Goal: Task Accomplishment & Management: Manage account settings

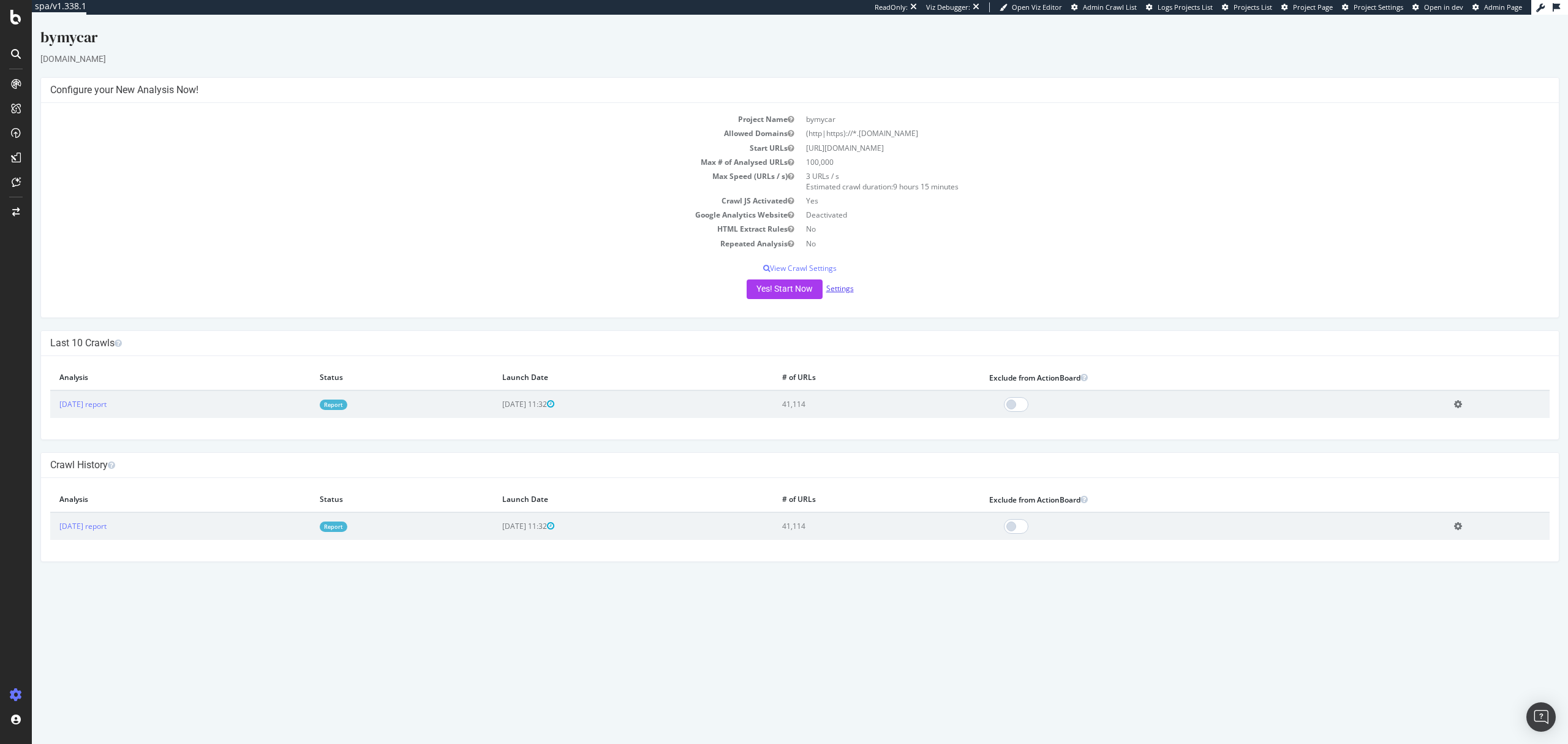
click at [838, 285] on link "Settings" at bounding box center [840, 288] width 28 height 10
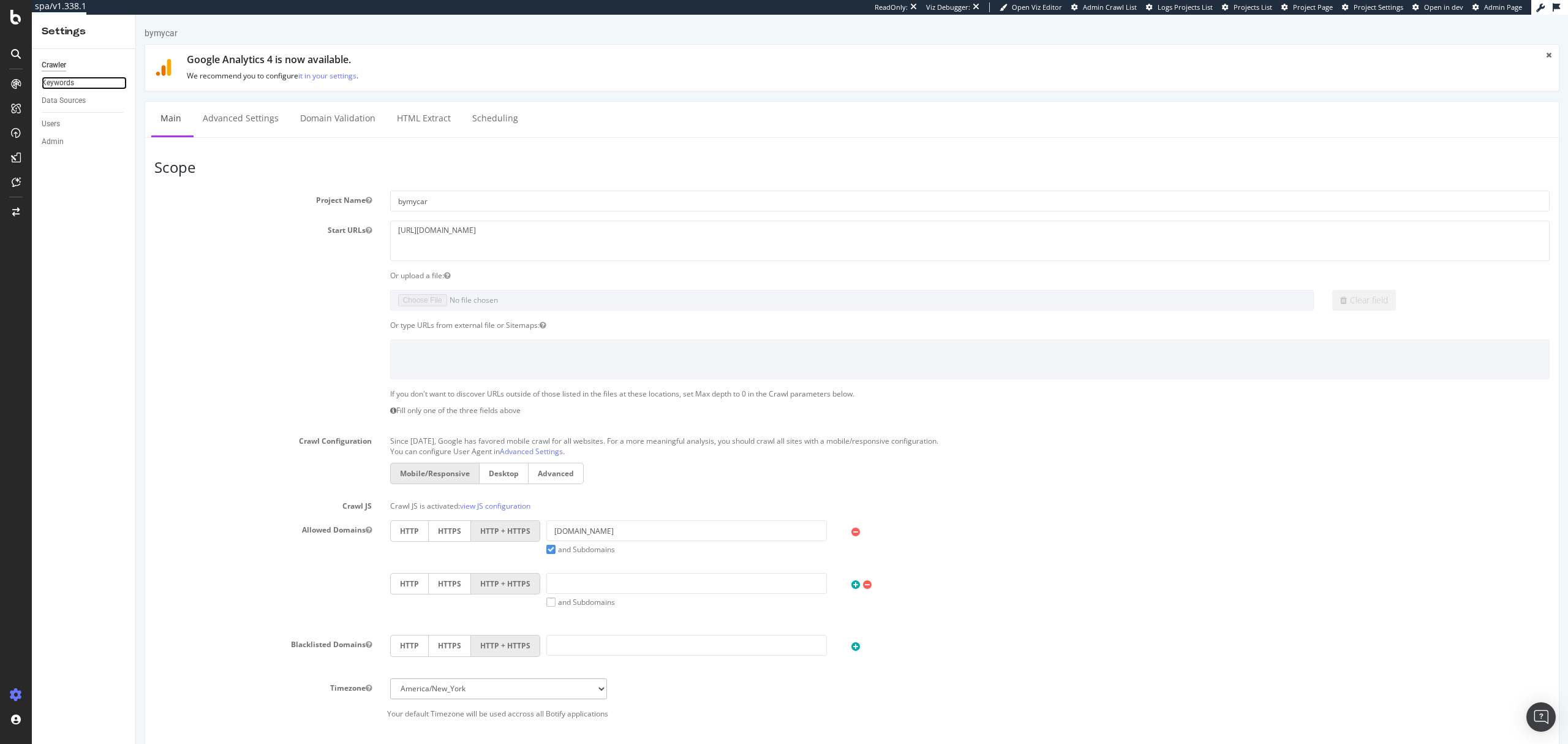
click at [58, 85] on div "Keywords" at bounding box center [58, 83] width 33 height 13
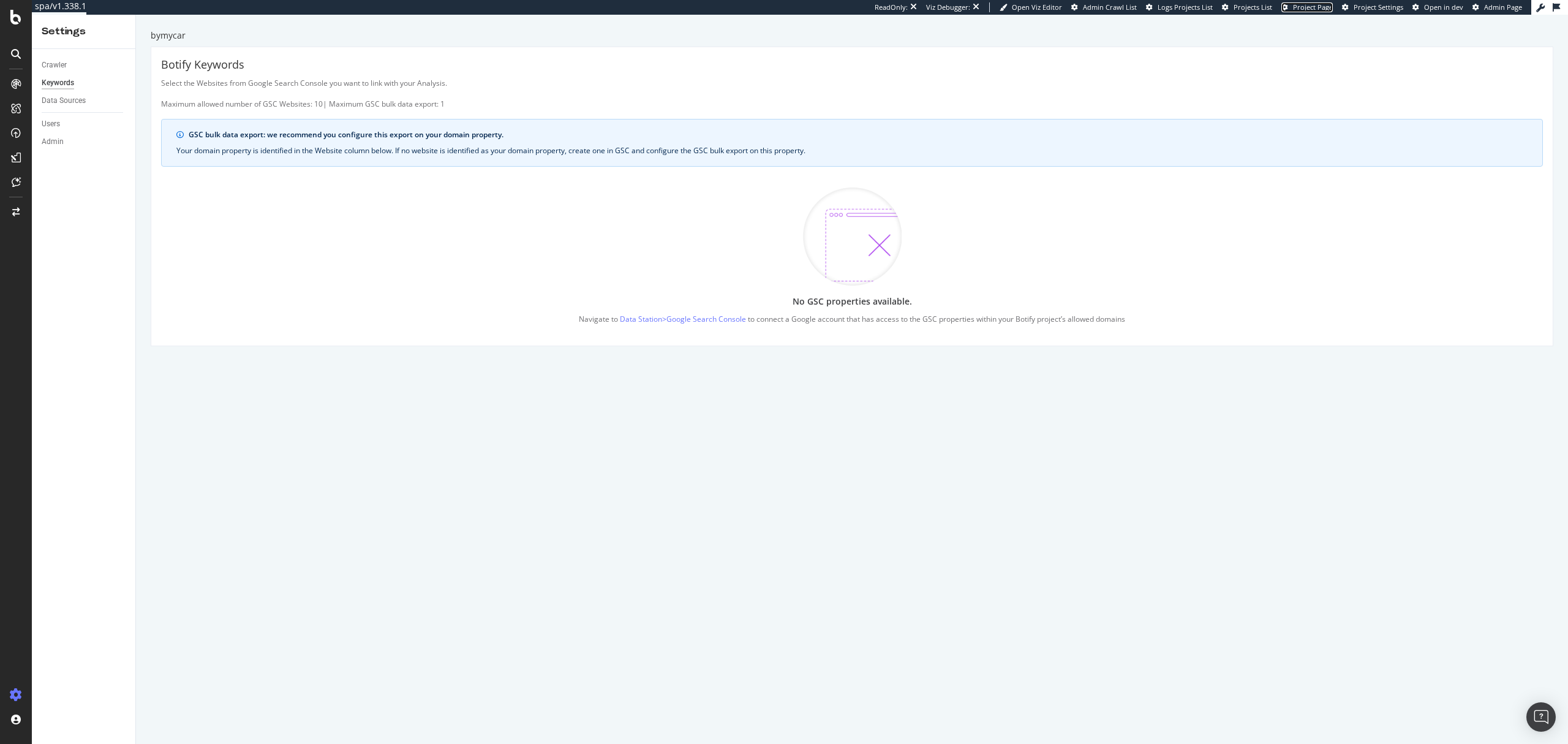
click at [1309, 5] on span "Project Page" at bounding box center [1313, 7] width 40 height 9
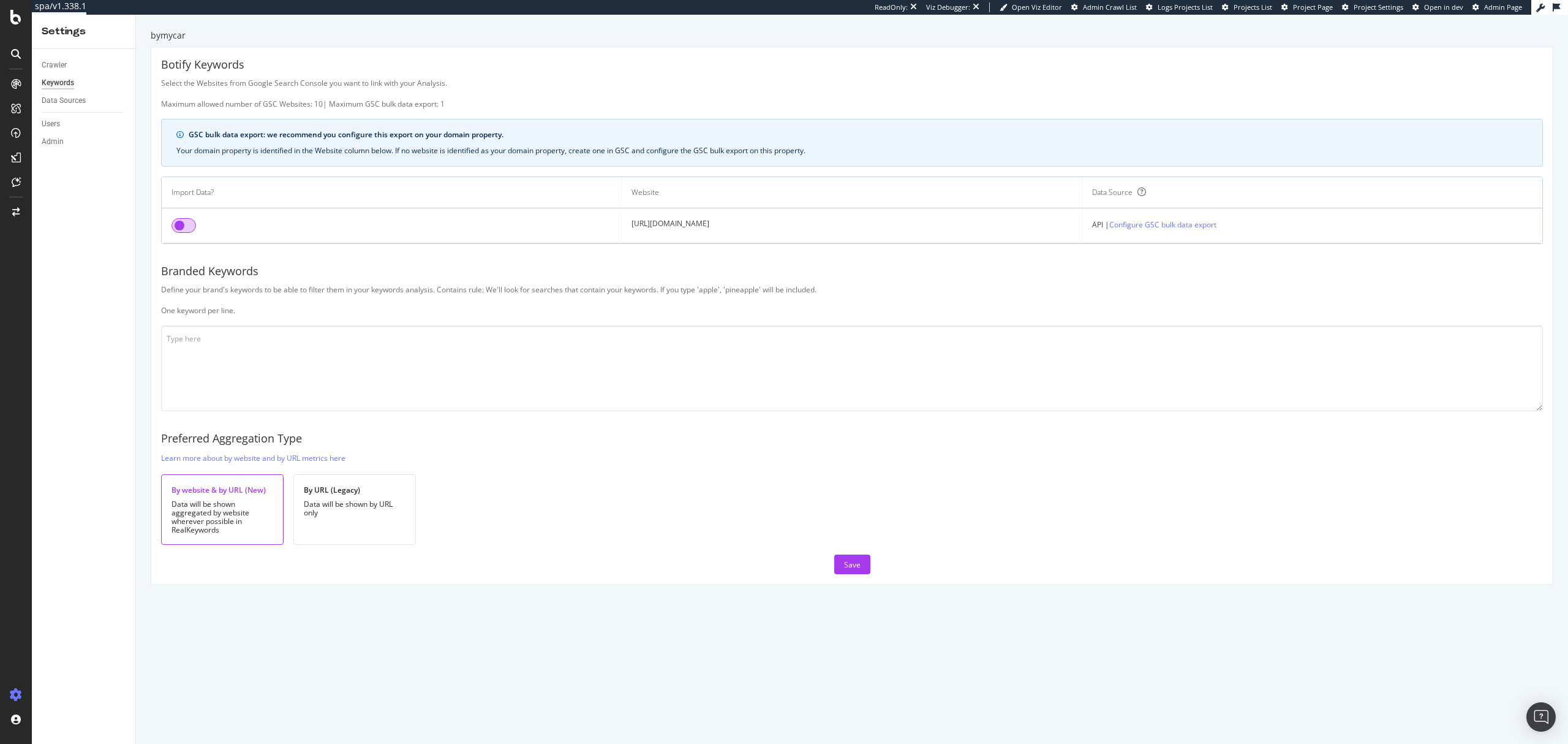
click at [185, 229] on input "checkbox" at bounding box center [184, 226] width 25 height 15
click at [366, 365] on textarea at bounding box center [852, 368] width 1382 height 86
type textarea "bymycar by mycar bymy"
click at [844, 570] on div "Save" at bounding box center [852, 565] width 17 height 10
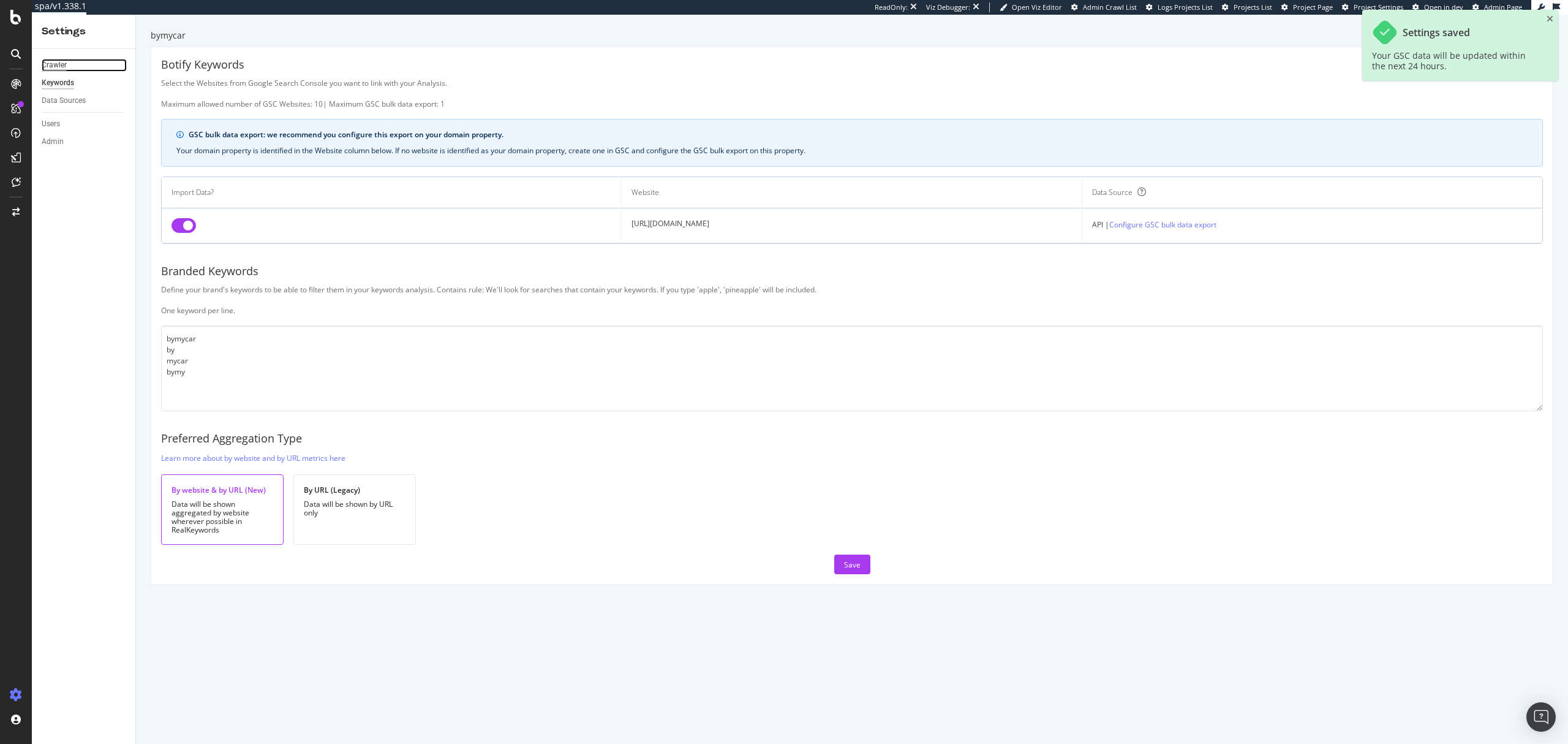
click at [55, 69] on div "Crawler" at bounding box center [54, 65] width 25 height 13
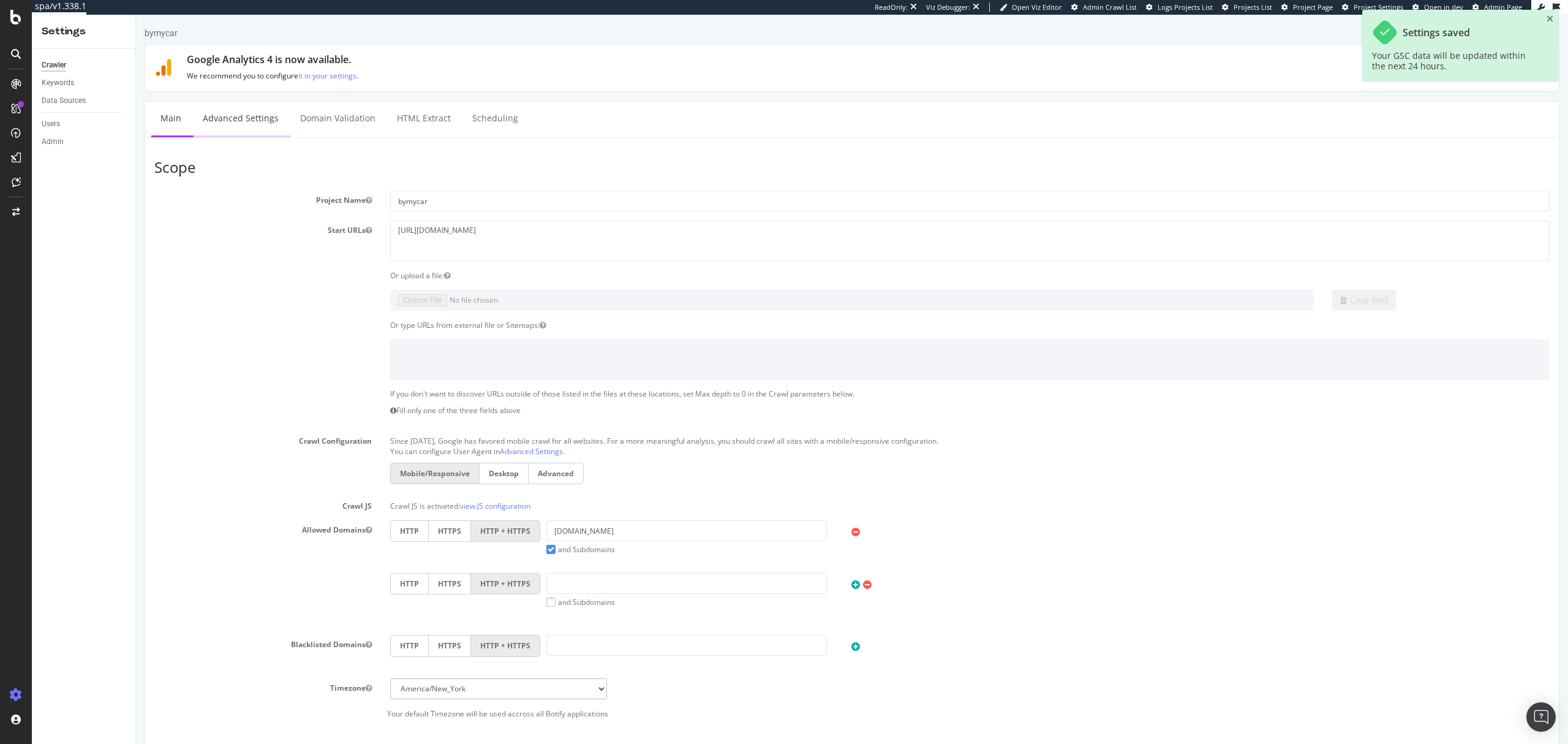
click at [243, 117] on link "Advanced Settings" at bounding box center [241, 118] width 94 height 34
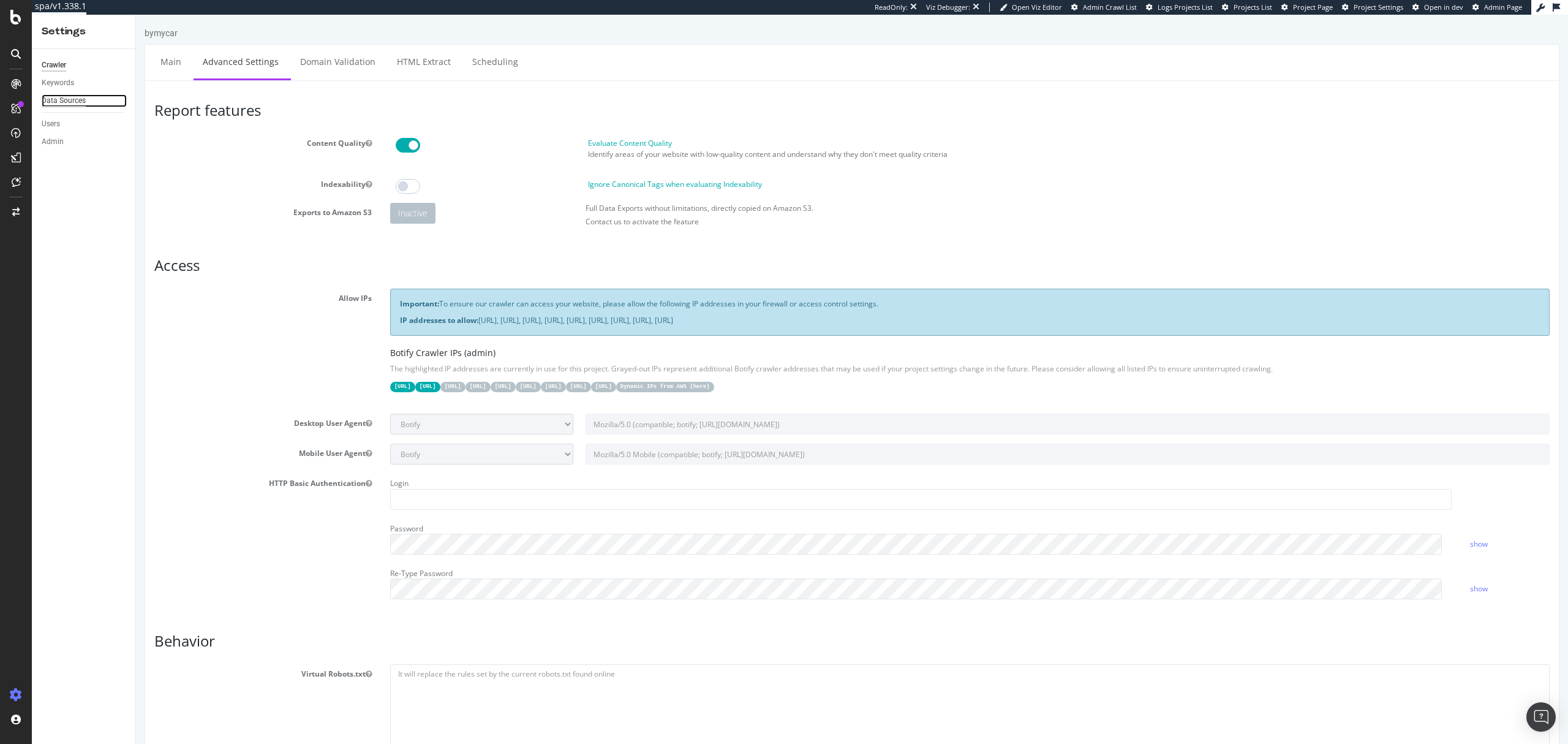
click at [59, 96] on div "Data Sources" at bounding box center [64, 101] width 44 height 13
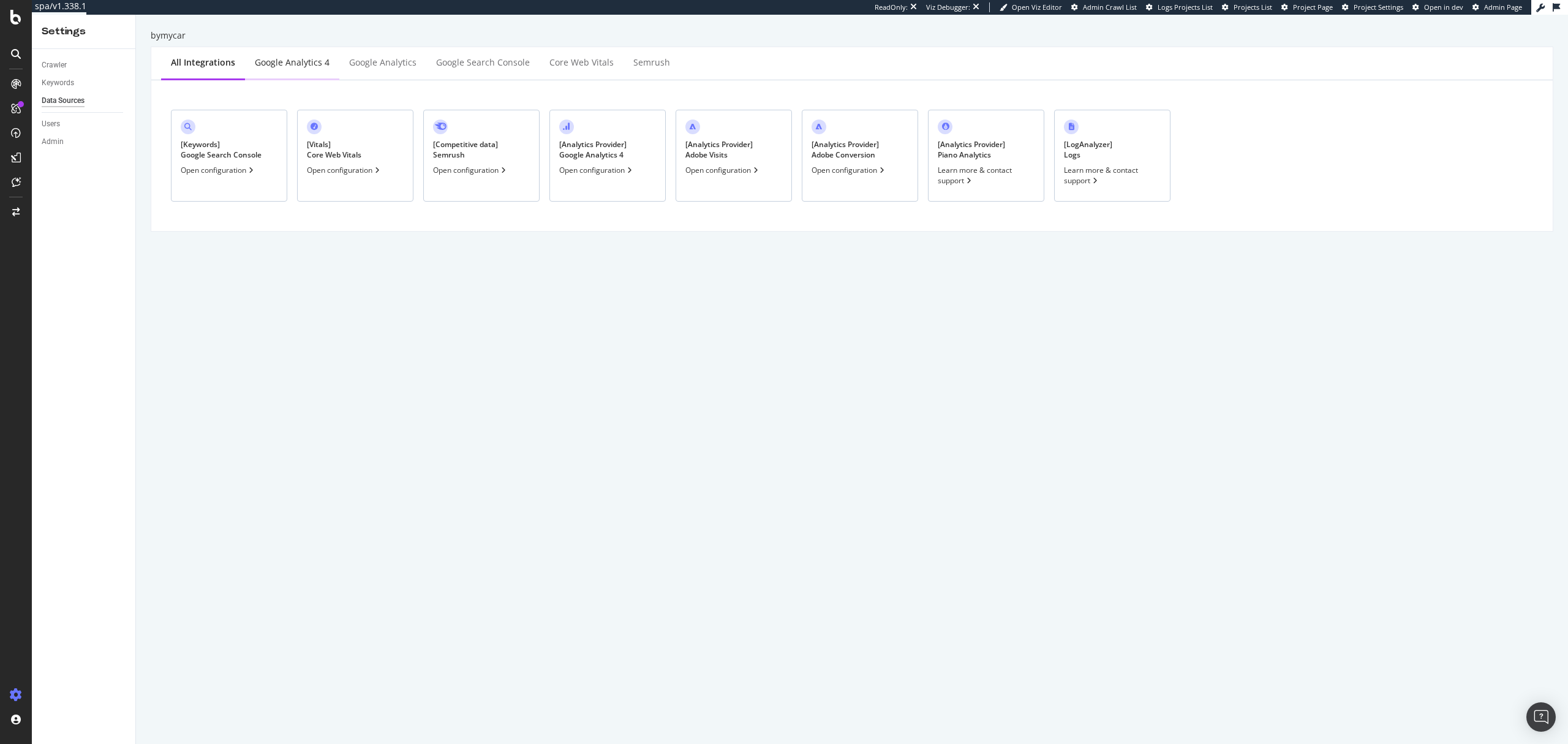
click at [299, 68] on div "Google Analytics 4" at bounding box center [292, 63] width 75 height 12
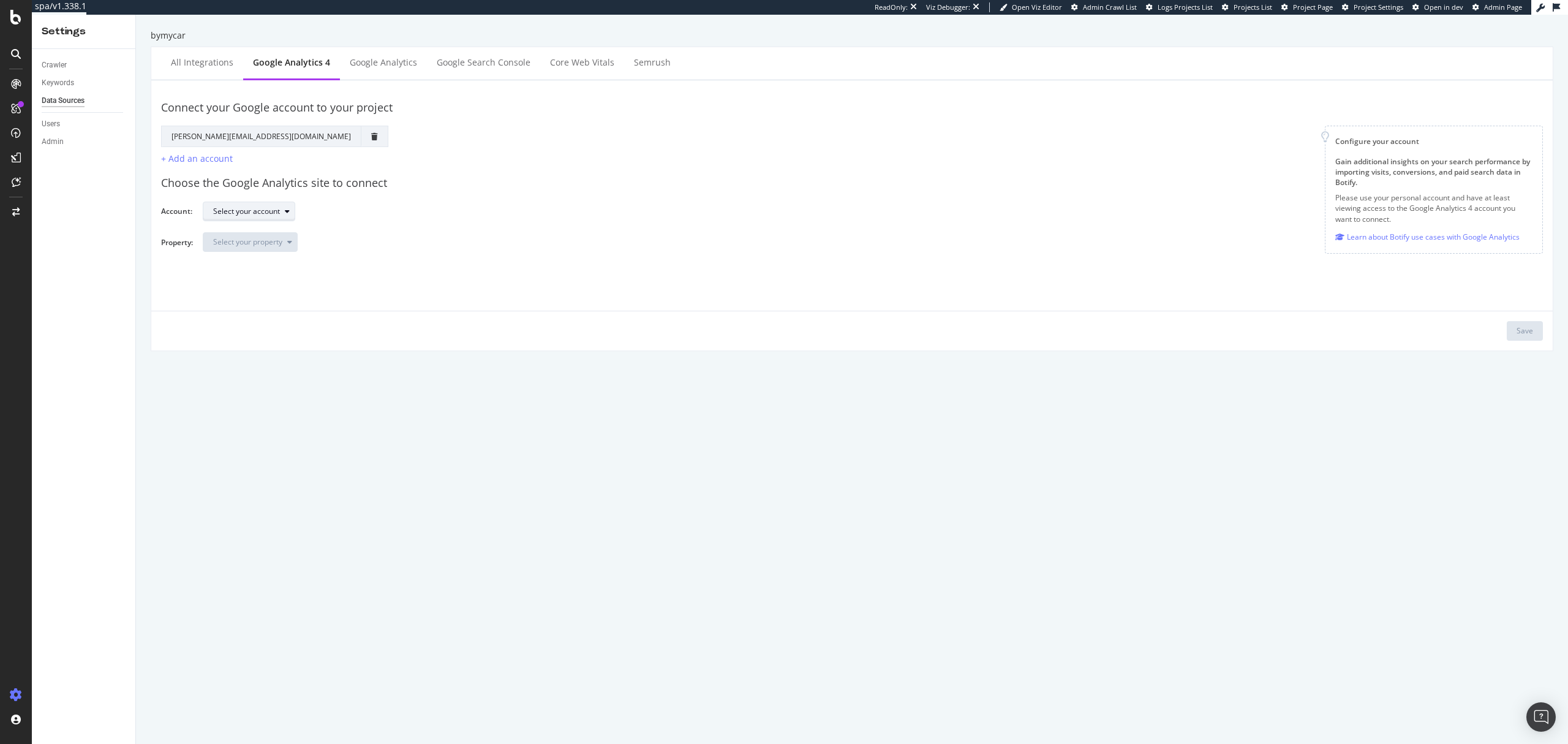
click at [272, 208] on div "Select your account" at bounding box center [247, 212] width 67 height 7
click at [272, 327] on div "Groupe BYmy)CAR" at bounding box center [252, 331] width 64 height 10
click at [257, 243] on div "Select your property" at bounding box center [248, 242] width 69 height 7
click at [285, 263] on div "BYMYCAR Holding - GA4" at bounding box center [262, 263] width 85 height 10
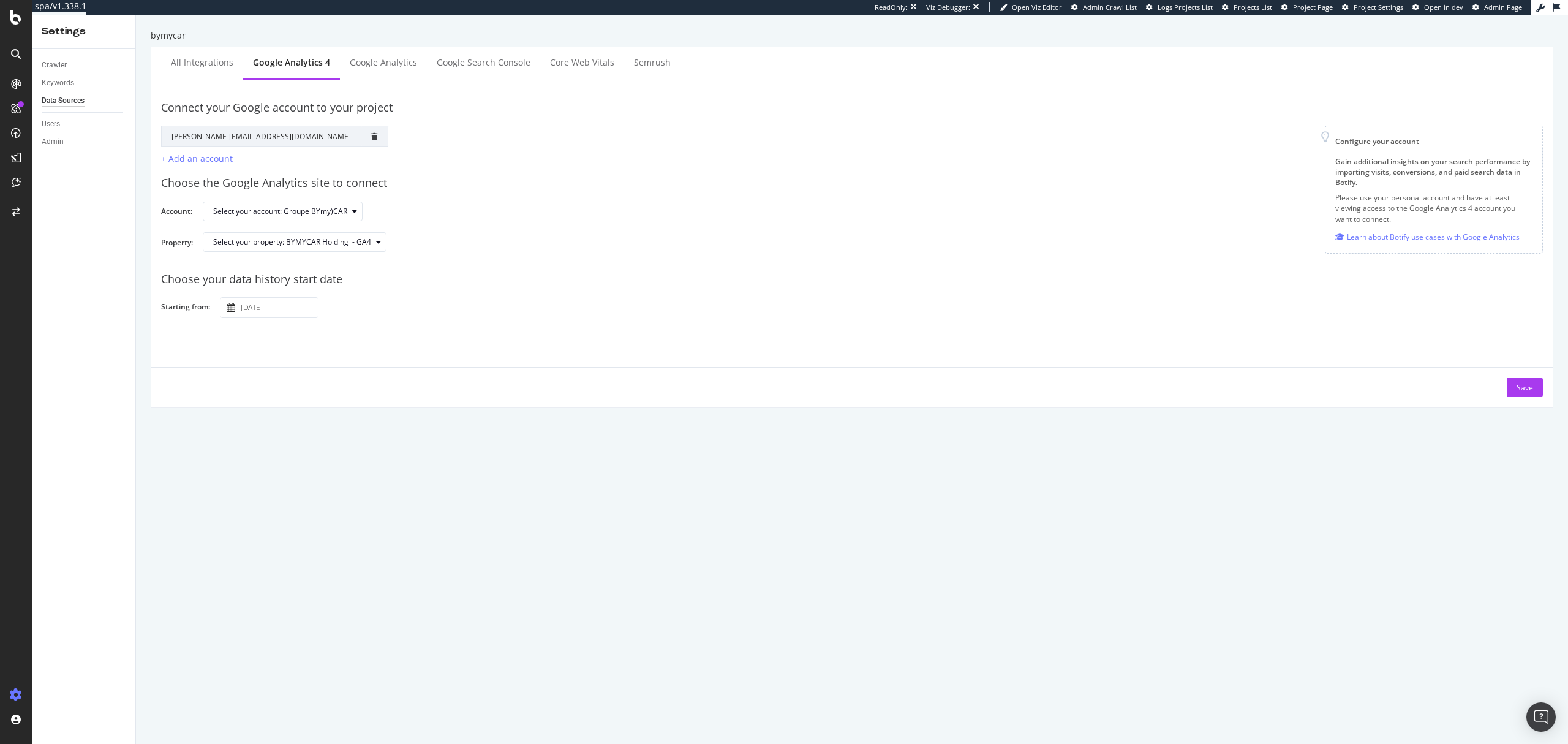
click at [293, 309] on input "2025 October 4th" at bounding box center [278, 308] width 80 height 20
click at [239, 101] on icon "Move backward to switch to the previous month." at bounding box center [241, 95] width 15 height 17
click at [265, 160] on td "1" at bounding box center [270, 159] width 24 height 23
type input "2025 September 1st"
click at [1517, 383] on div "Save" at bounding box center [1525, 387] width 17 height 10
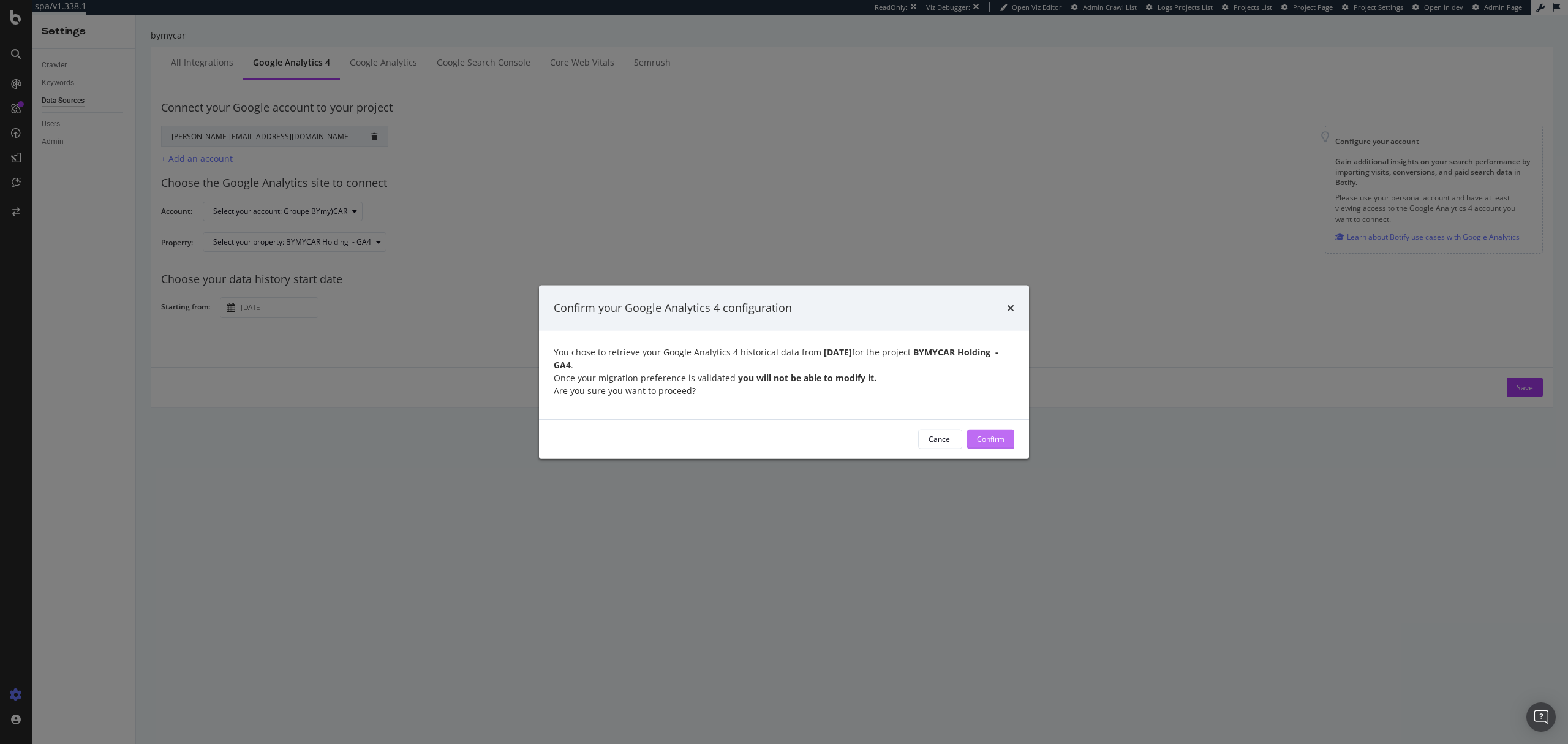
click at [991, 432] on div "Confirm" at bounding box center [991, 439] width 28 height 18
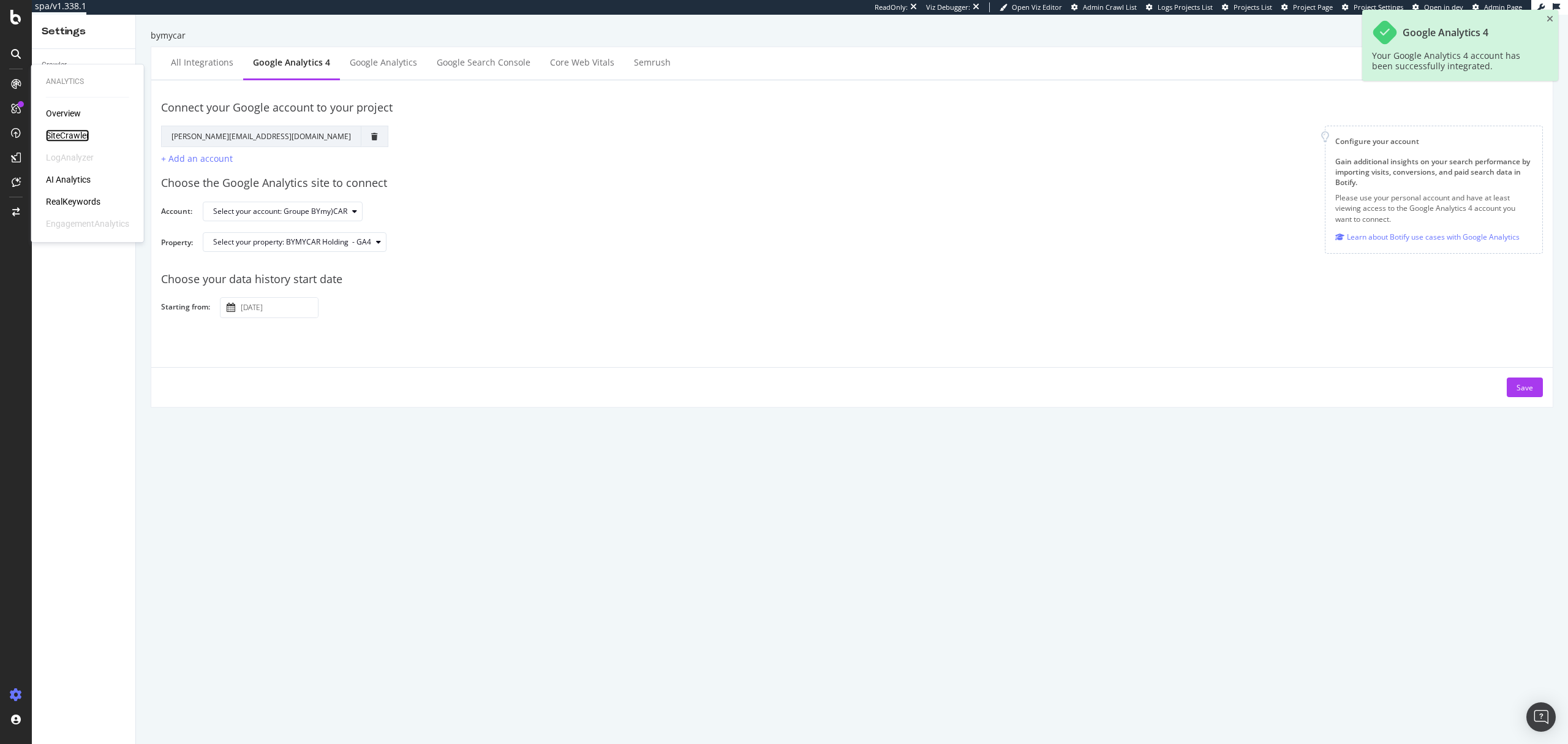
click at [69, 133] on div "SiteCrawler" at bounding box center [67, 136] width 44 height 12
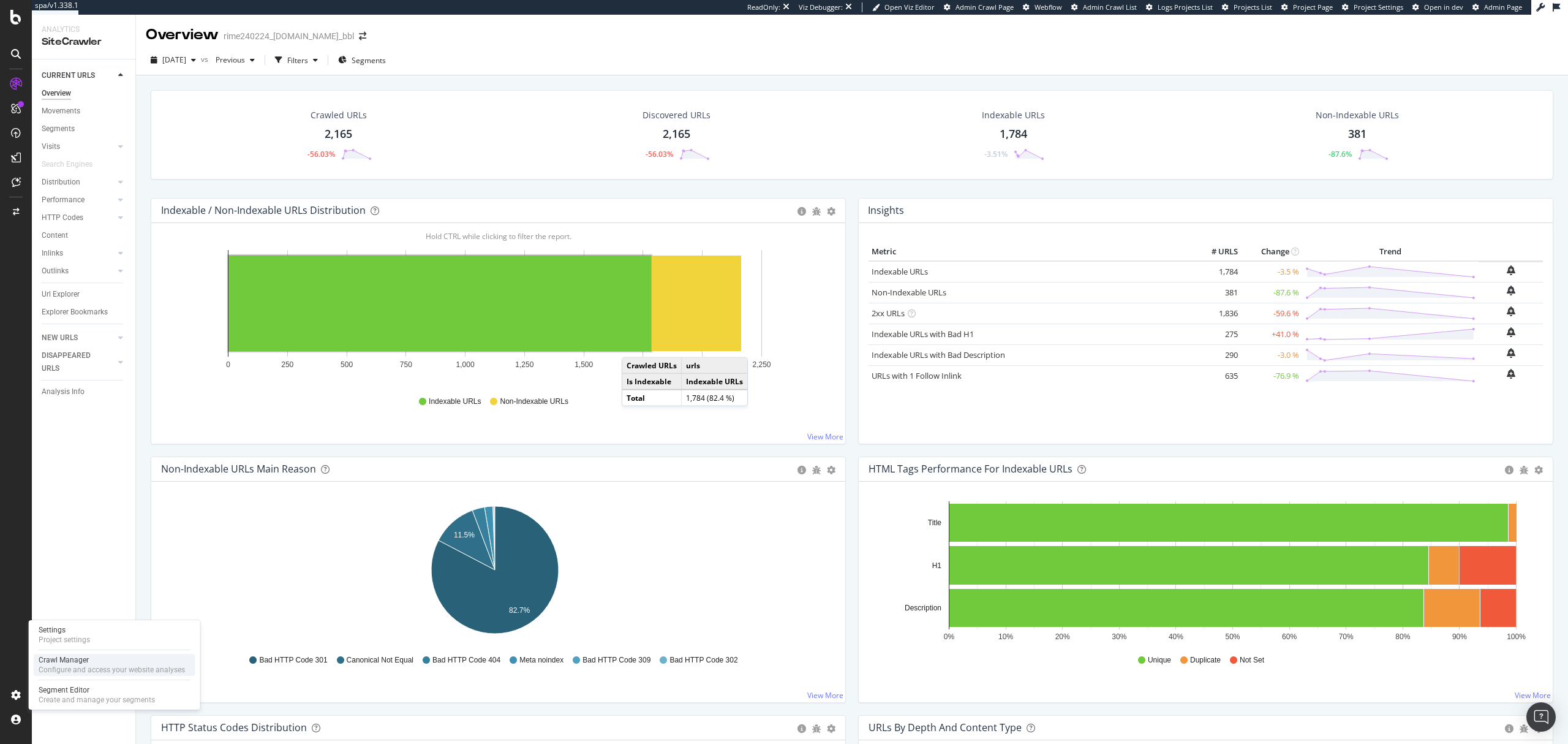
click at [86, 656] on div "Crawl Manager" at bounding box center [112, 661] width 147 height 10
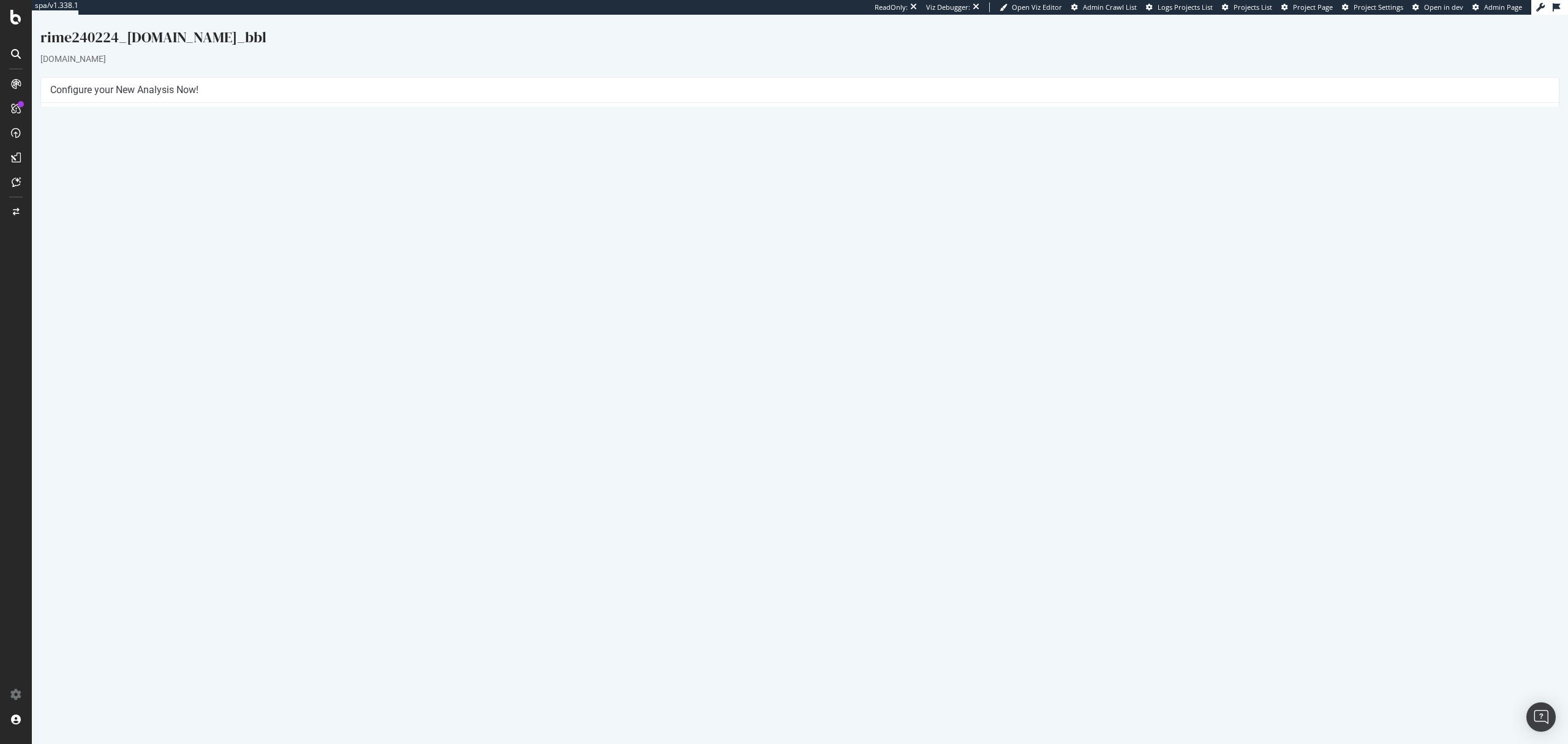
click at [783, 287] on button "Yes! Start Now" at bounding box center [785, 289] width 76 height 20
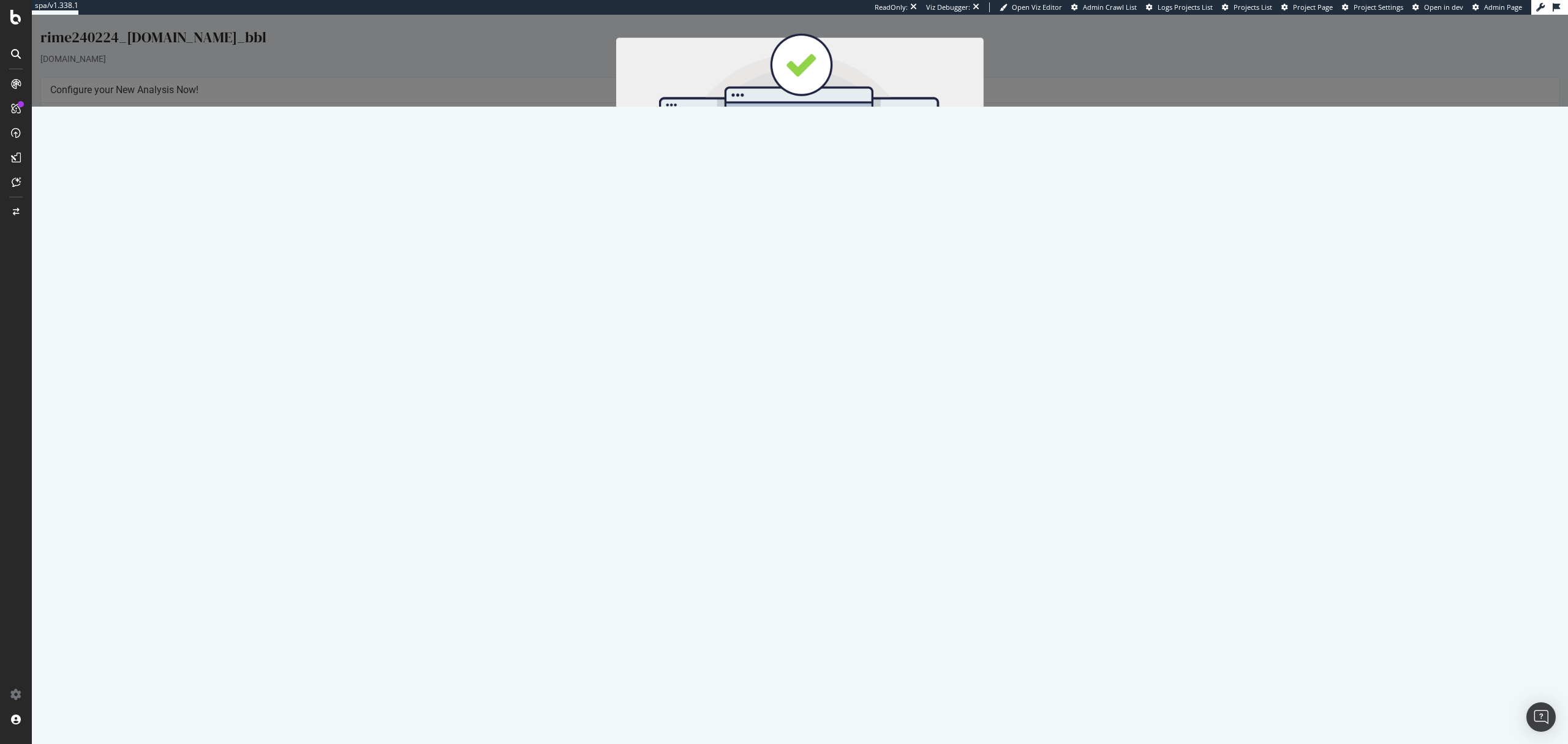
click at [812, 214] on button "Start Now" at bounding box center [823, 219] width 54 height 21
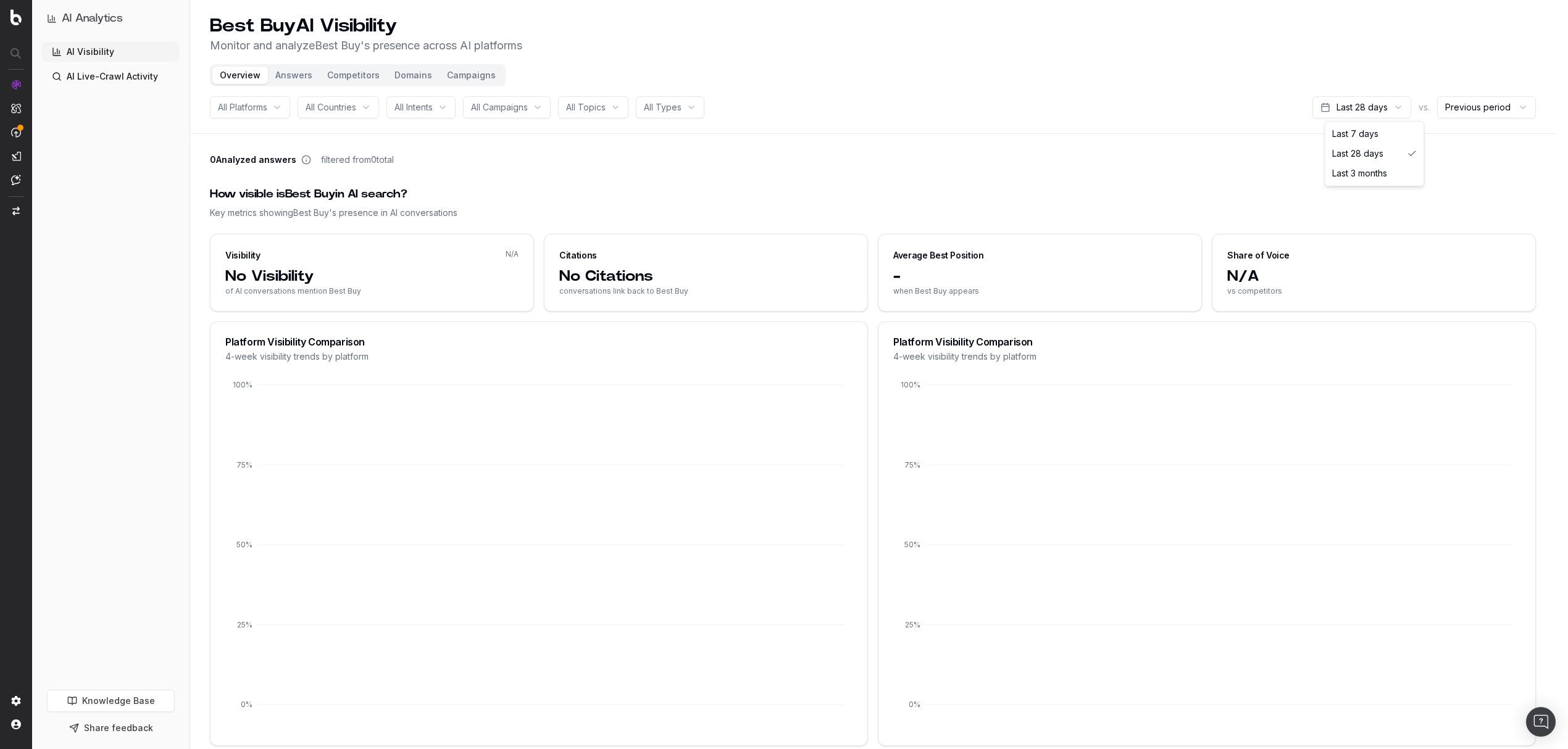
click at [1375, 110] on html "AI Analytics AI Visibility AI Live-Crawl Activity Knowledge Base Share feedback…" at bounding box center [784, 374] width 1568 height 749
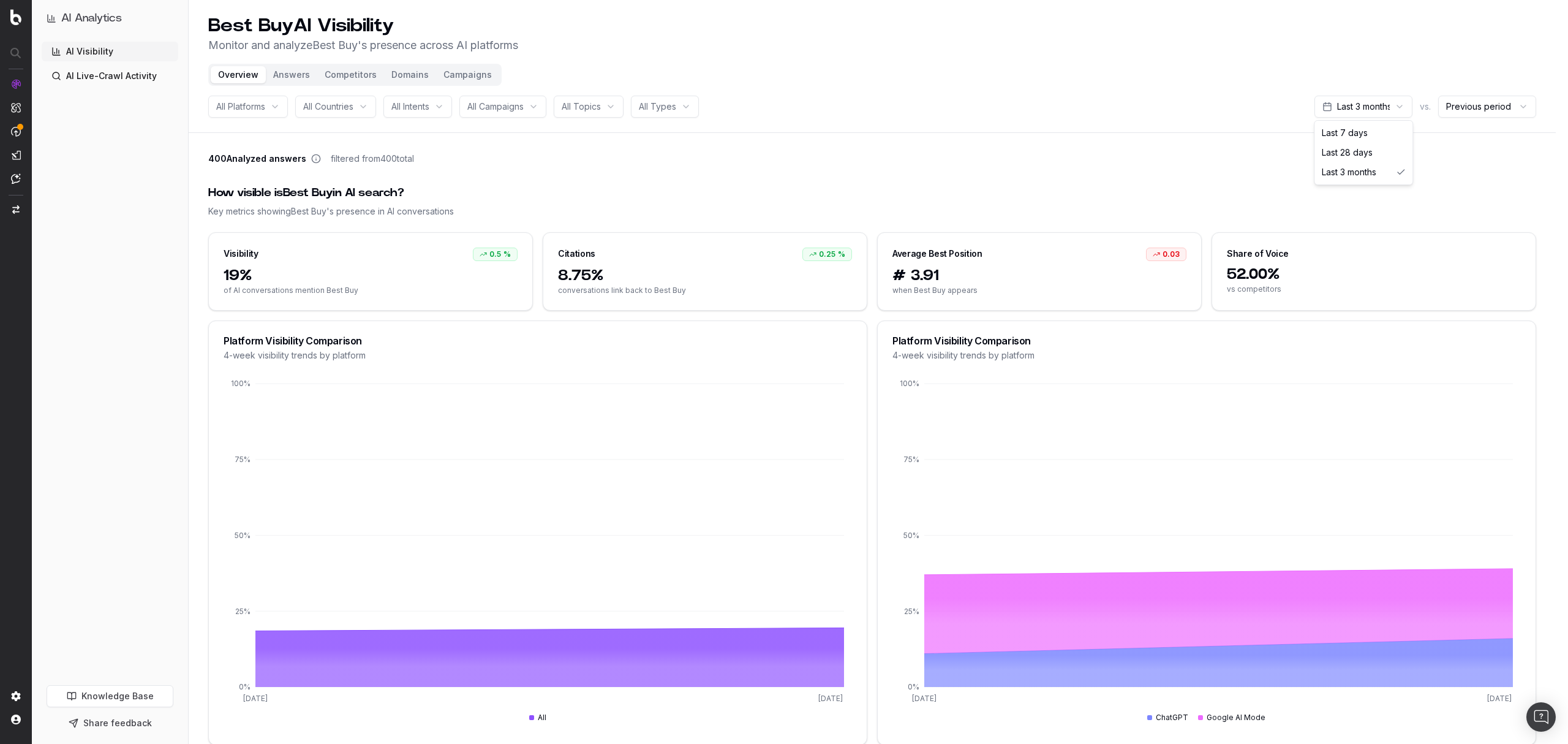
click at [1397, 112] on html "AI Analytics AI Visibility AI Live-Crawl Activity Knowledge Base Share feedback…" at bounding box center [784, 372] width 1568 height 744
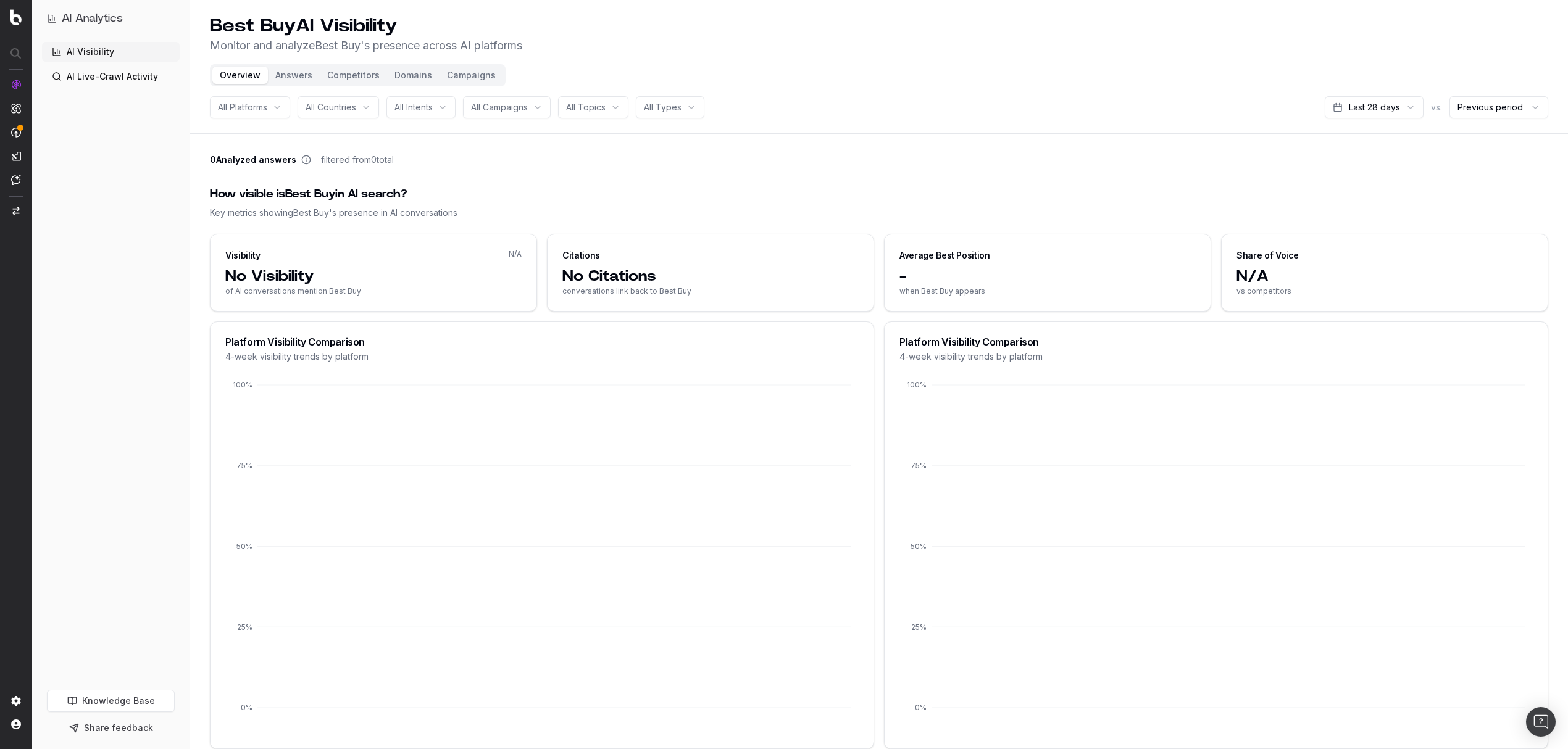
click at [1381, 109] on html "AI Analytics AI Visibility AI Live-Crawl Activity Knowledge Base Share feedback…" at bounding box center [784, 374] width 1568 height 749
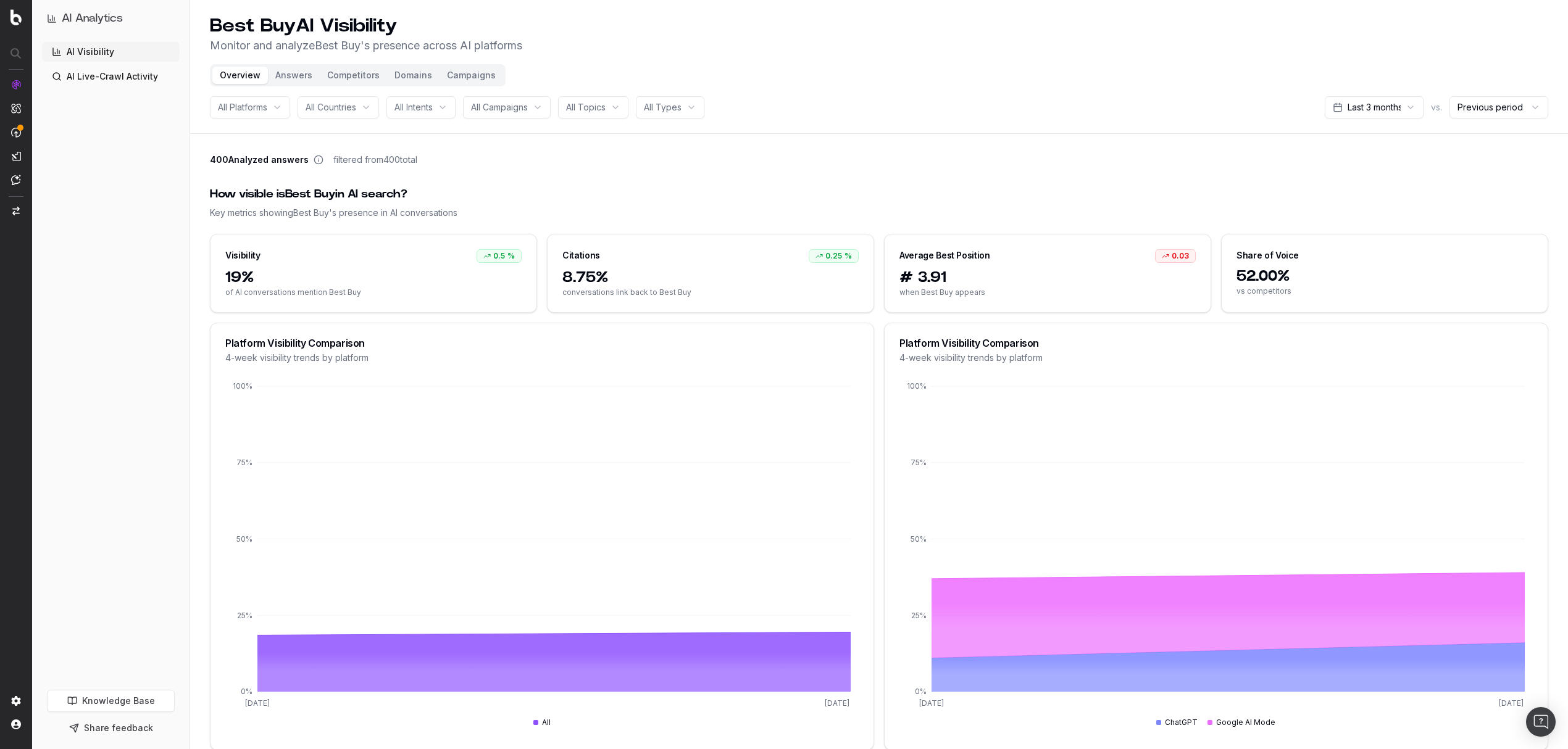
click at [291, 75] on button "Answers" at bounding box center [294, 75] width 52 height 17
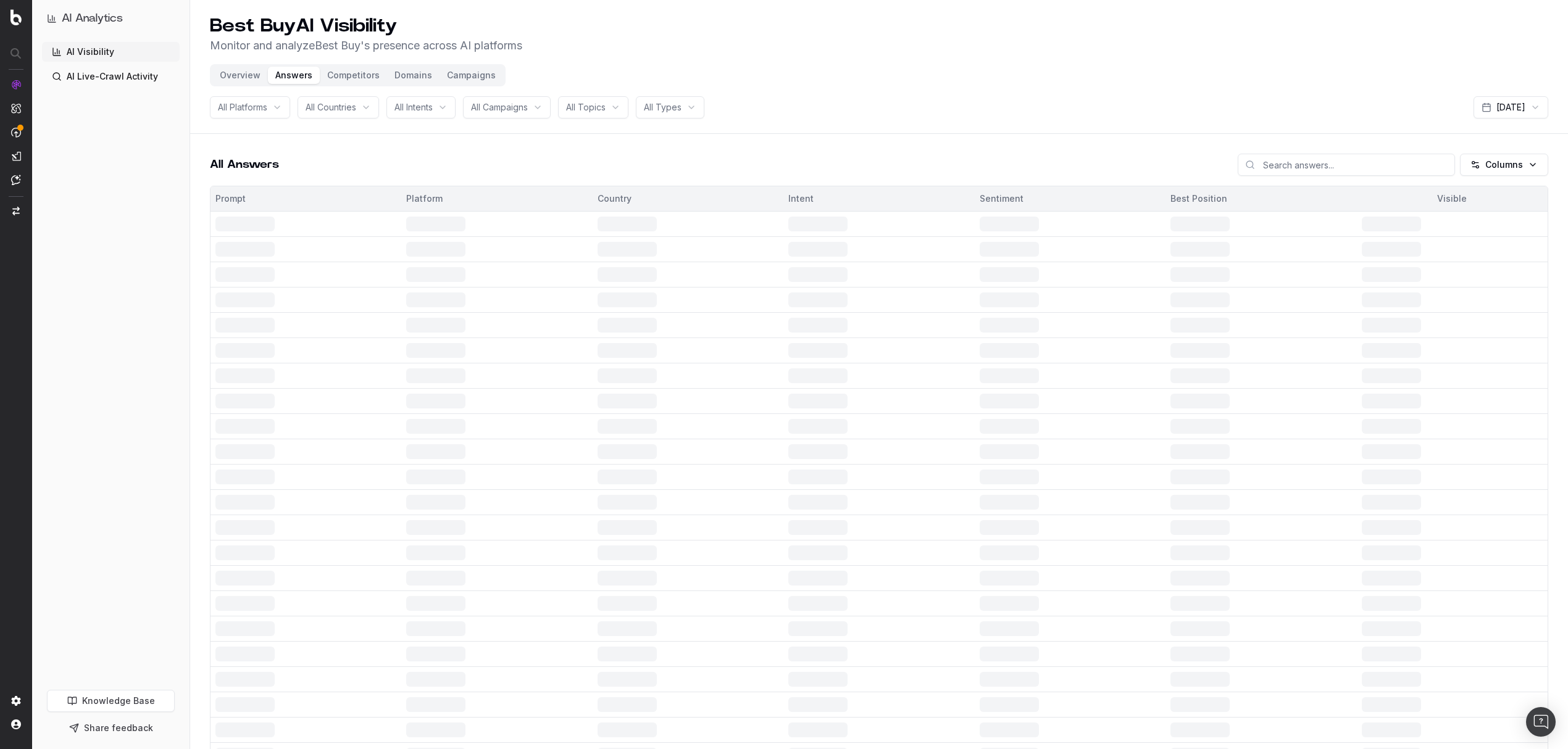
click at [289, 72] on button "Answers" at bounding box center [294, 75] width 52 height 17
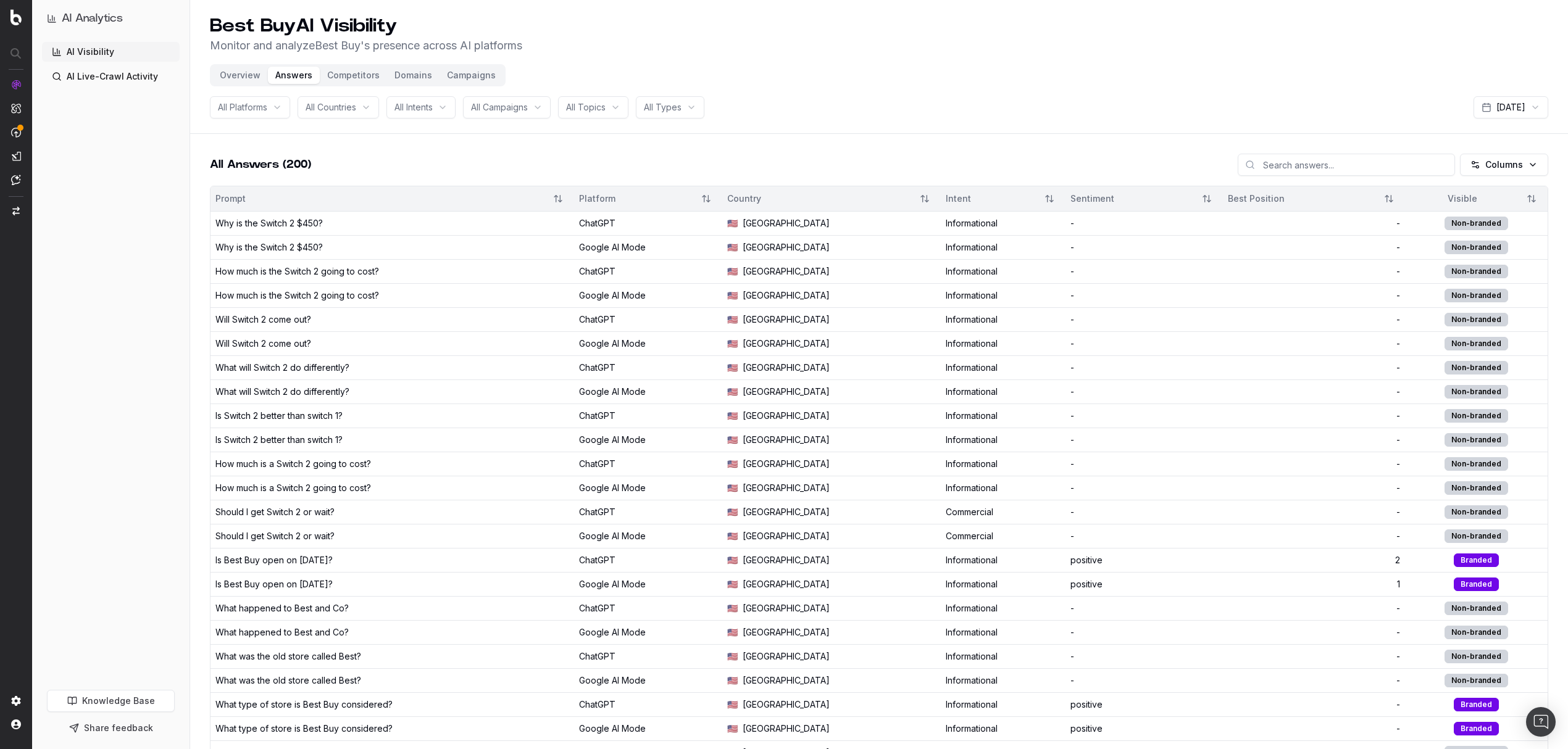
click at [1495, 102] on html "AI Analytics AI Visibility AI Live-Crawl Activity Knowledge Base Share feedback…" at bounding box center [784, 374] width 1568 height 749
click at [1331, 93] on html "AI Analytics AI Visibility AI Live-Crawl Activity Knowledge Base Share feedback…" at bounding box center [784, 374] width 1568 height 749
click at [453, 79] on button "Campaigns" at bounding box center [471, 75] width 64 height 17
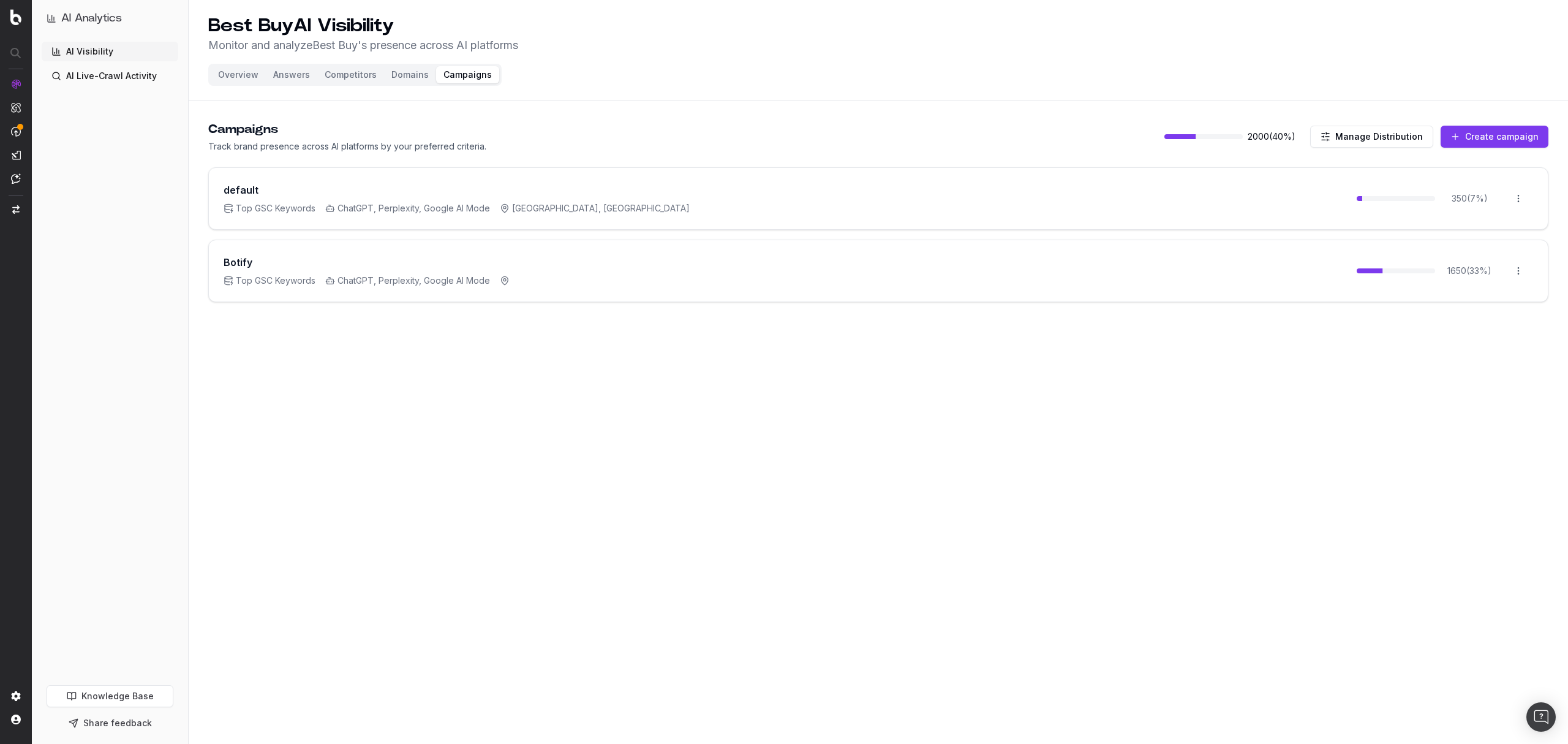
click at [1515, 134] on button "Create campaign" at bounding box center [1495, 137] width 108 height 22
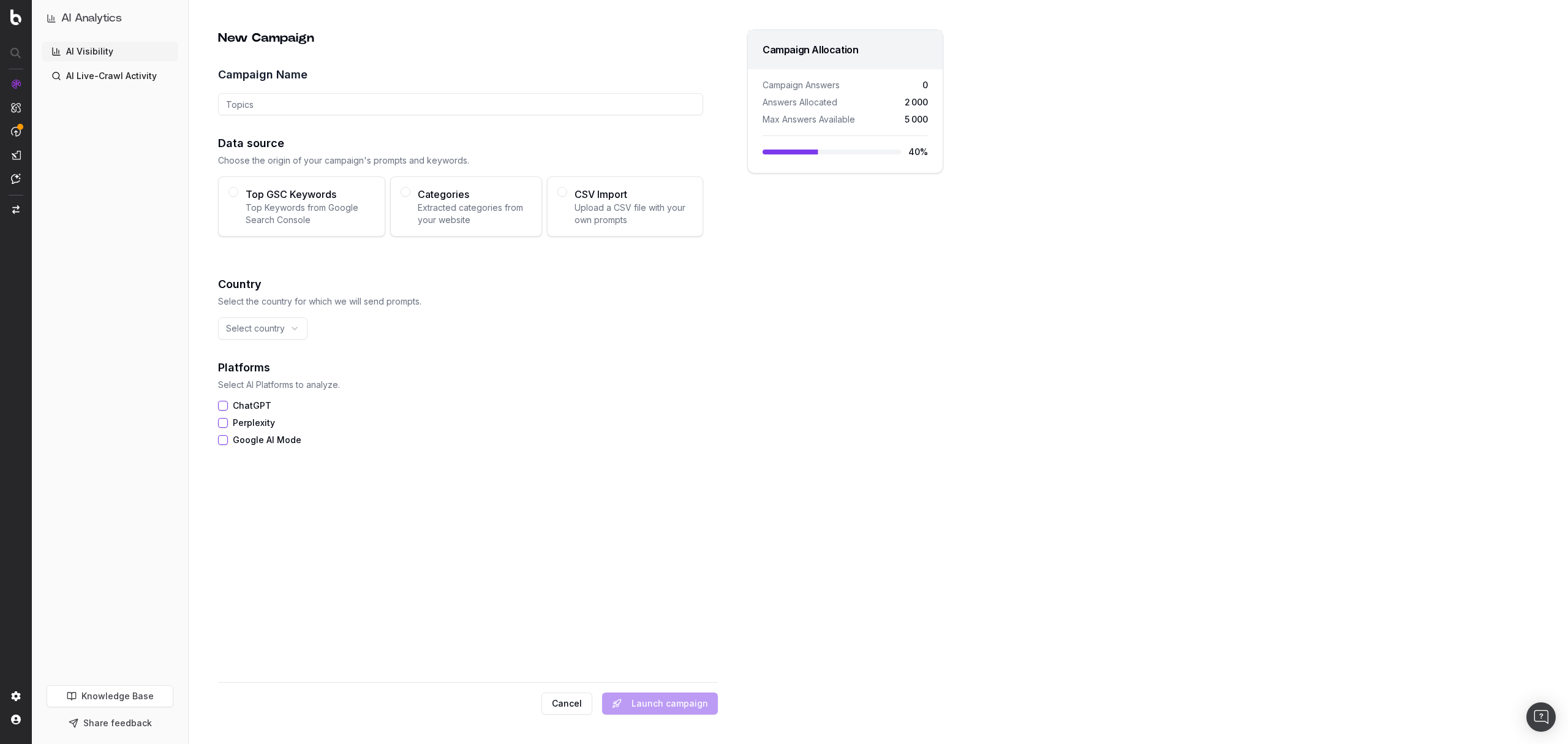
click at [118, 82] on link "AI Live-Crawl Activity" at bounding box center [110, 76] width 137 height 20
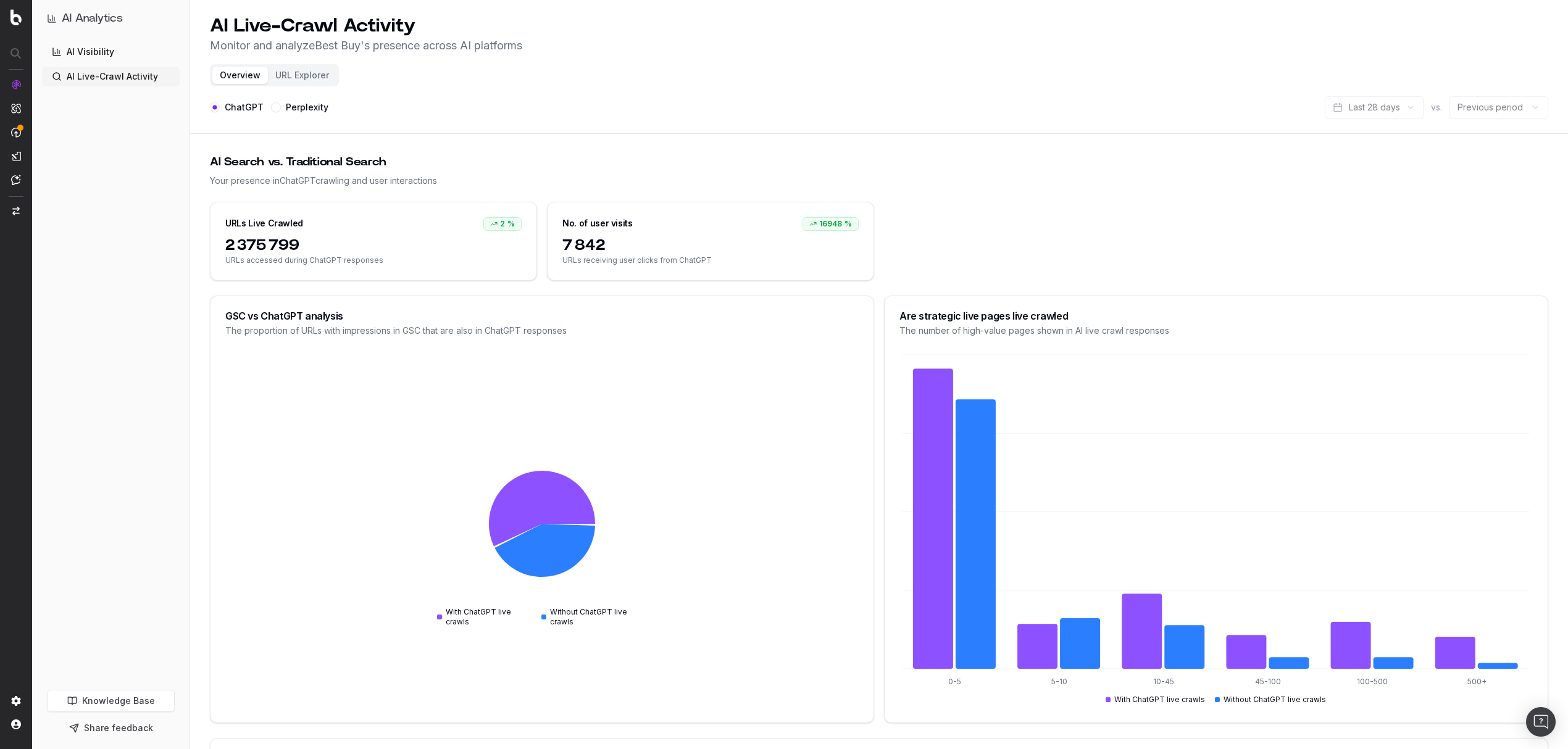
click at [93, 51] on link "AI Visibility" at bounding box center [111, 52] width 138 height 20
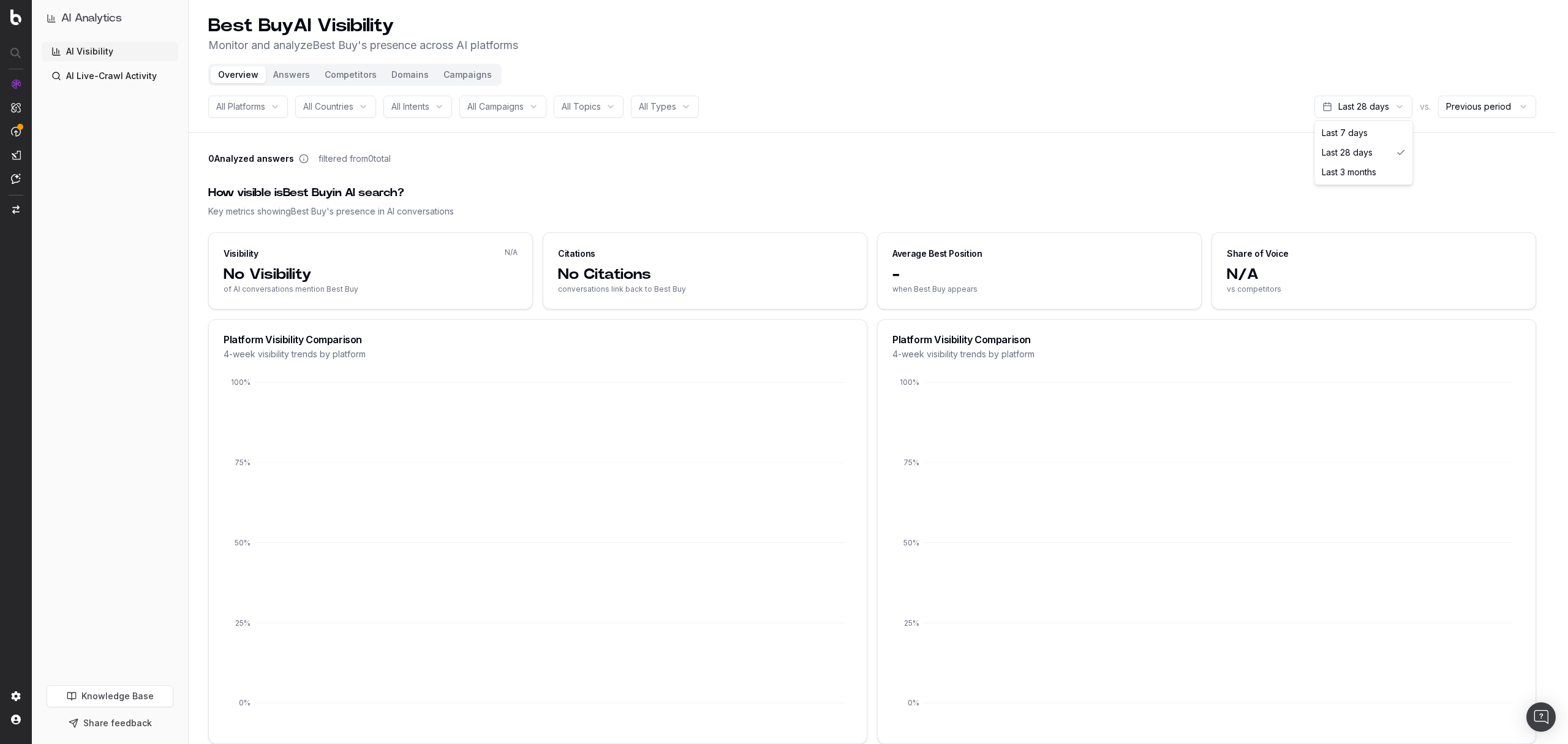
click at [1370, 110] on html "AI Analytics AI Visibility AI Live-Crawl Activity Knowledge Base Share feedback…" at bounding box center [784, 372] width 1568 height 744
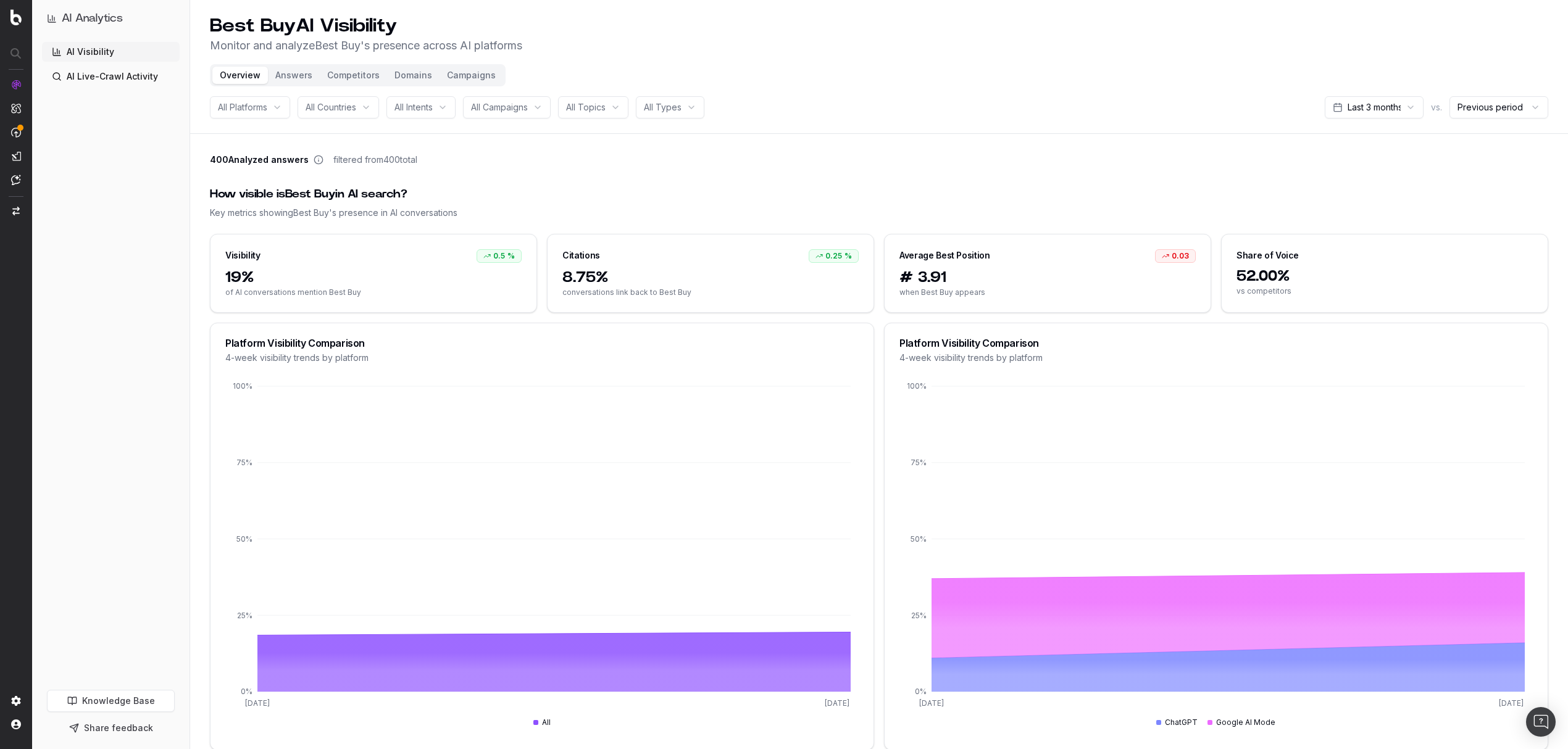
click at [433, 109] on span "All Intents" at bounding box center [413, 108] width 38 height 12
click at [356, 73] on button "Competitors" at bounding box center [353, 75] width 67 height 17
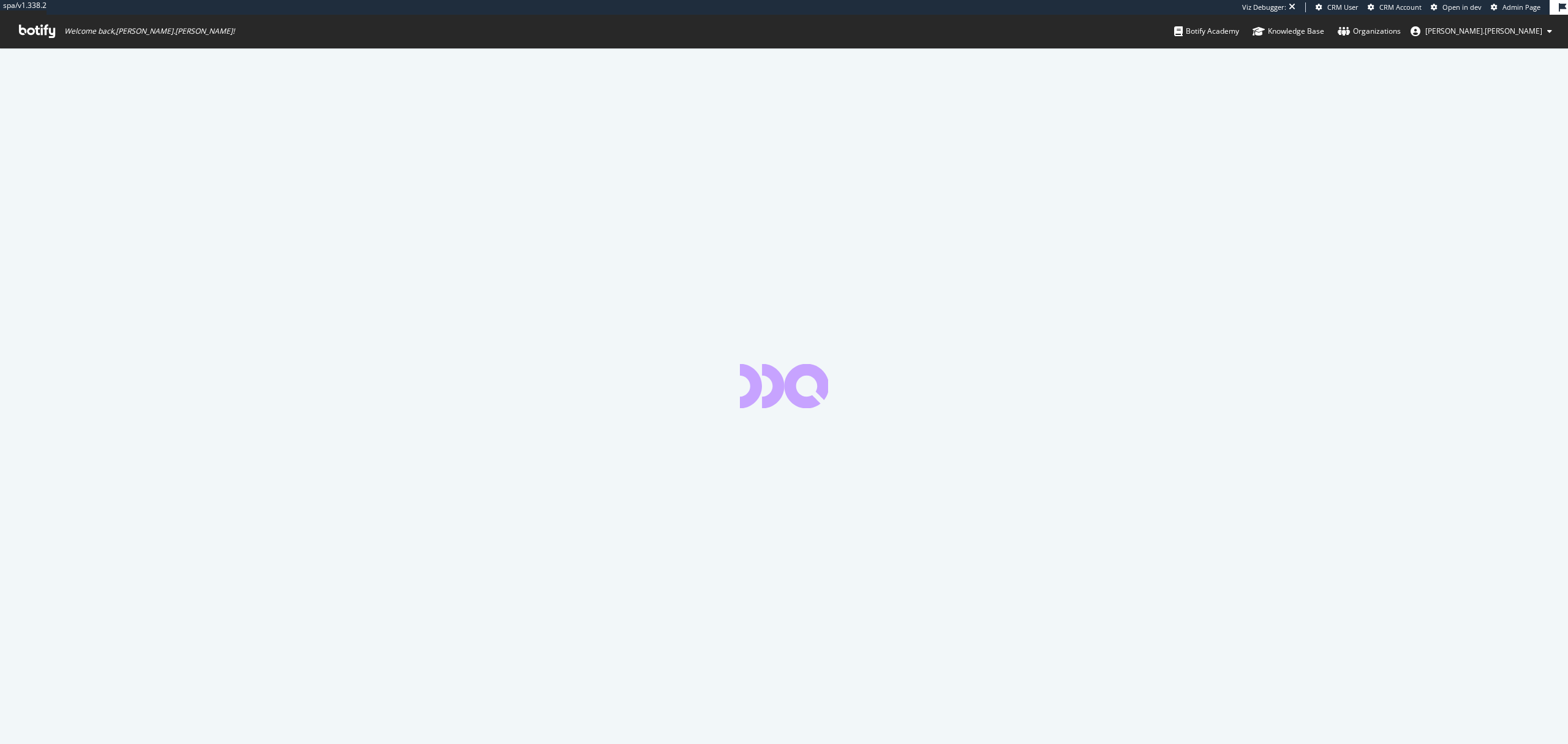
click at [1513, 10] on span "Admin Page" at bounding box center [1522, 7] width 38 height 9
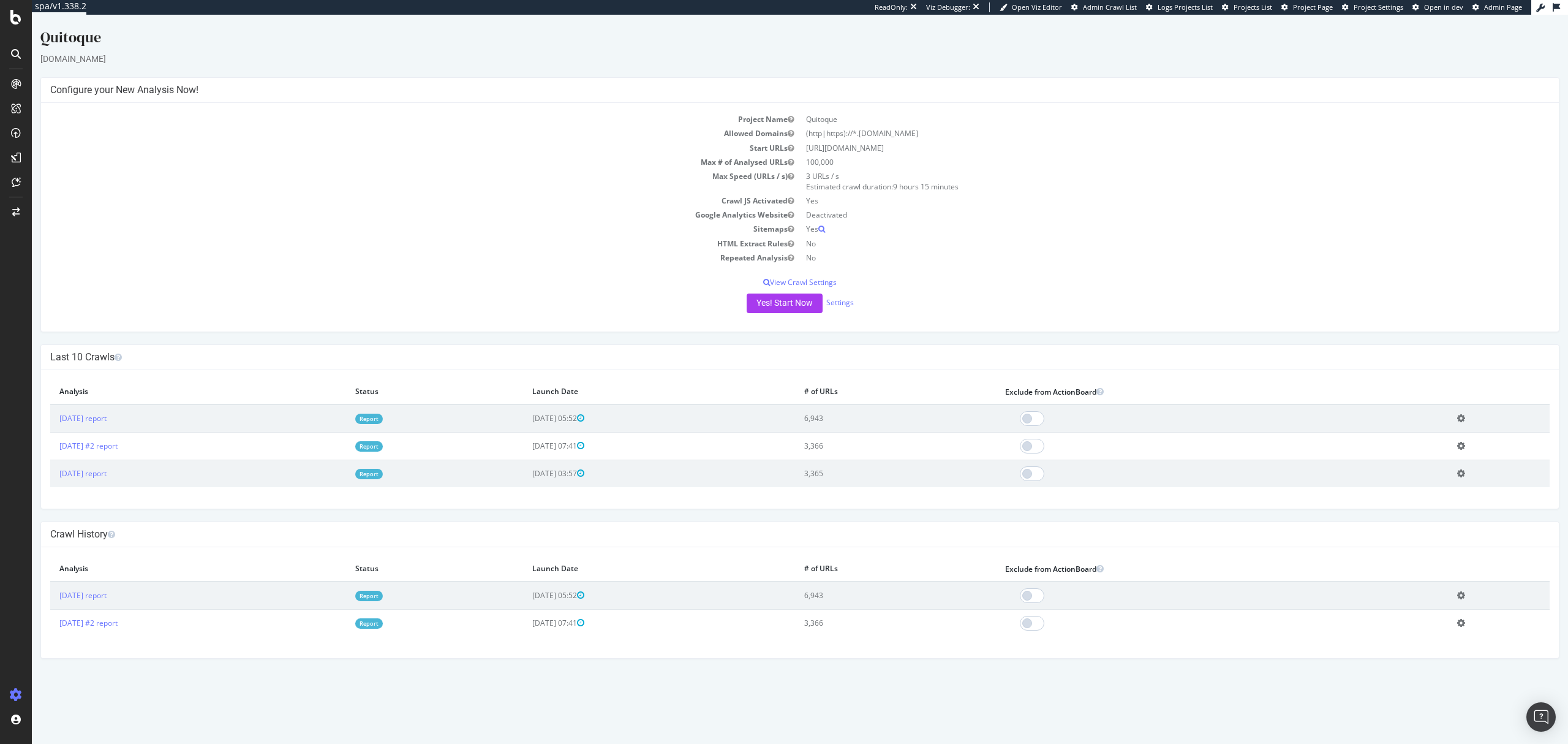
click at [383, 415] on link "Report" at bounding box center [369, 419] width 28 height 10
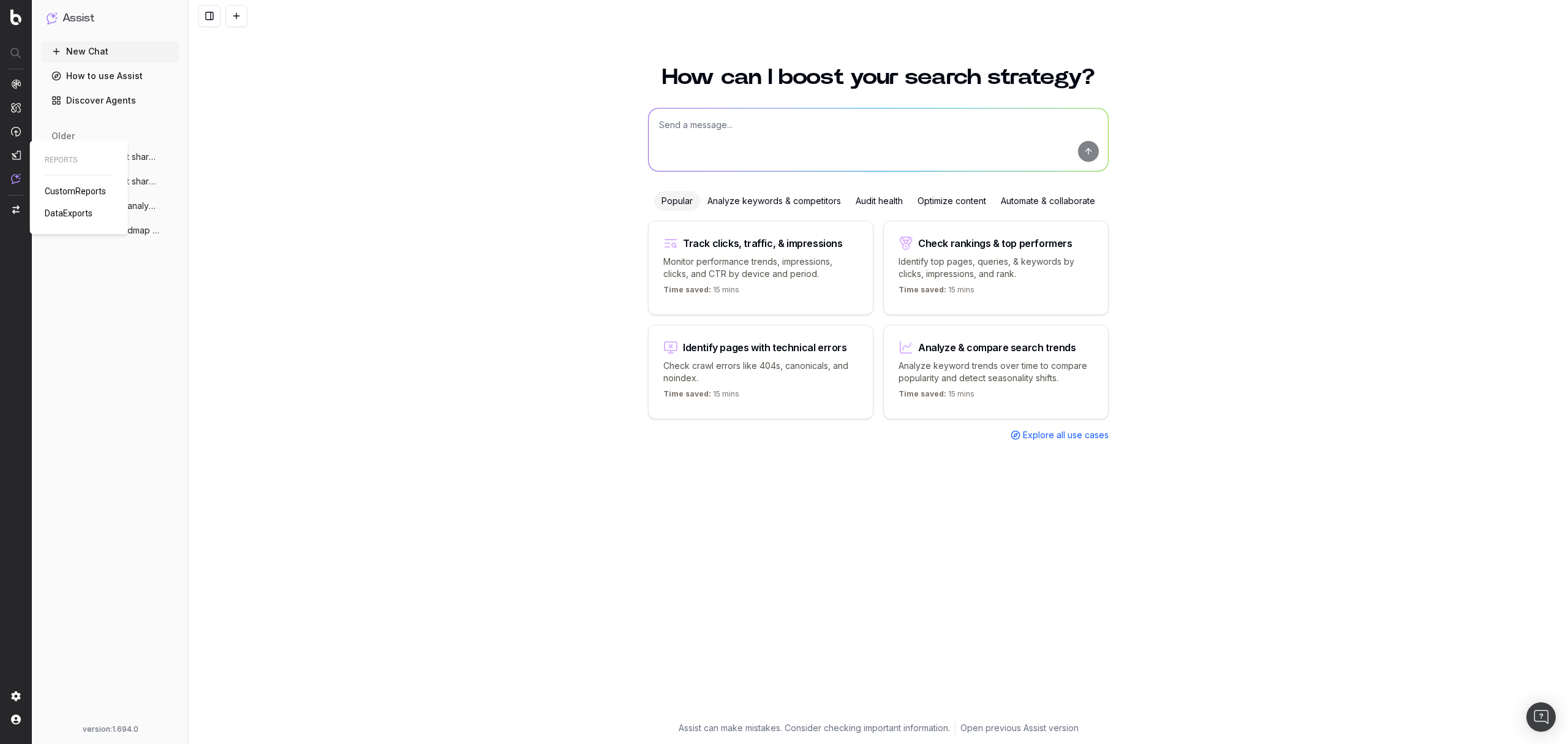
click at [81, 189] on span "CustomReports" at bounding box center [75, 192] width 61 height 10
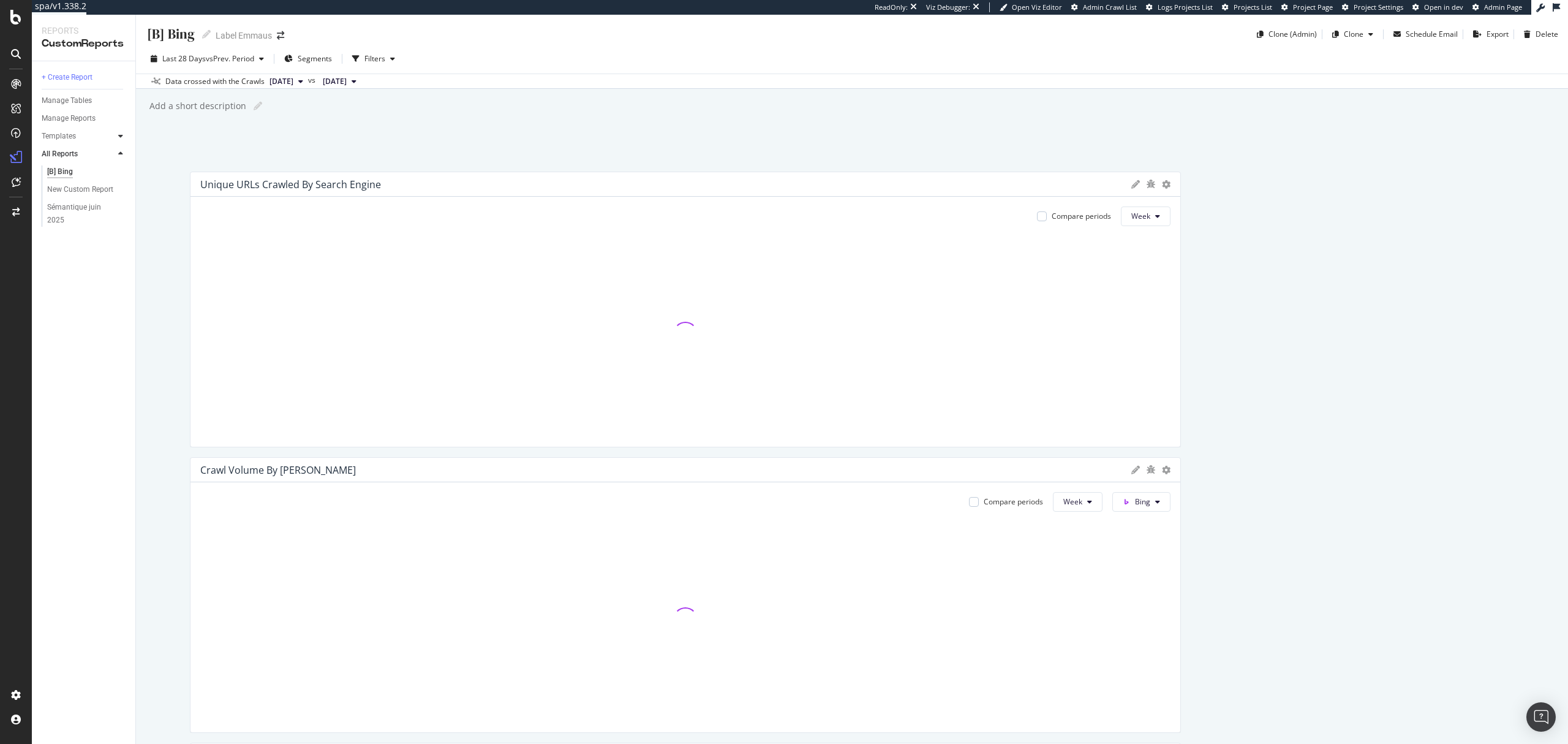
click at [121, 133] on icon at bounding box center [121, 136] width 5 height 7
click at [77, 158] on div "AI Bots in Search" at bounding box center [75, 154] width 56 height 13
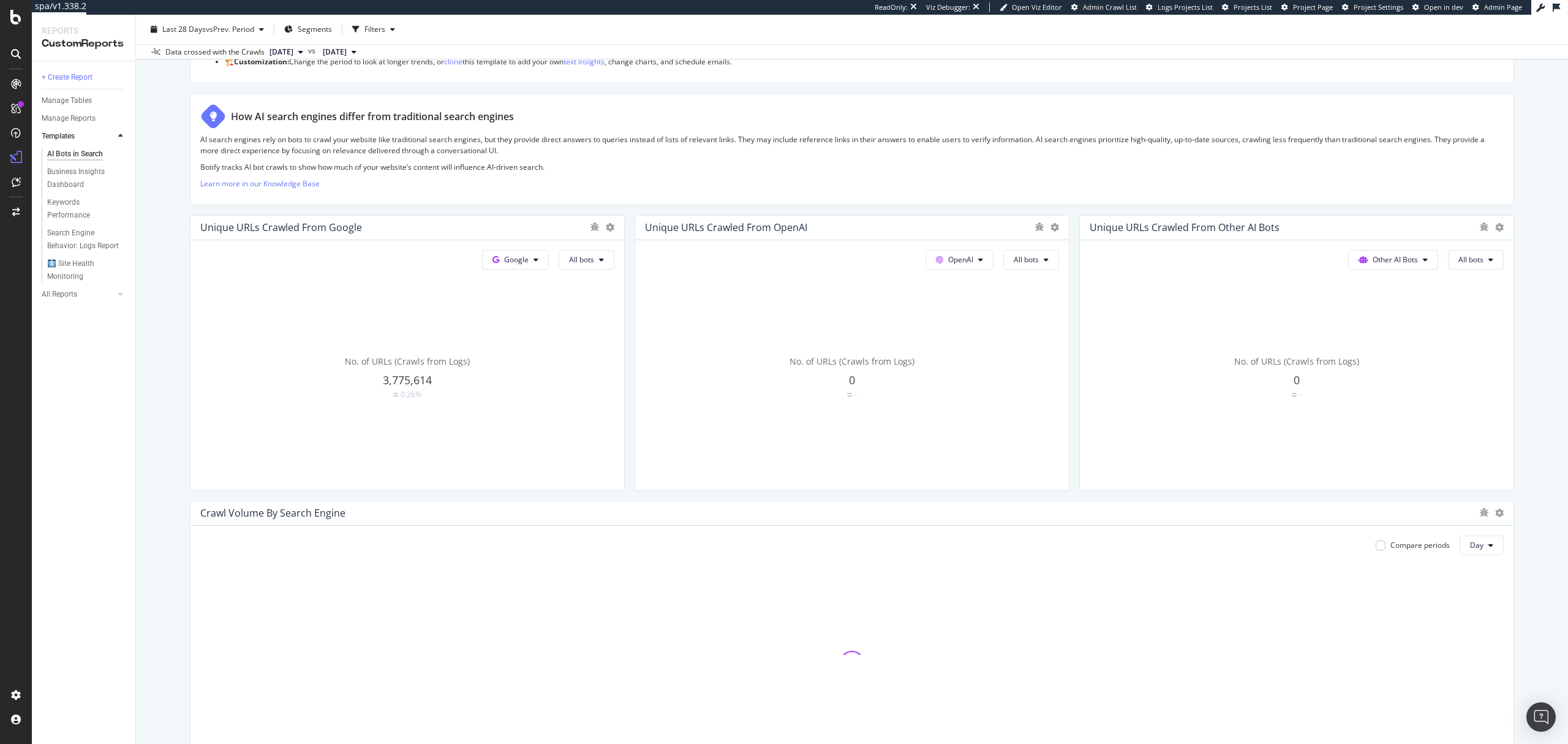
scroll to position [108, 0]
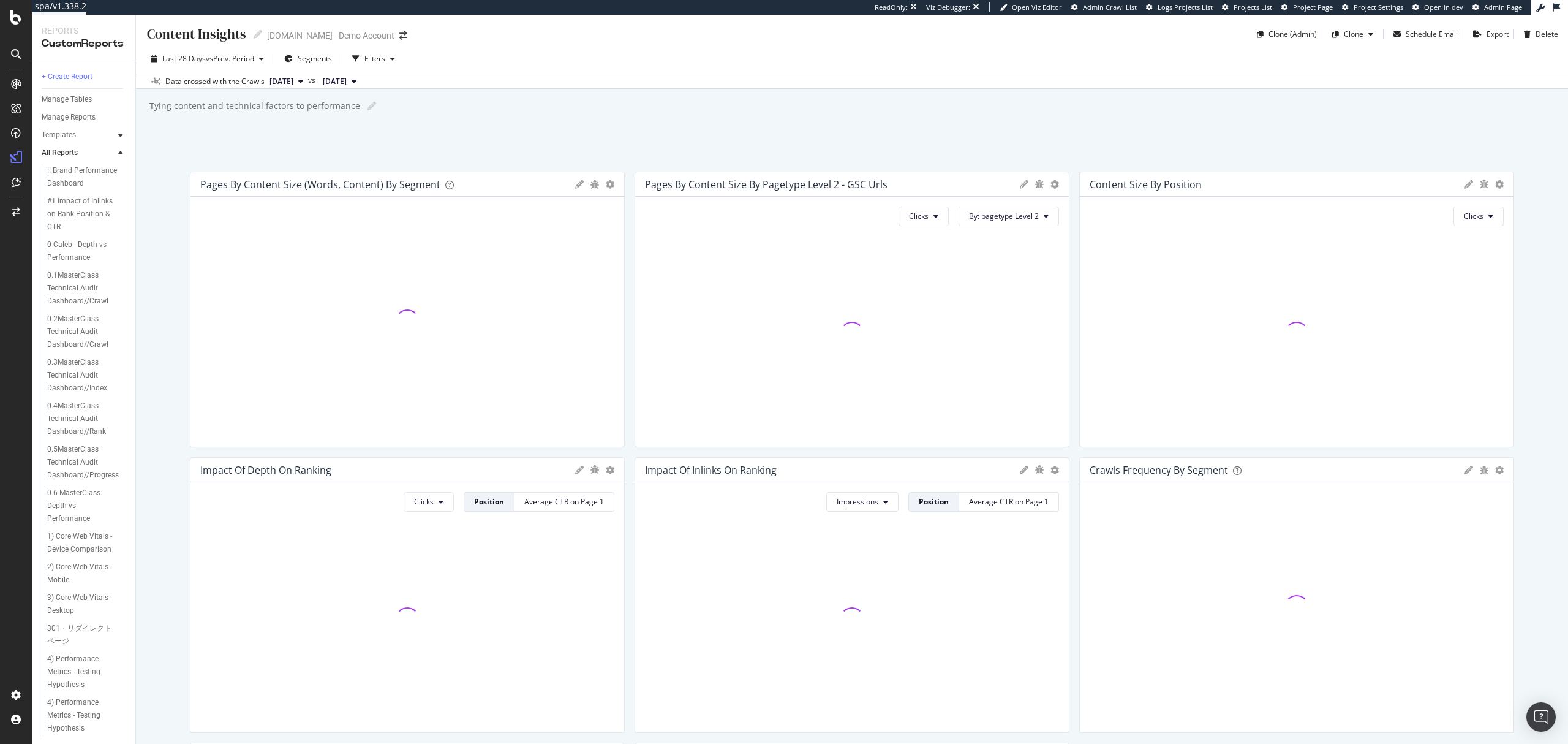
click at [117, 138] on div at bounding box center [121, 136] width 12 height 12
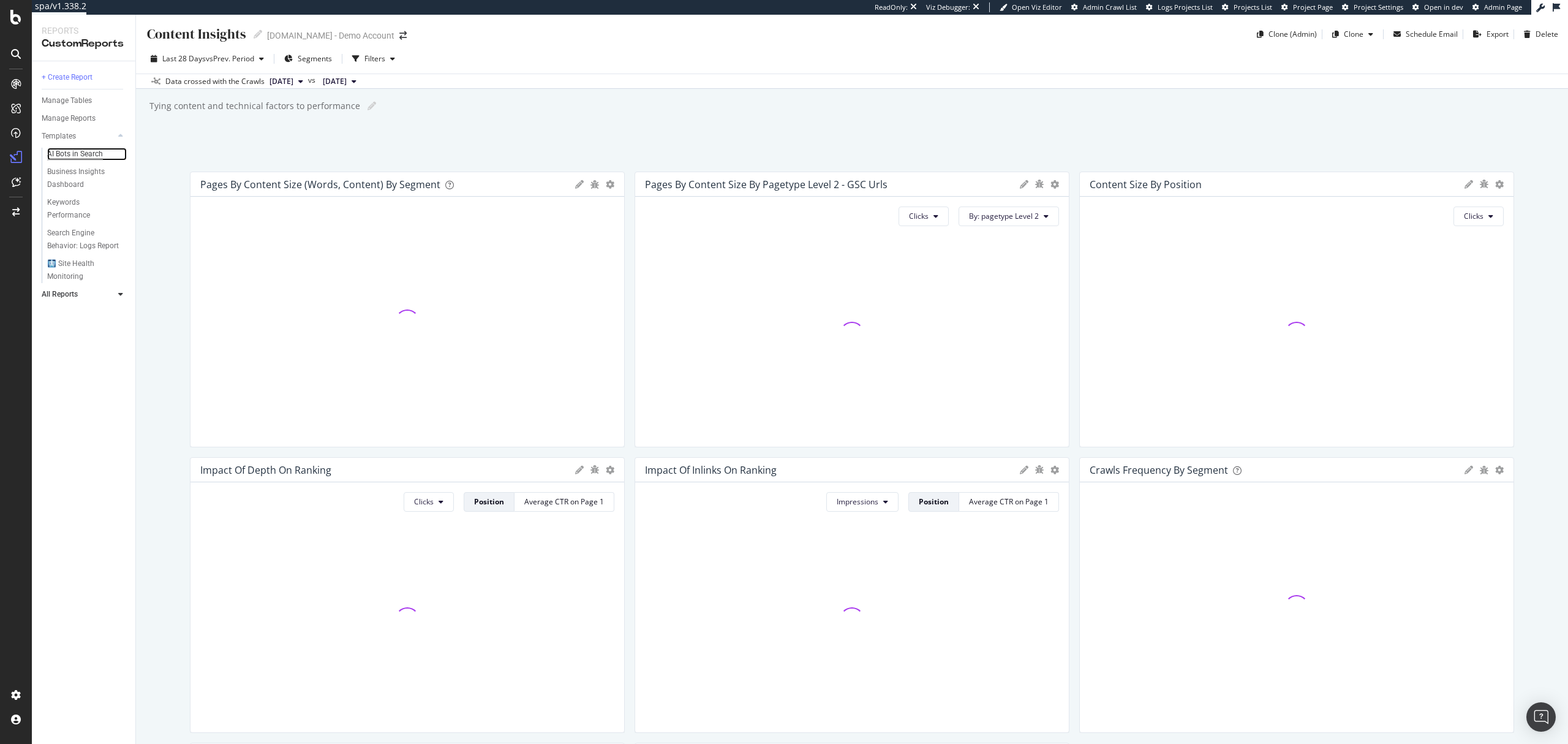
click at [82, 158] on div "AI Bots in Search" at bounding box center [75, 154] width 56 height 13
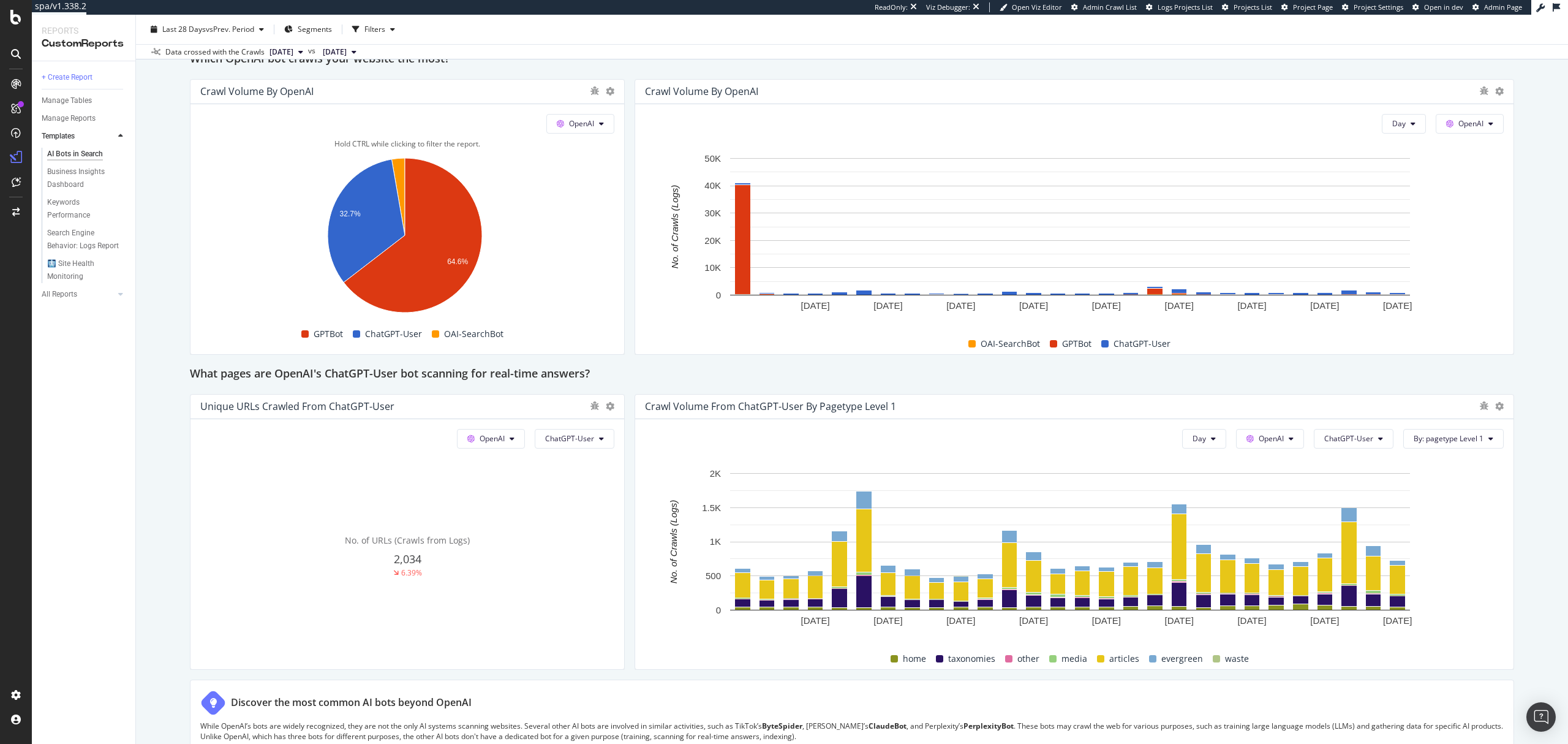
scroll to position [991, 0]
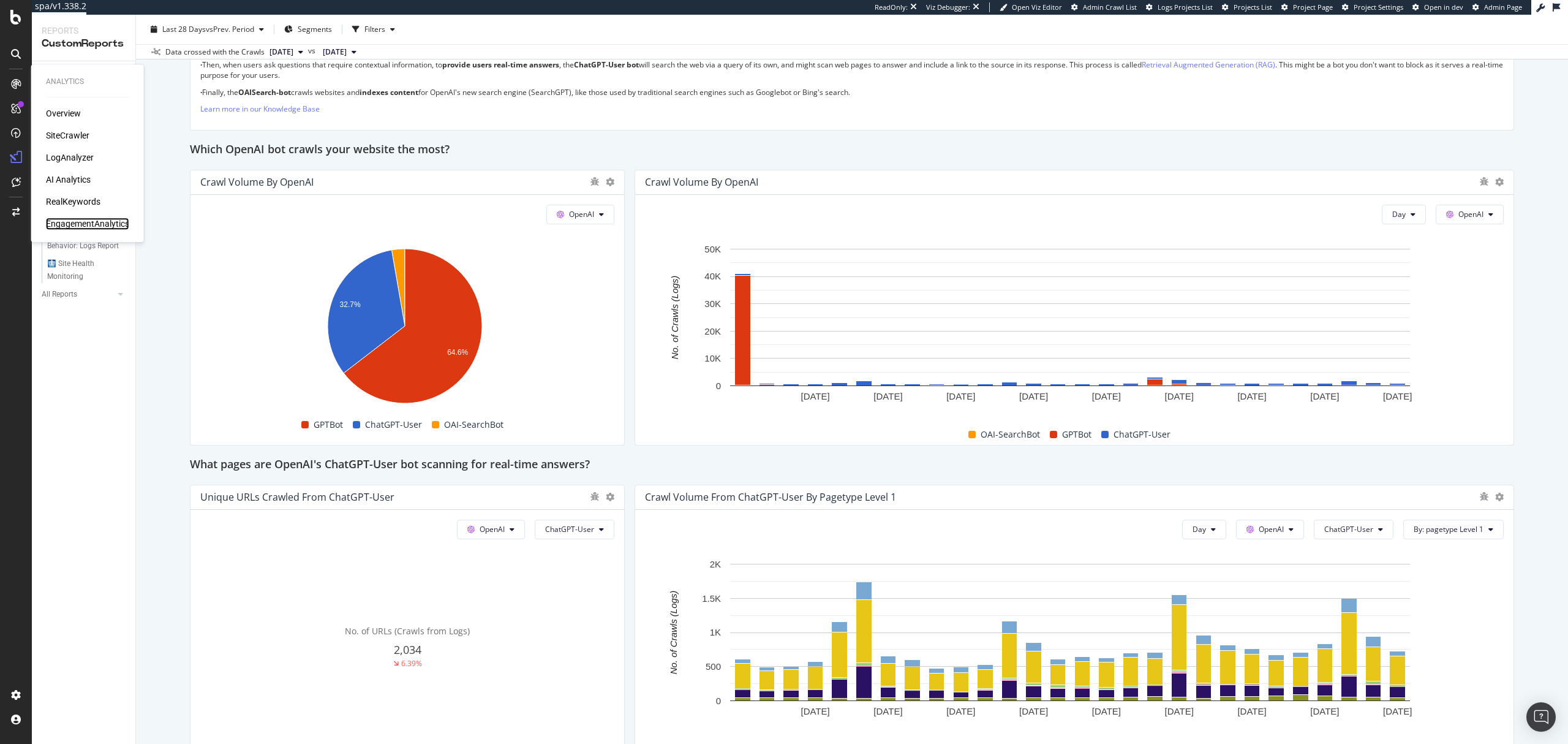
click at [91, 224] on div "EngagementAnalytics" at bounding box center [88, 224] width 83 height 12
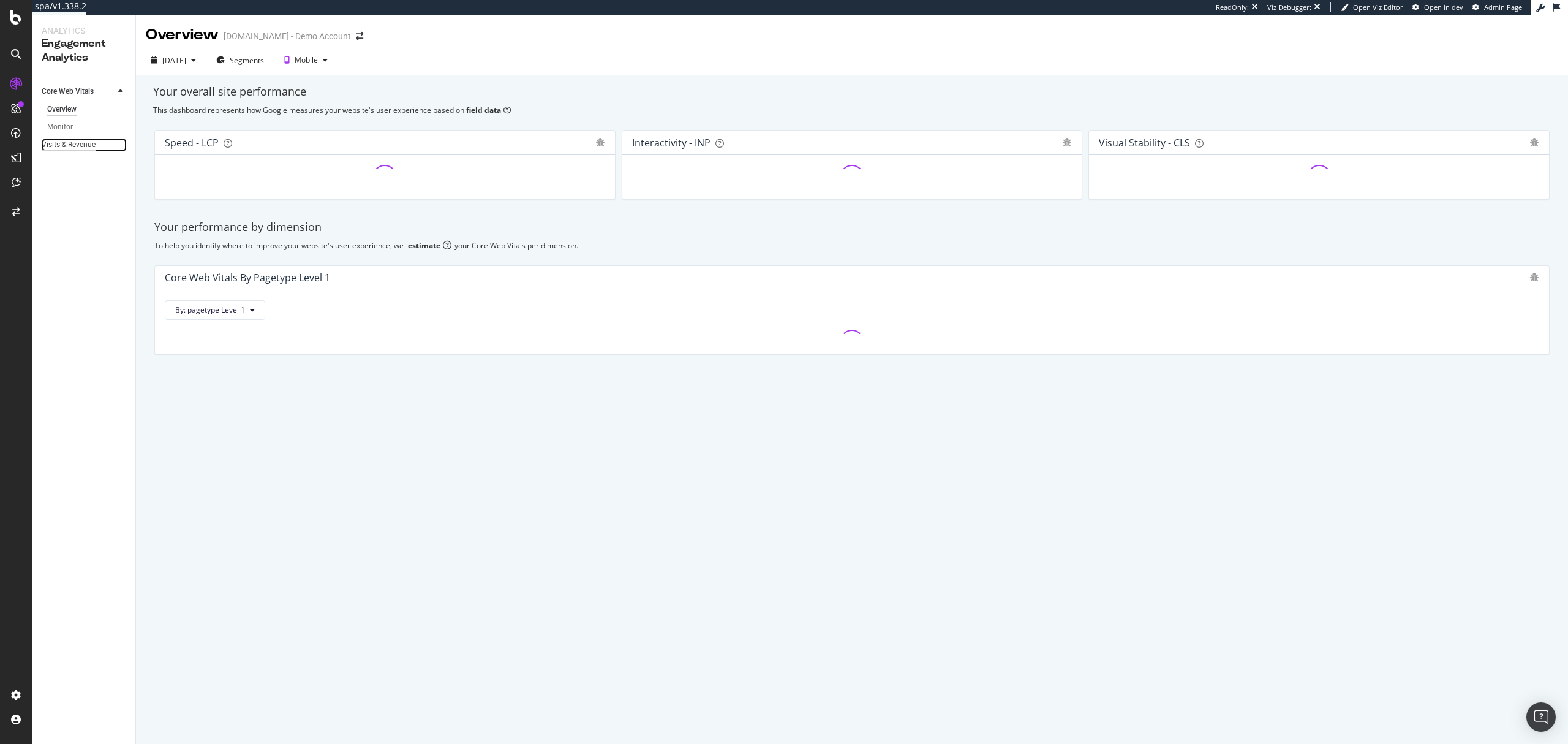
click at [74, 141] on div "Visits & Revenue" at bounding box center [69, 145] width 54 height 13
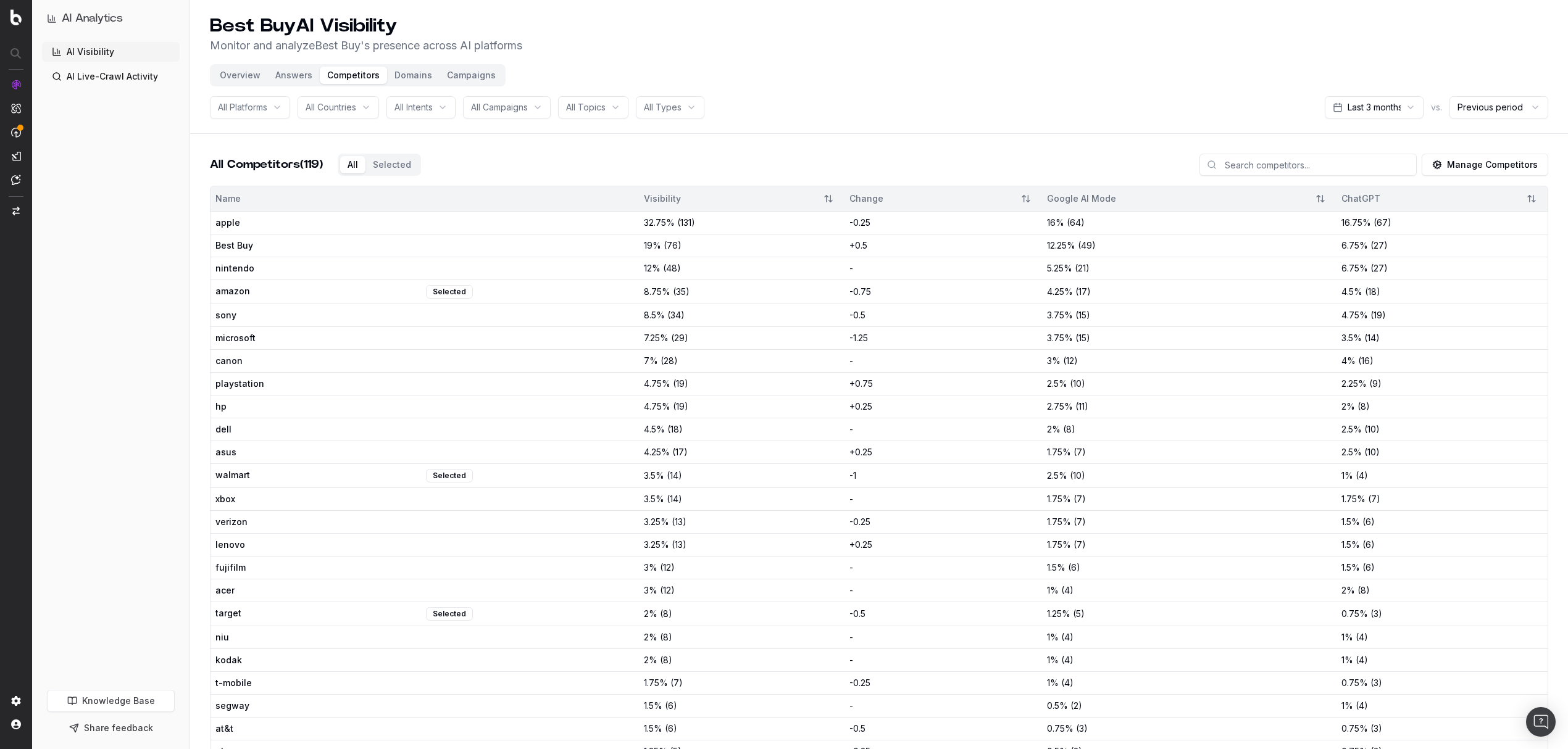
click at [411, 77] on button "Domains" at bounding box center [413, 75] width 53 height 17
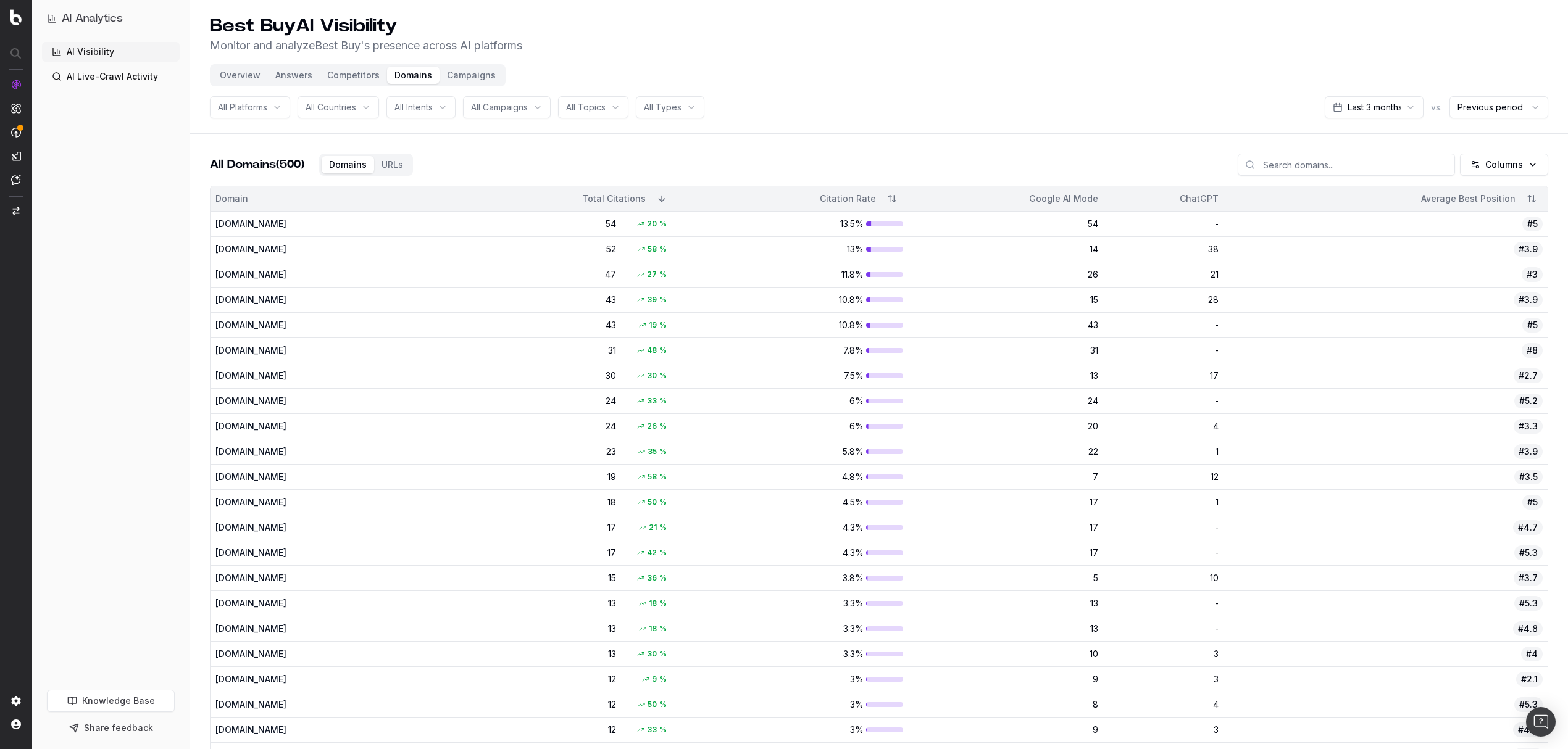
click at [247, 74] on button "Overview" at bounding box center [240, 75] width 56 height 17
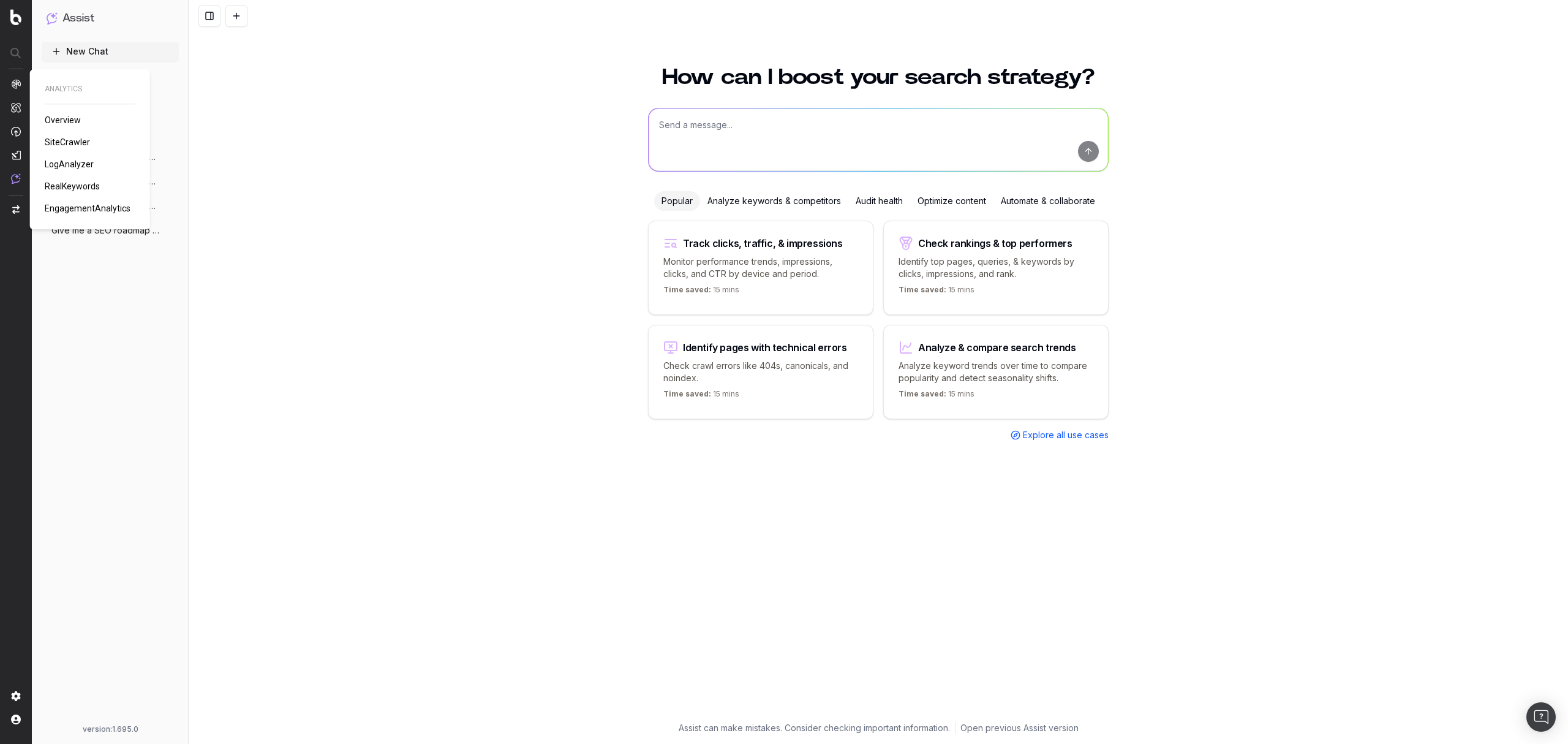
click at [75, 204] on span "EngagementAnalytics" at bounding box center [88, 209] width 86 height 10
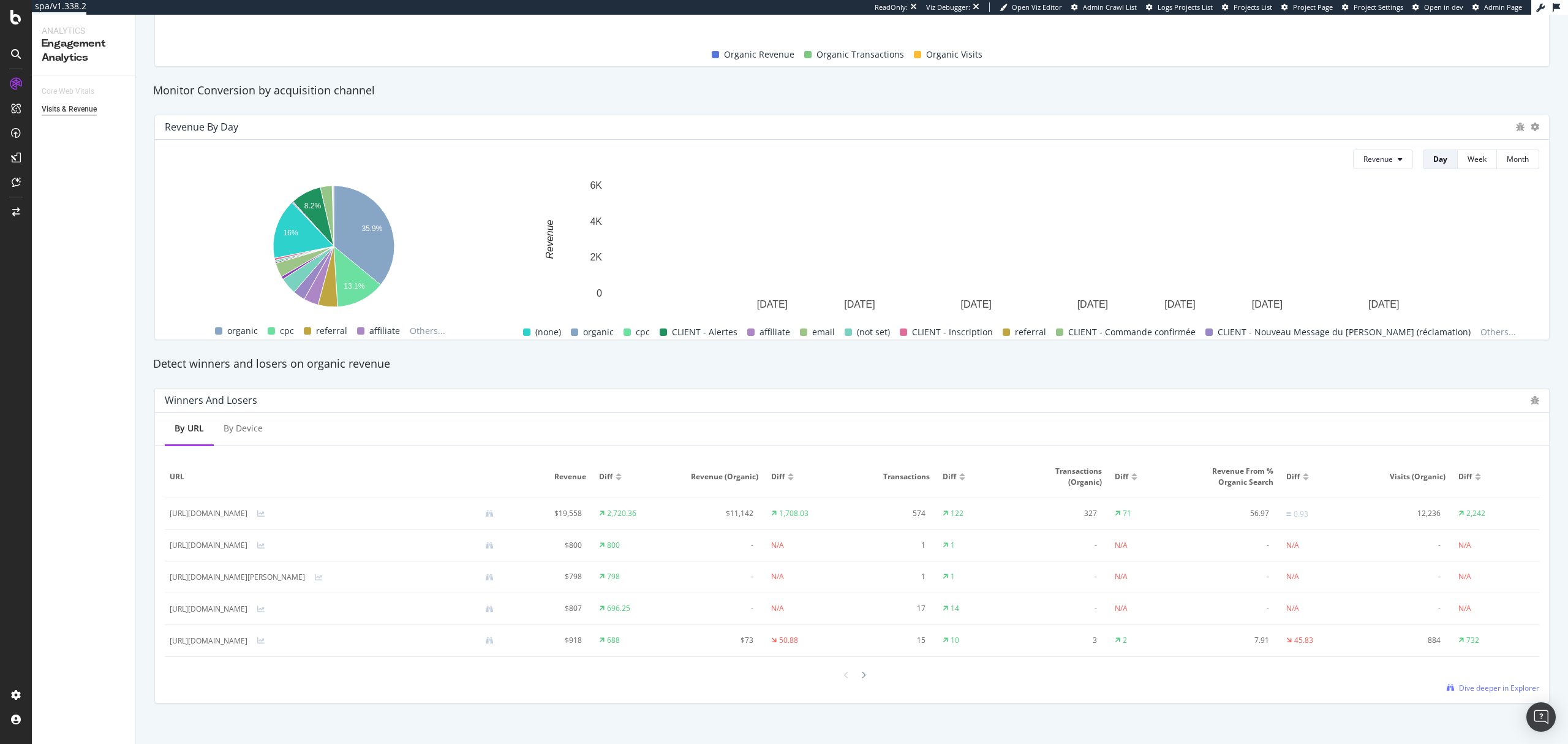
scroll to position [446, 0]
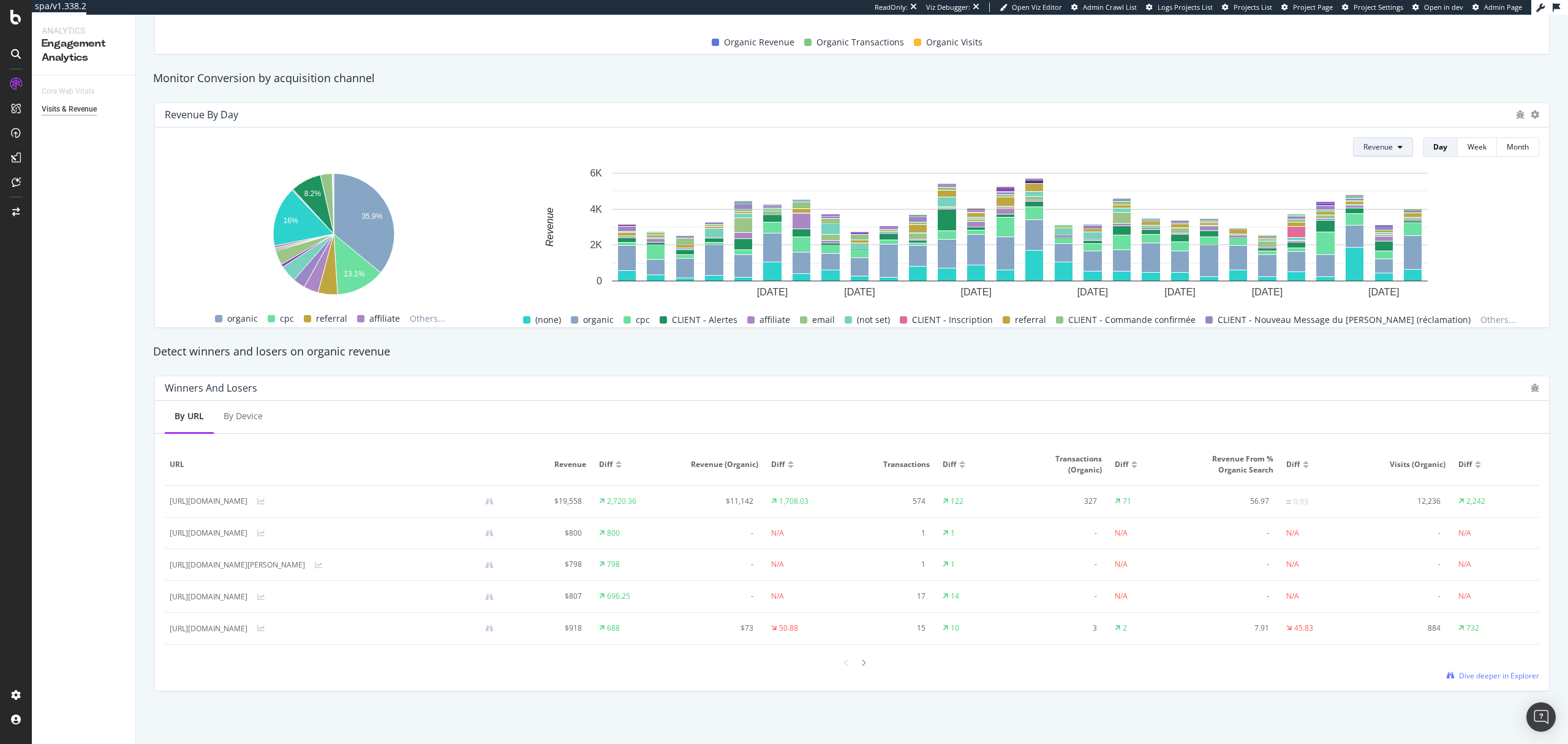
click at [1388, 149] on button "Revenue" at bounding box center [1383, 147] width 60 height 20
click at [1398, 145] on icon at bounding box center [1401, 147] width 5 height 7
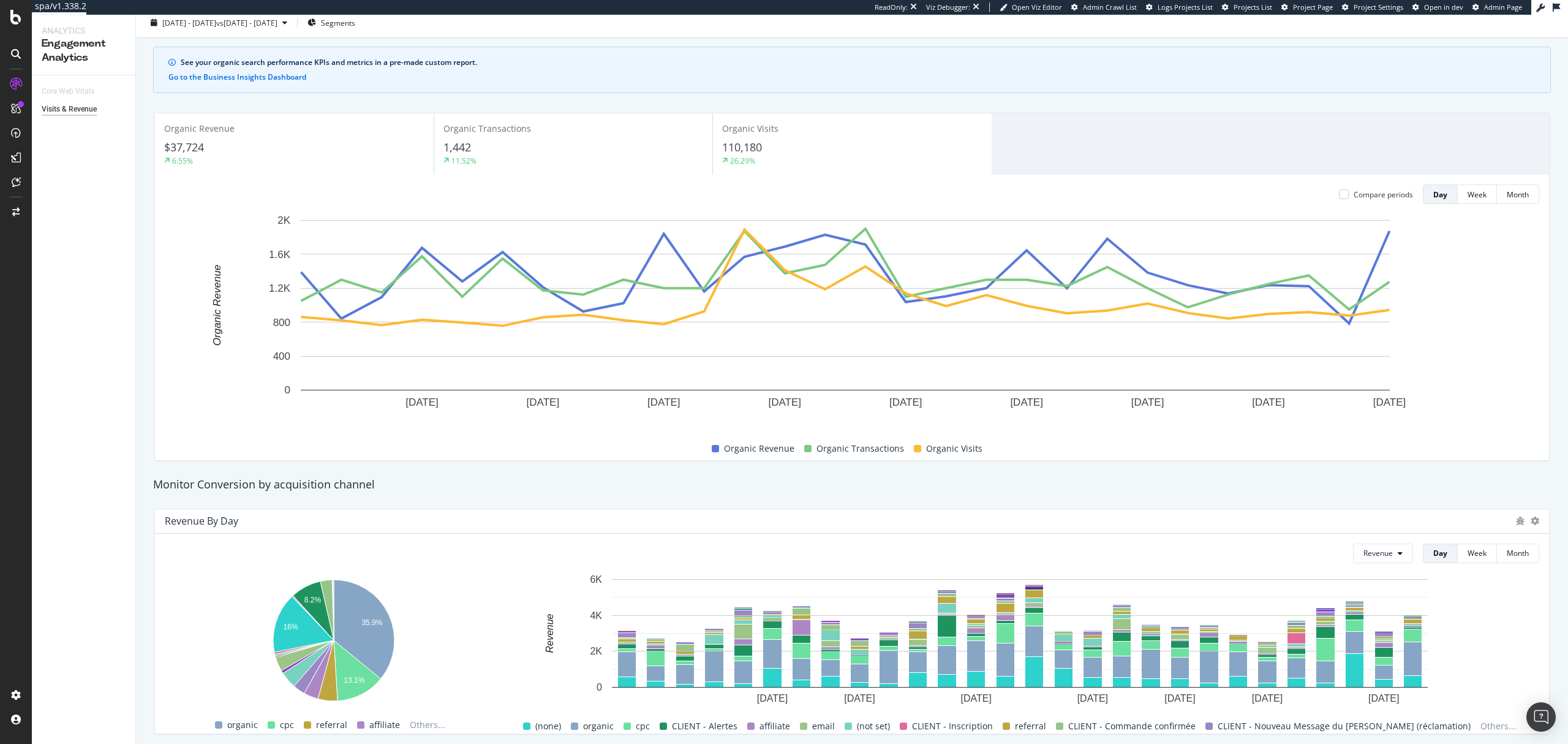
scroll to position [0, 0]
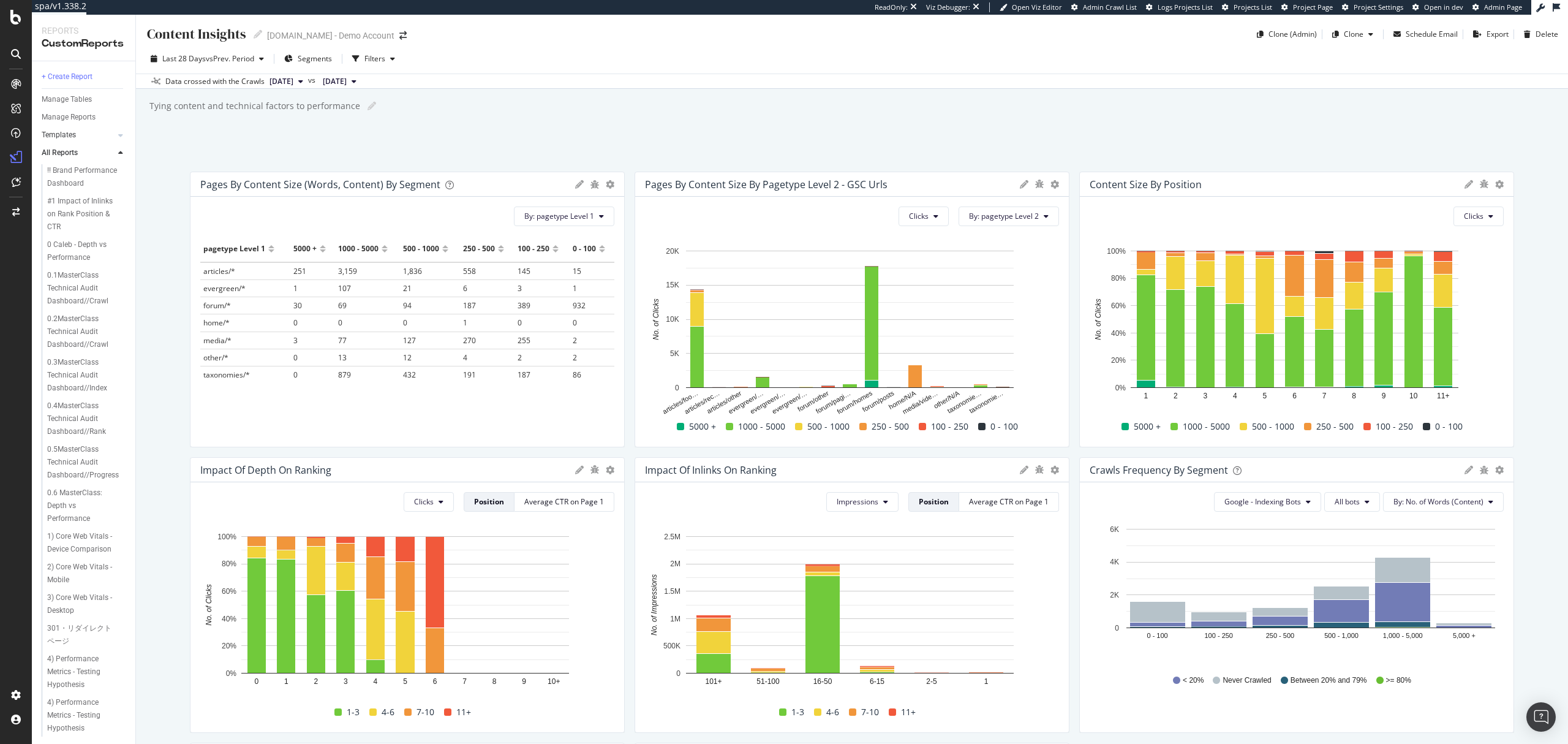
click at [121, 136] on icon at bounding box center [121, 136] width 5 height 7
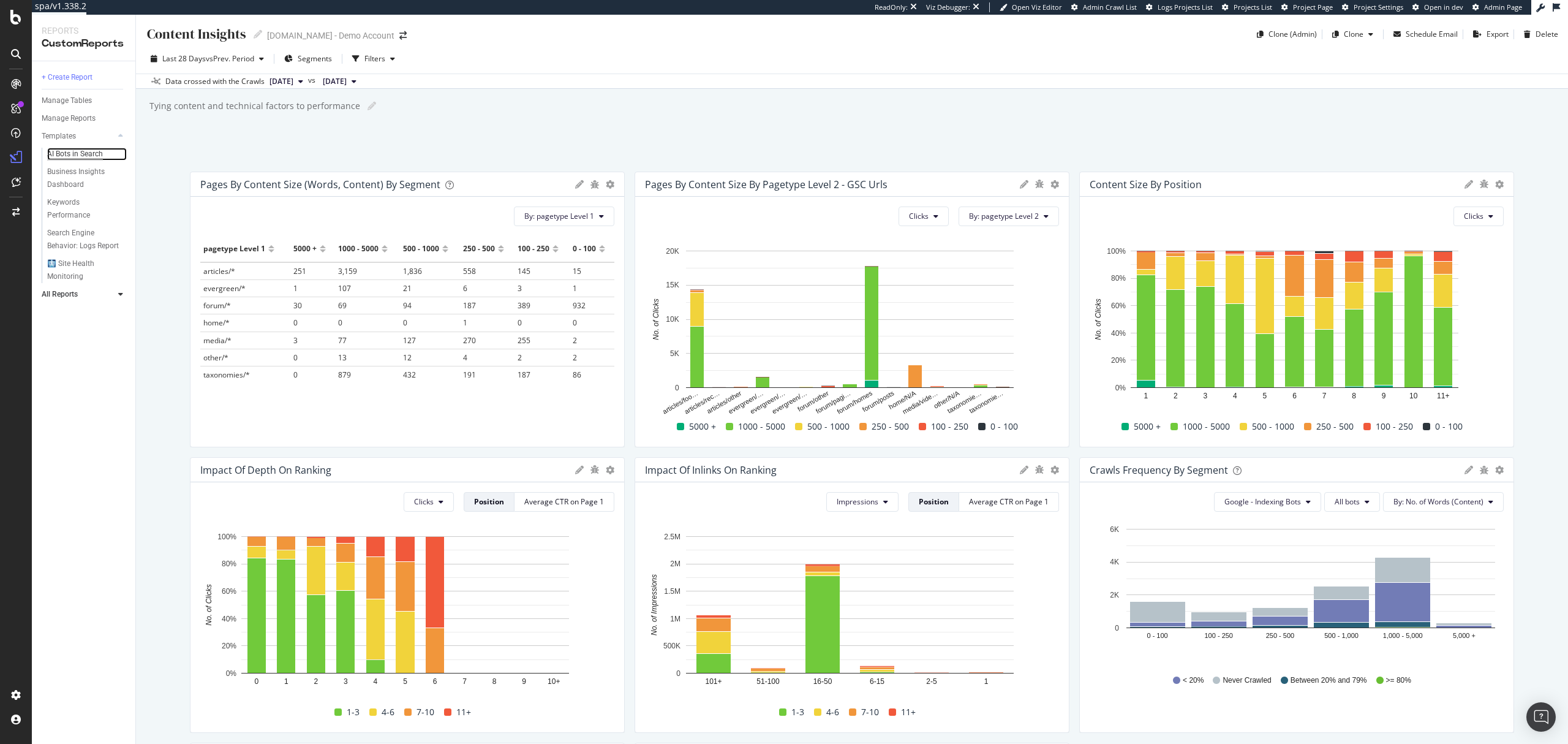
click at [66, 155] on div "AI Bots in Search" at bounding box center [75, 154] width 56 height 13
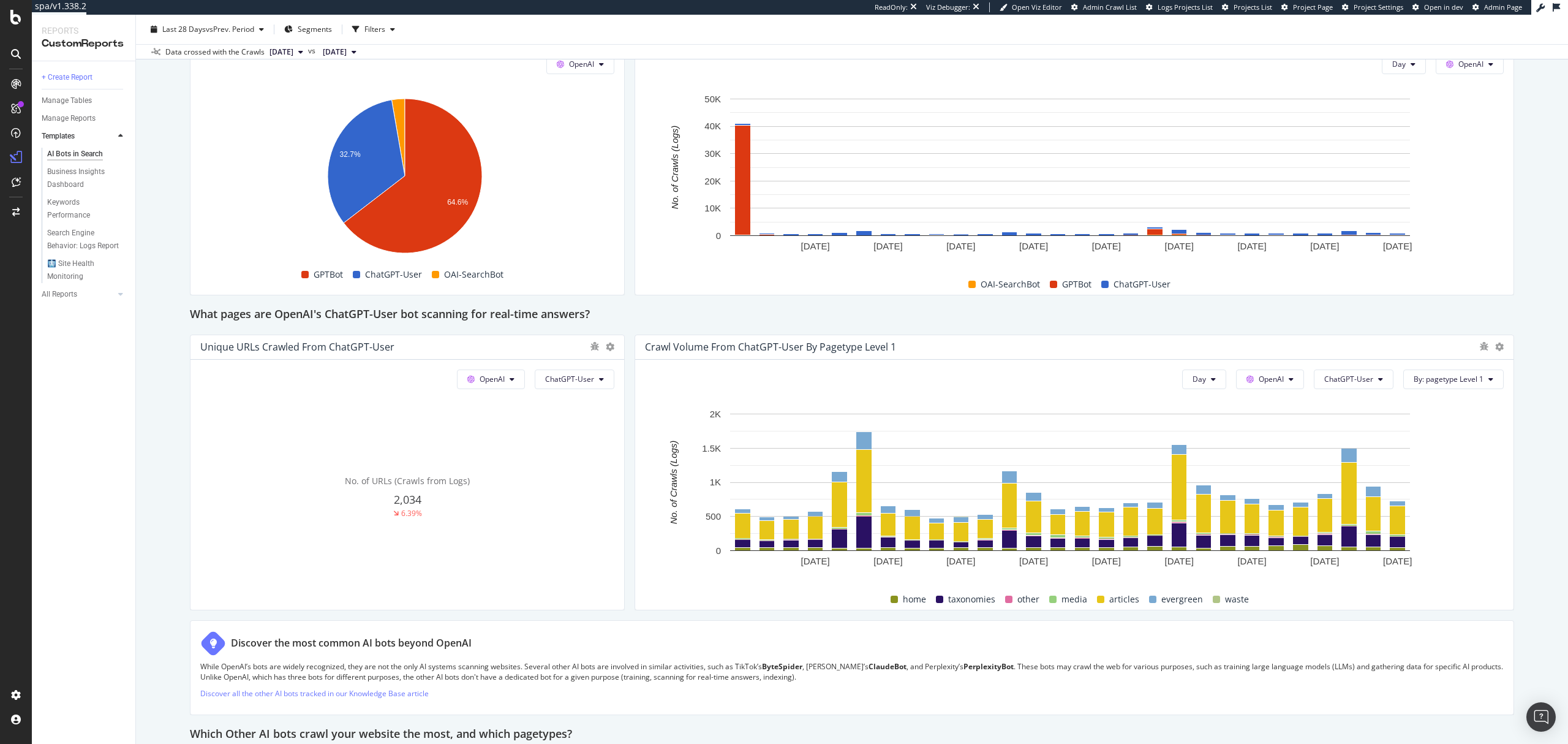
scroll to position [1144, 0]
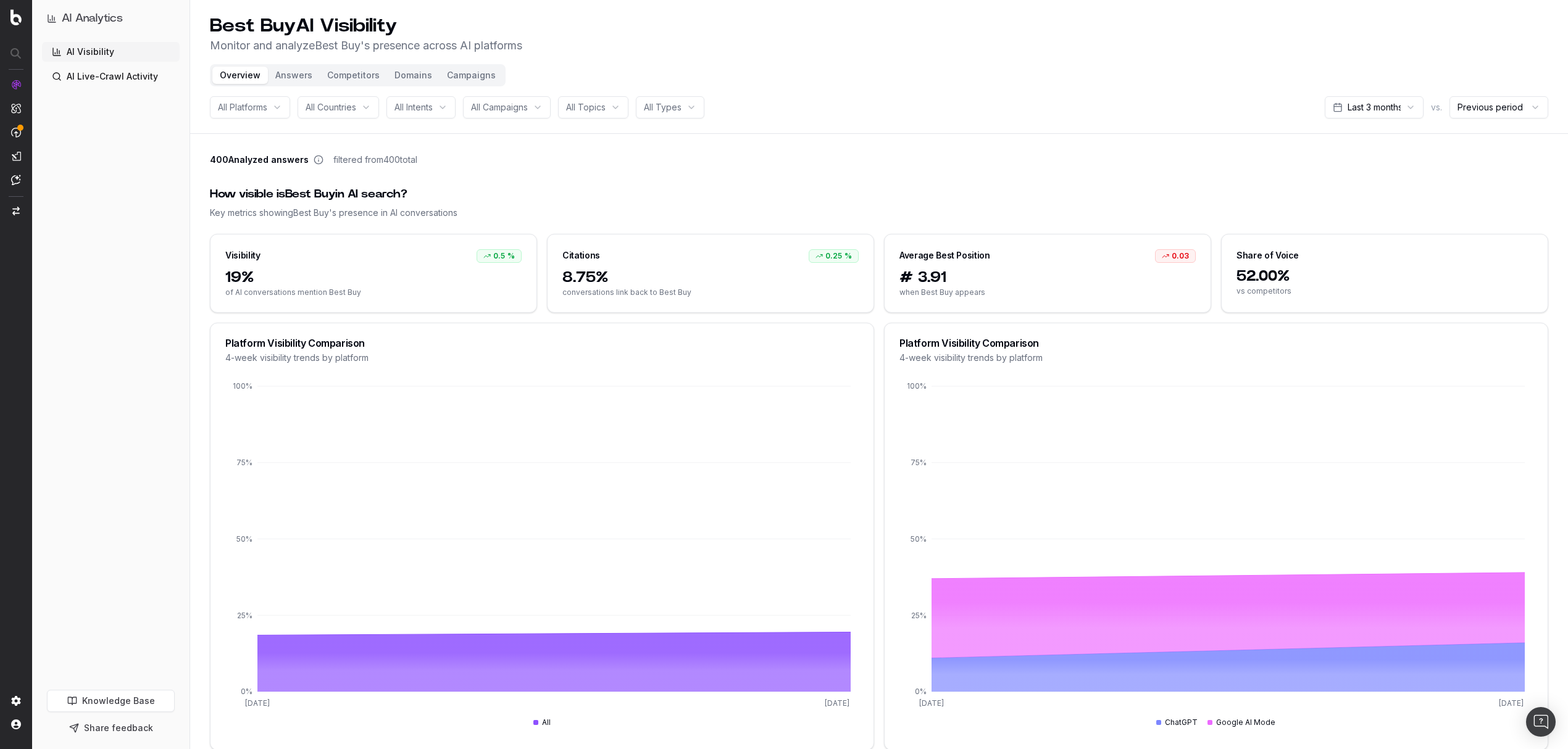
click at [477, 77] on button "Campaigns" at bounding box center [471, 75] width 64 height 17
click at [469, 73] on button "Campaigns" at bounding box center [471, 75] width 64 height 17
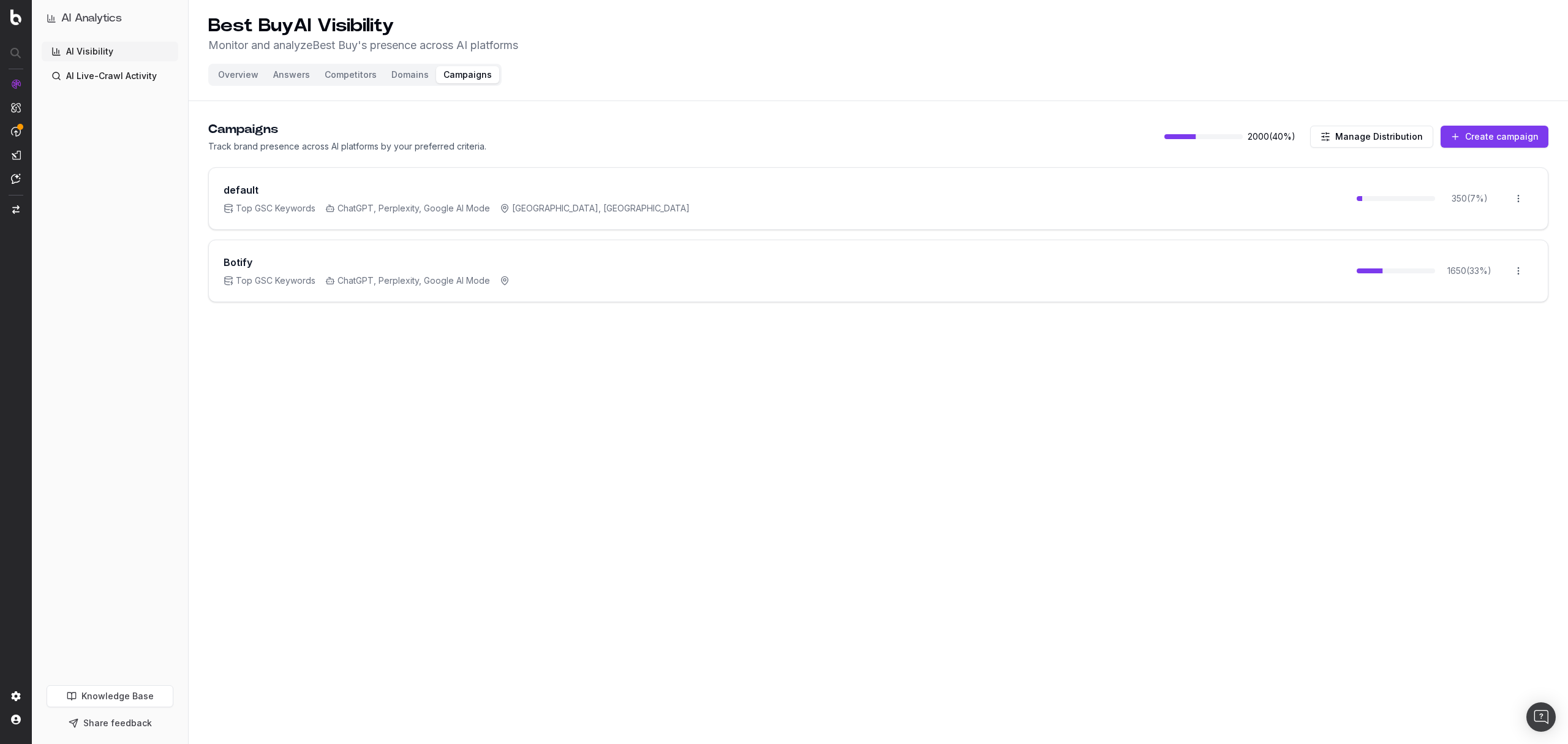
click at [1483, 128] on button "Create campaign" at bounding box center [1495, 137] width 108 height 22
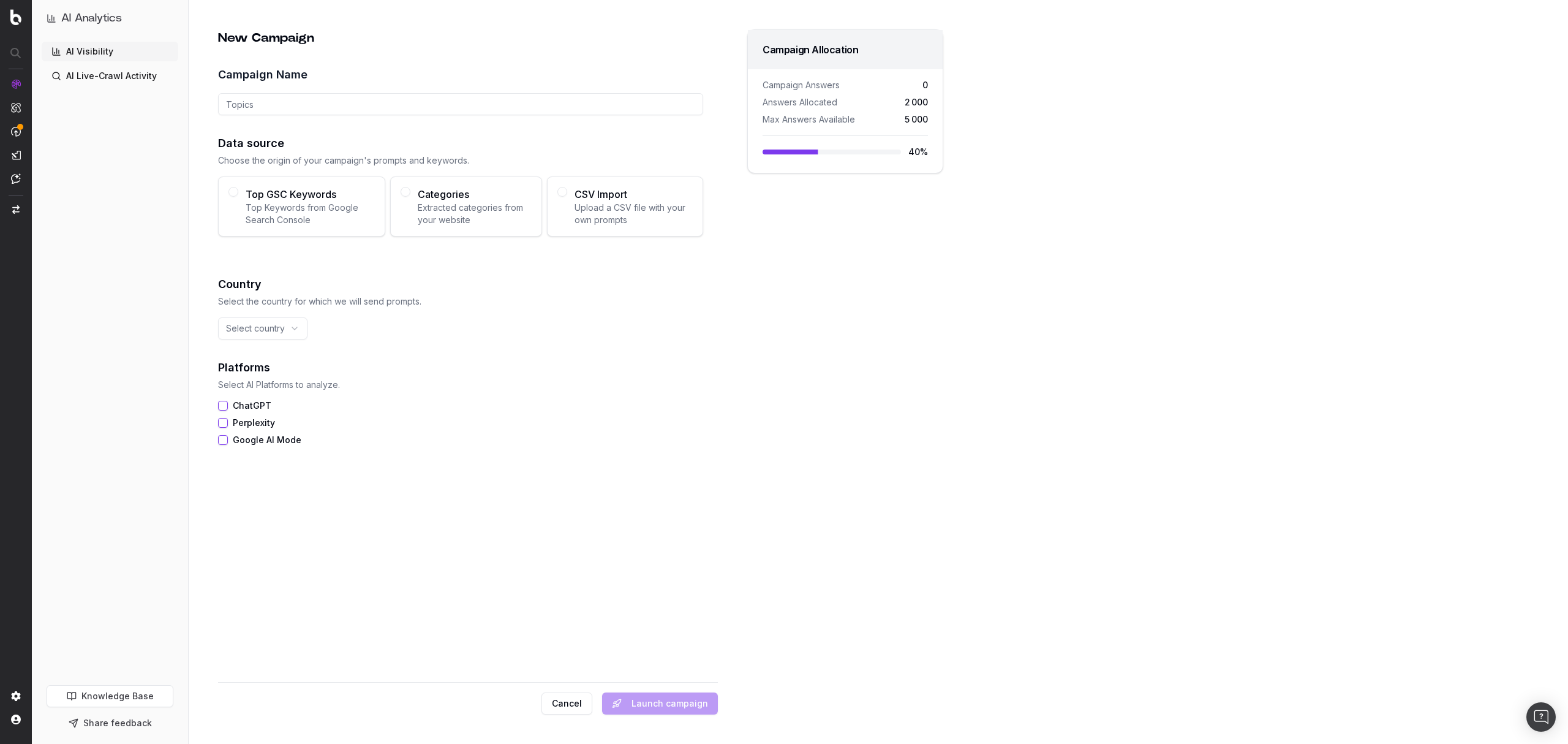
click at [572, 703] on button "Cancel" at bounding box center [567, 703] width 51 height 22
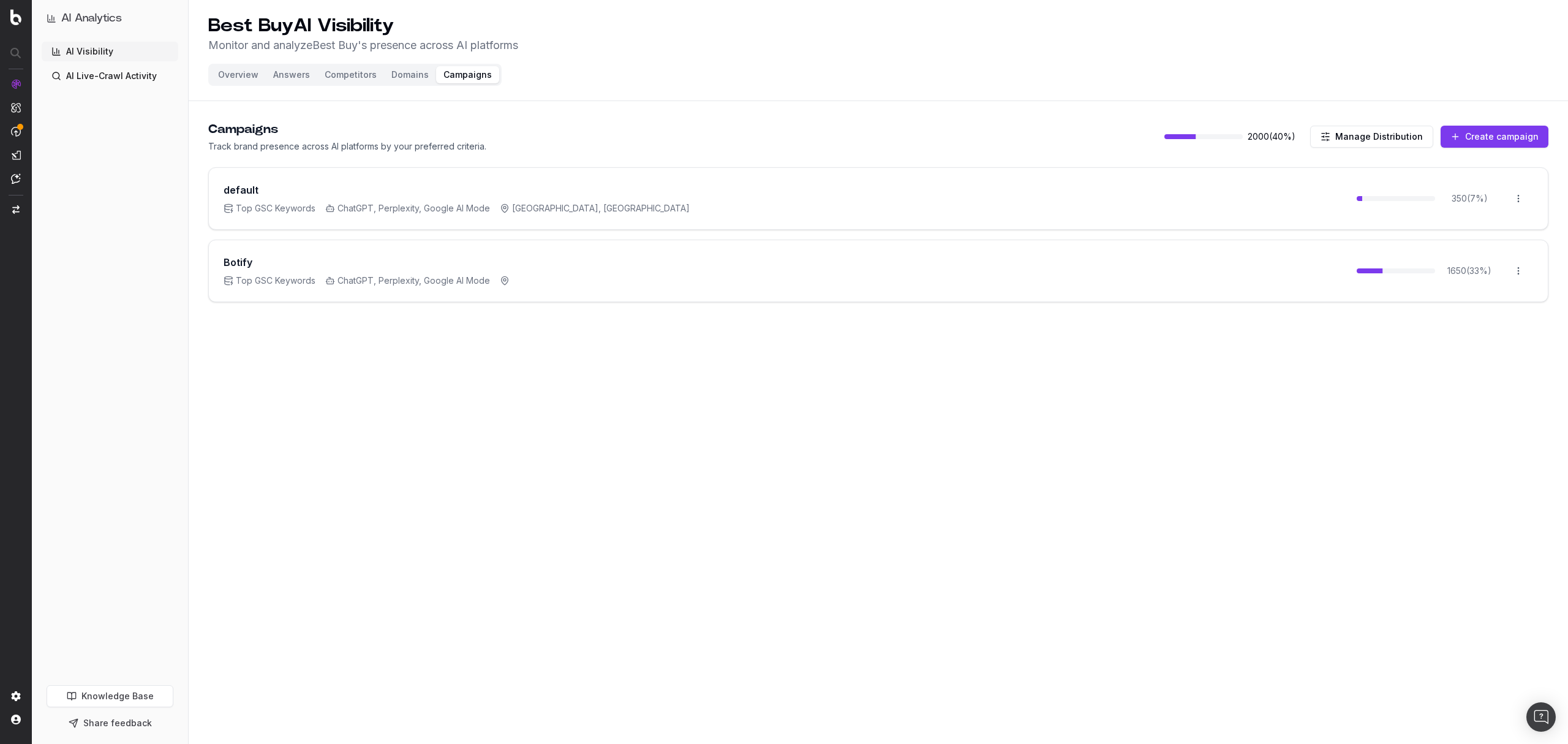
click at [291, 74] on button "Answers" at bounding box center [291, 75] width 52 height 17
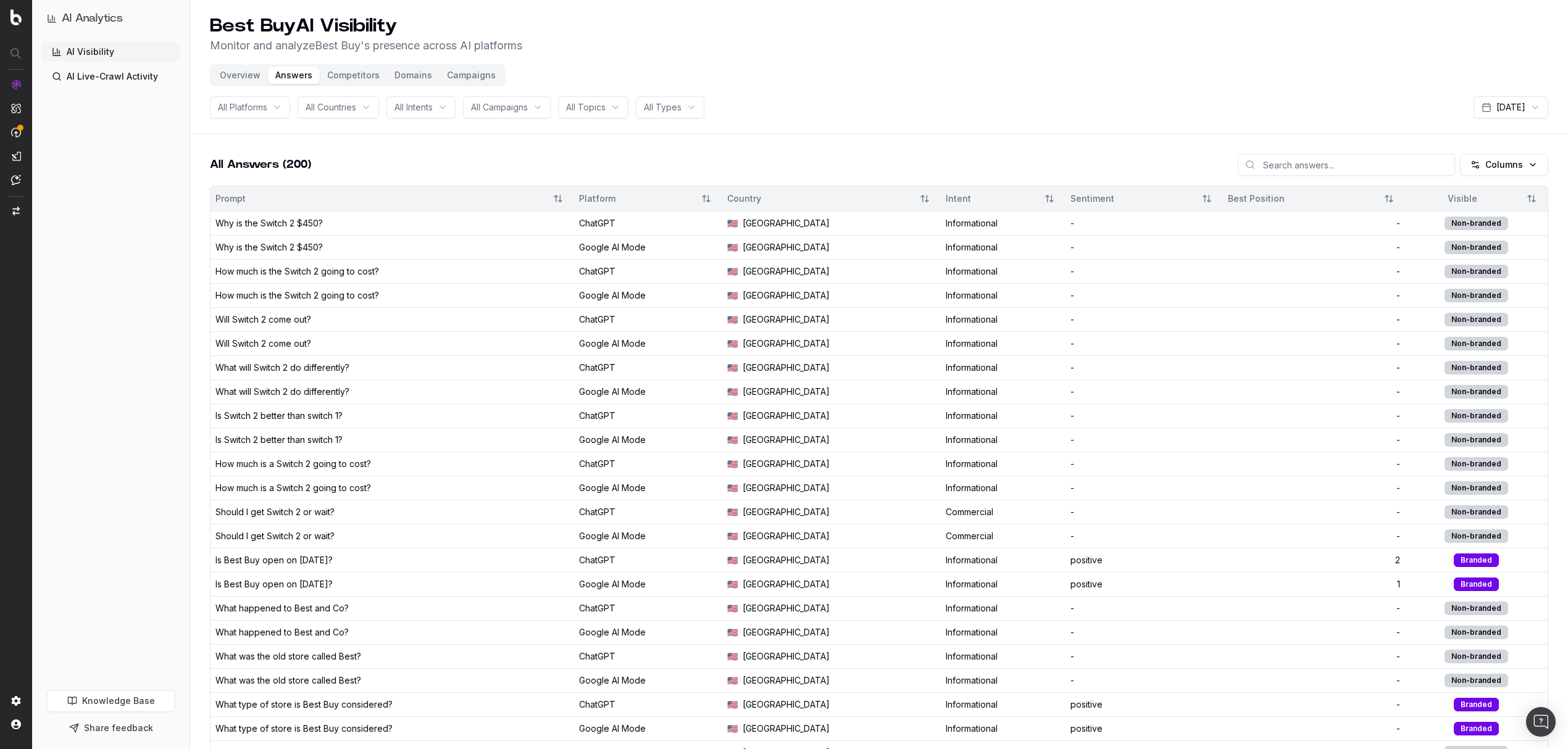
click at [472, 75] on button "Campaigns" at bounding box center [471, 75] width 64 height 17
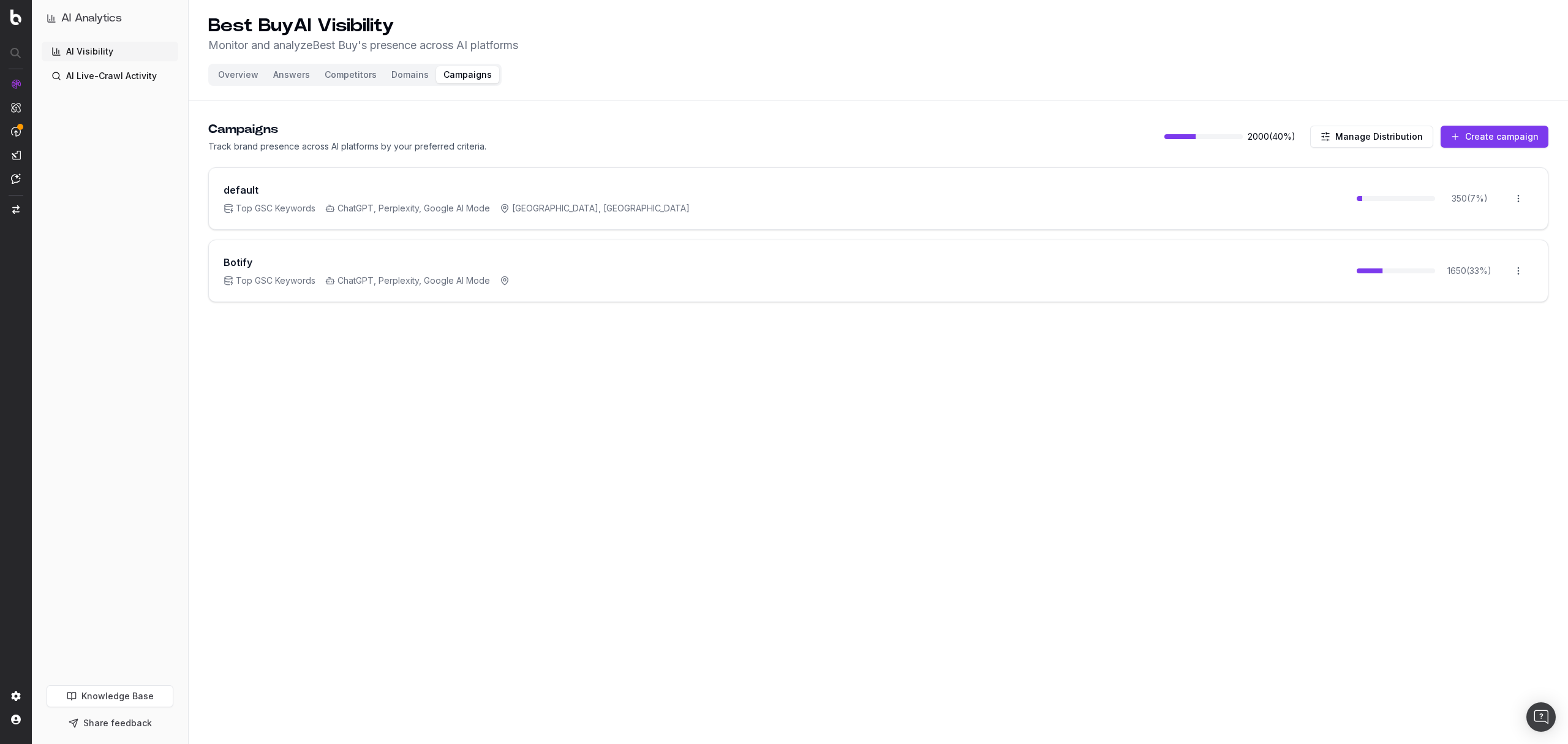
click at [1478, 138] on button "Create campaign" at bounding box center [1495, 137] width 108 height 22
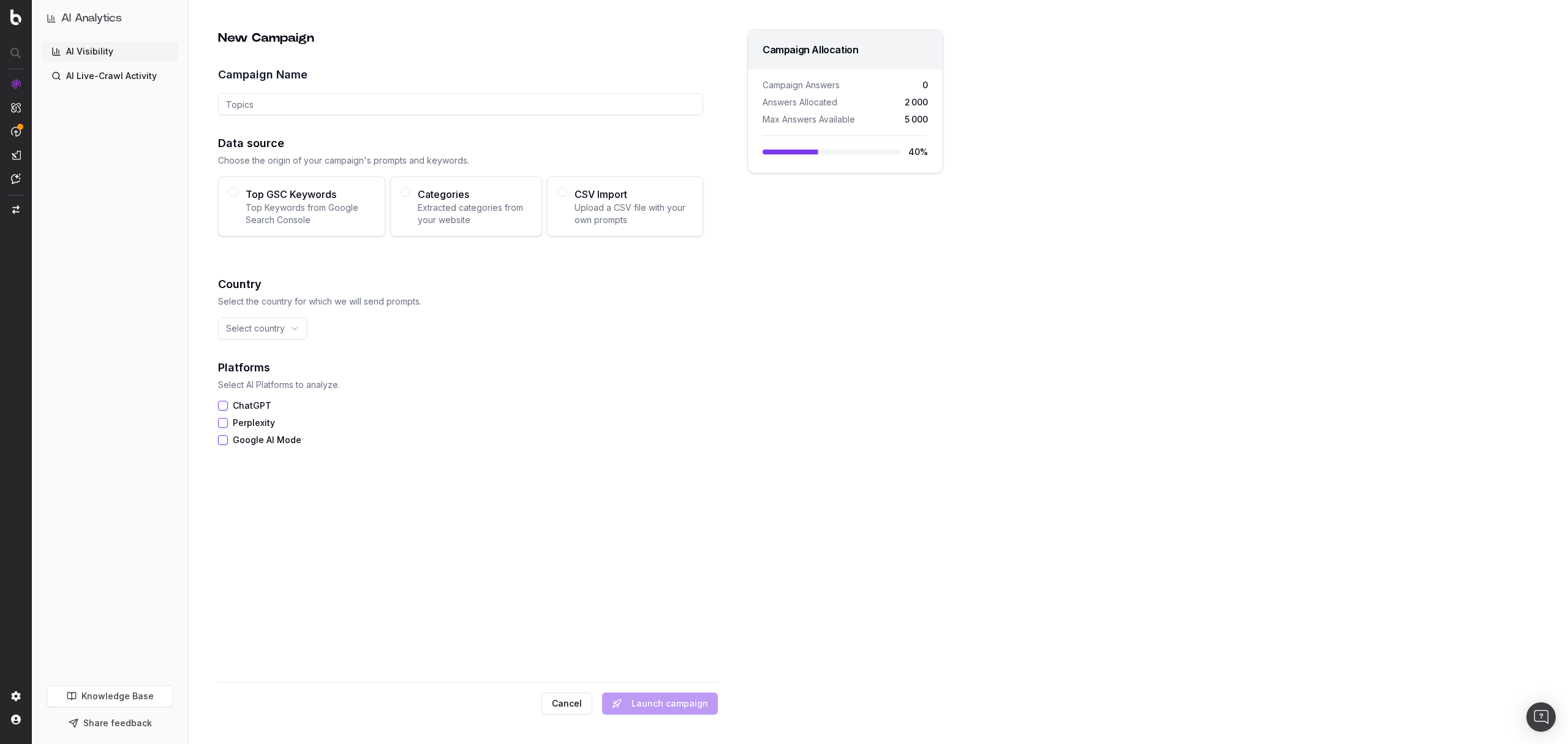
click at [569, 701] on button "Cancel" at bounding box center [567, 703] width 51 height 22
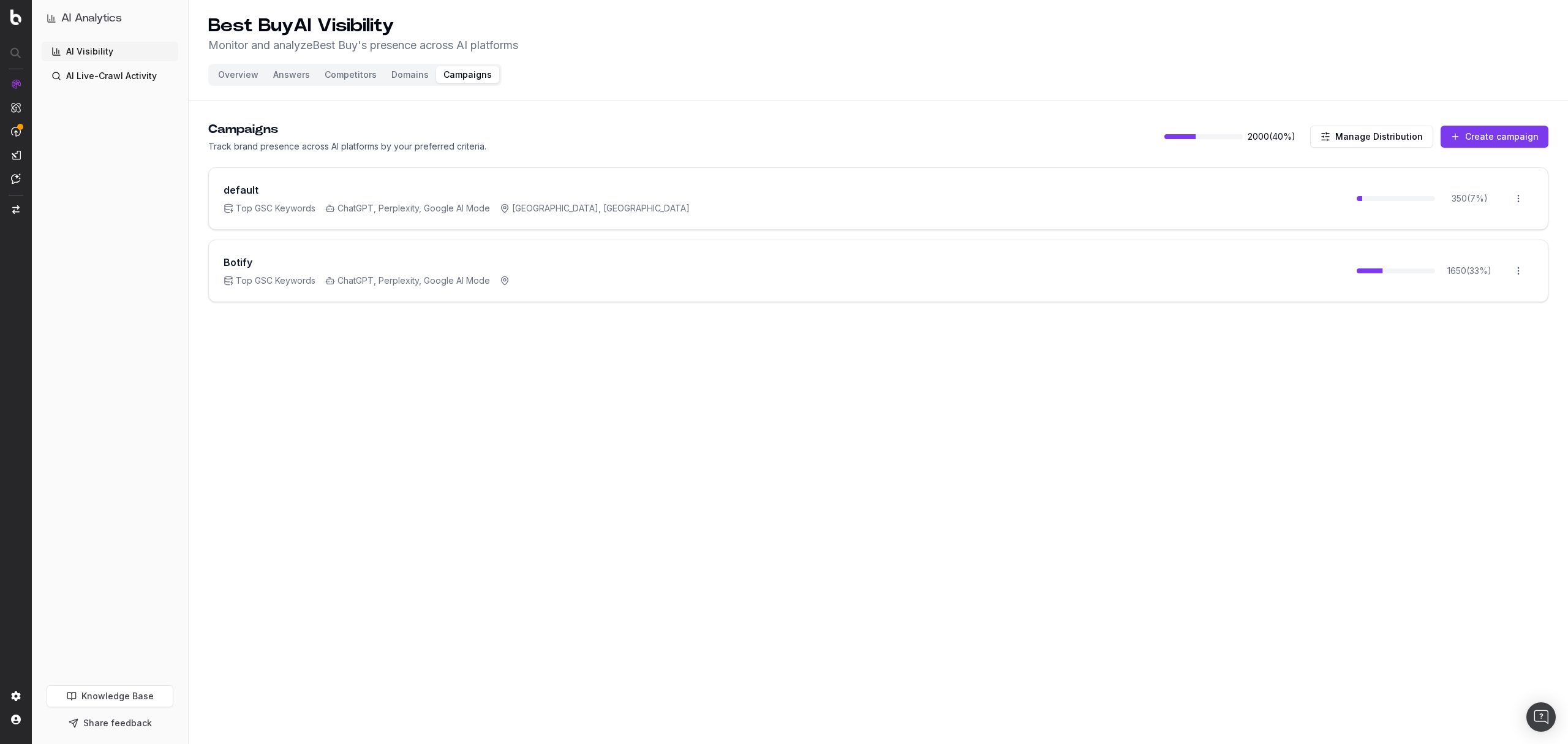
click at [294, 74] on button "Answers" at bounding box center [291, 75] width 52 height 17
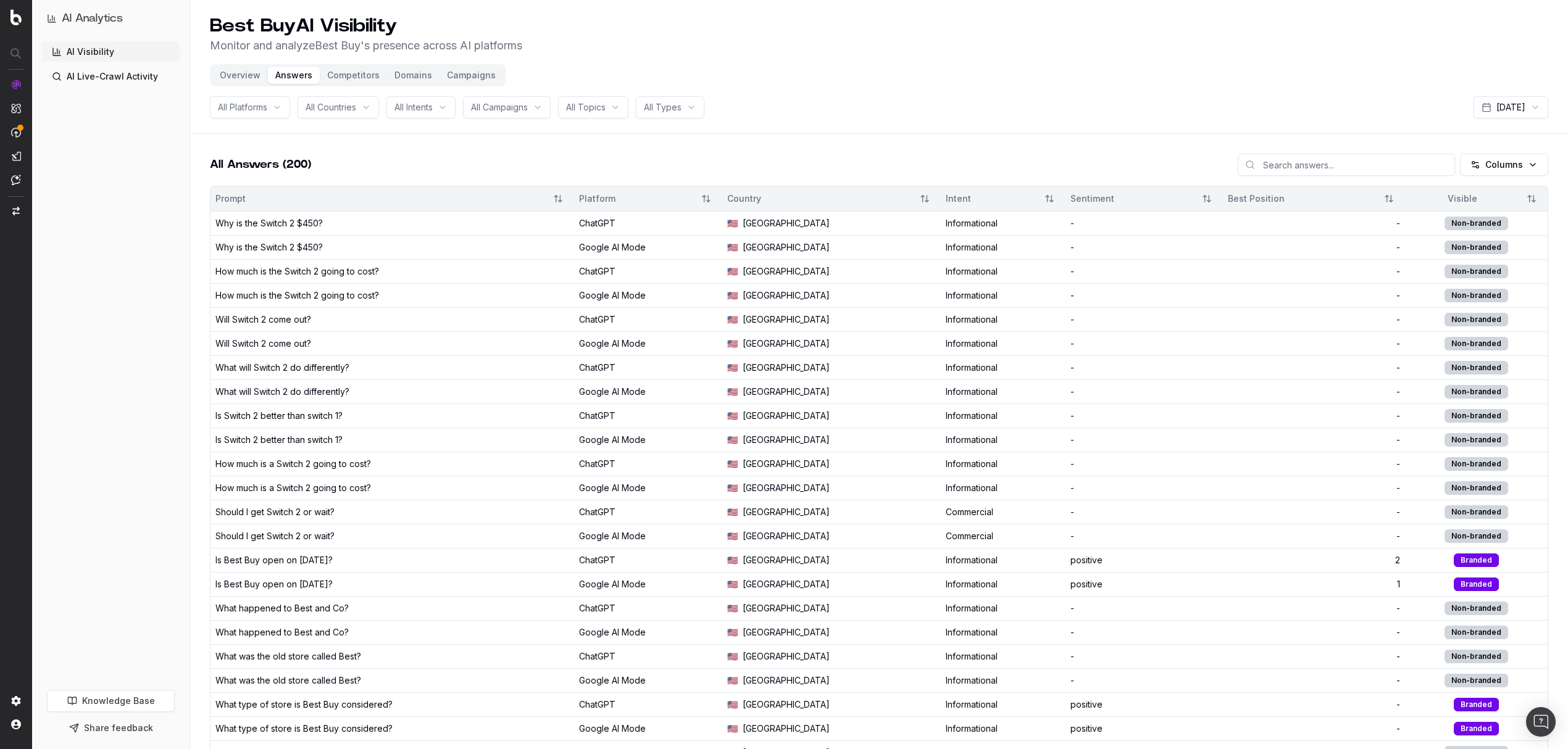
click at [344, 75] on button "Competitors" at bounding box center [353, 75] width 67 height 17
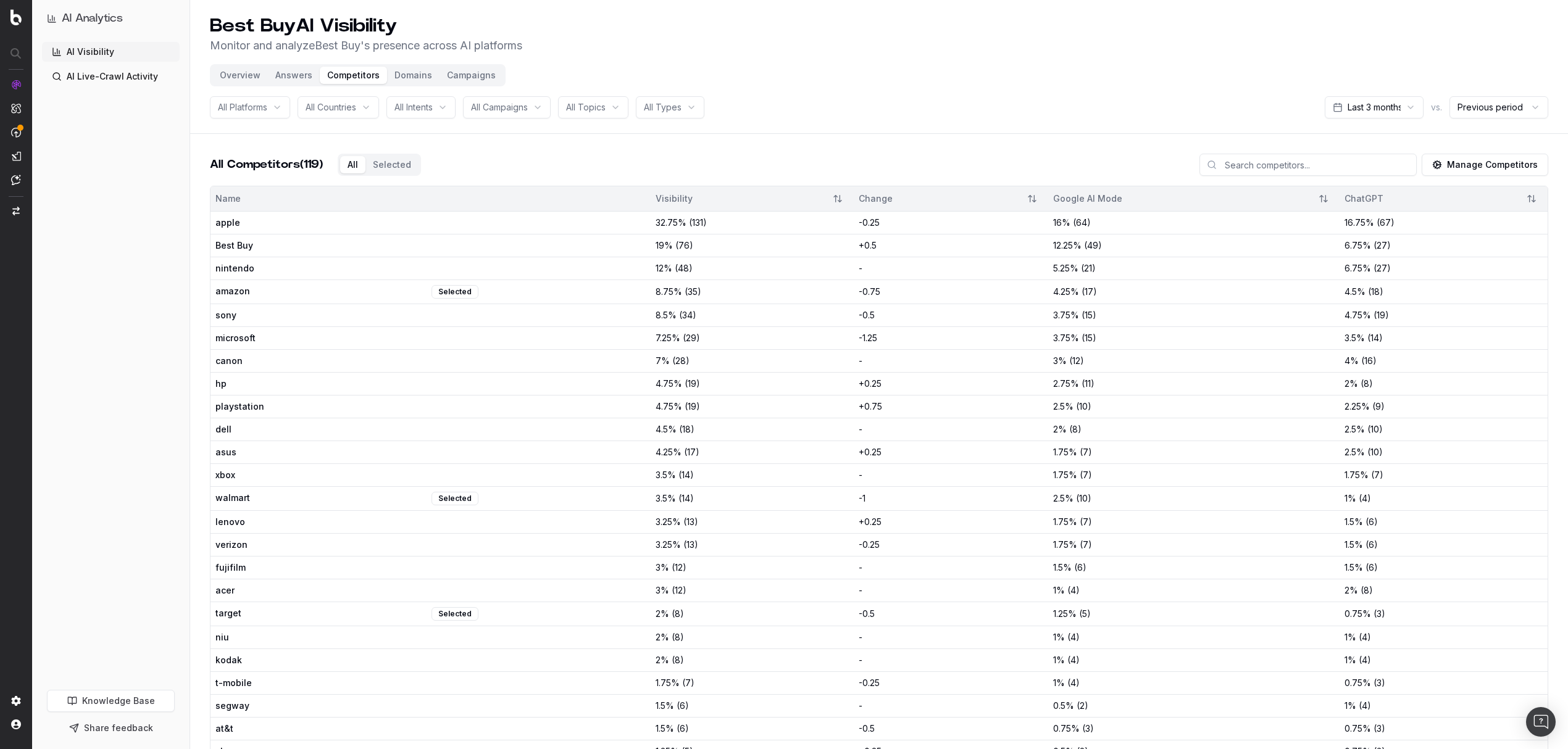
click at [410, 78] on button "Domains" at bounding box center [413, 75] width 53 height 17
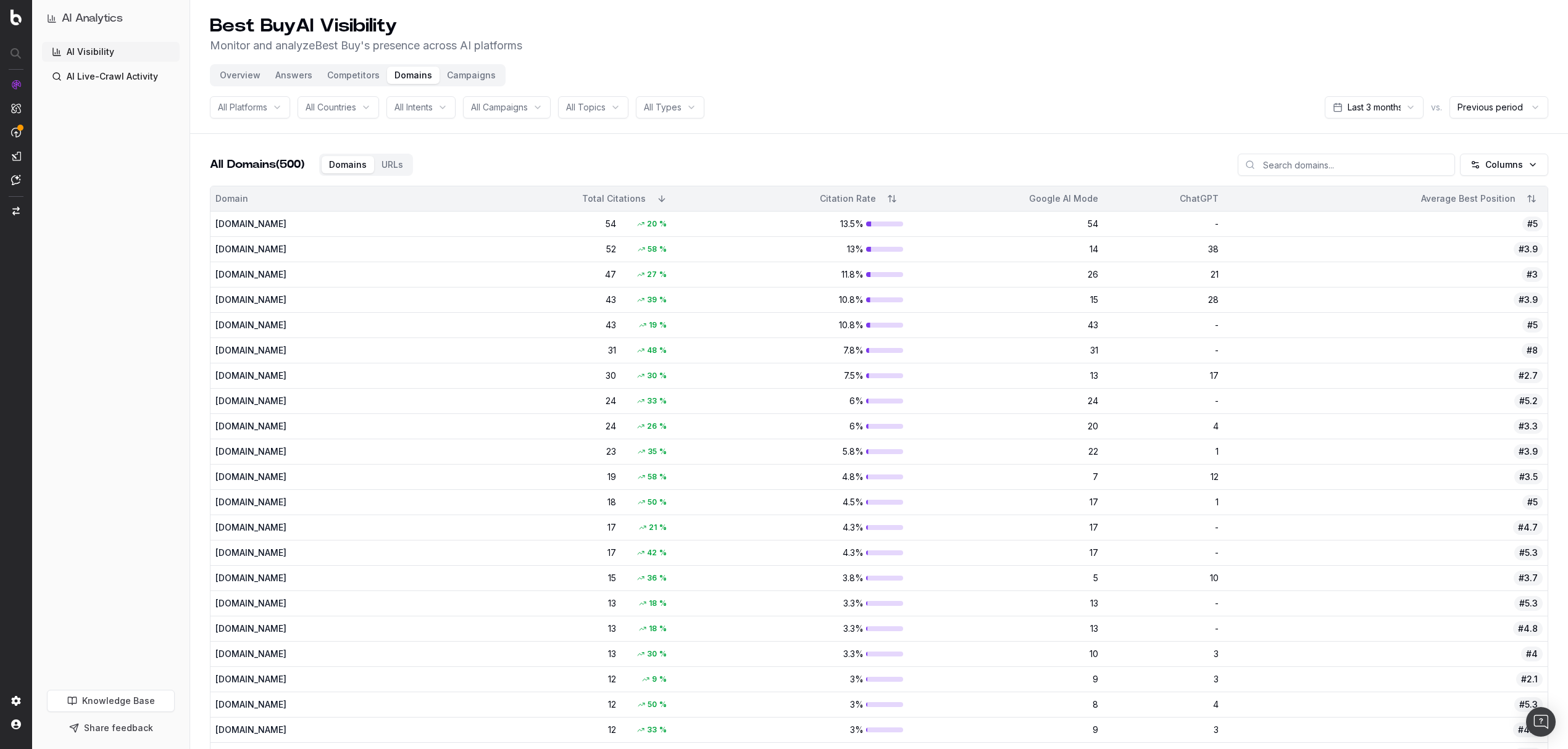
click at [133, 77] on link "AI Live-Crawl Activity" at bounding box center [111, 77] width 138 height 20
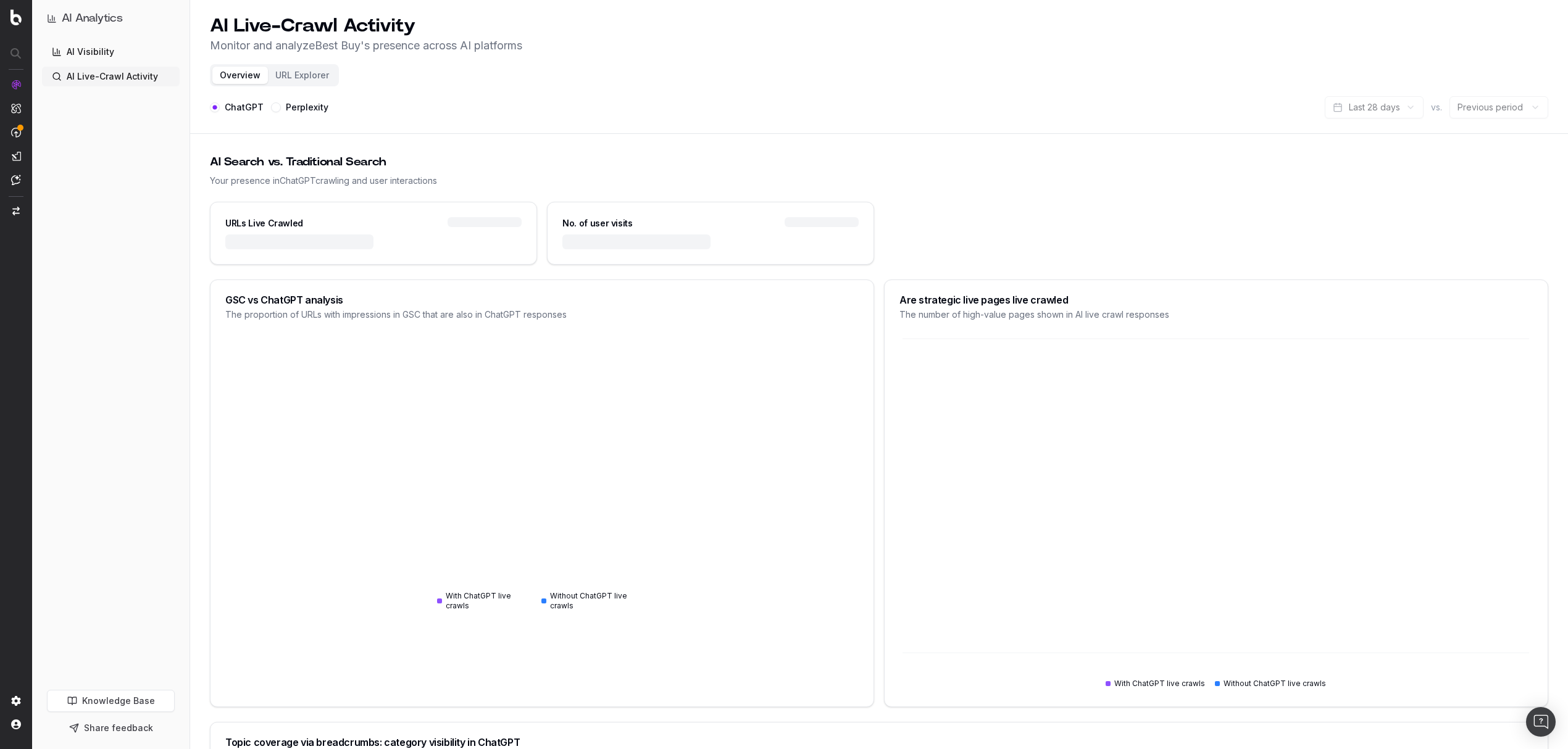
click at [127, 56] on link "AI Visibility" at bounding box center [111, 52] width 138 height 20
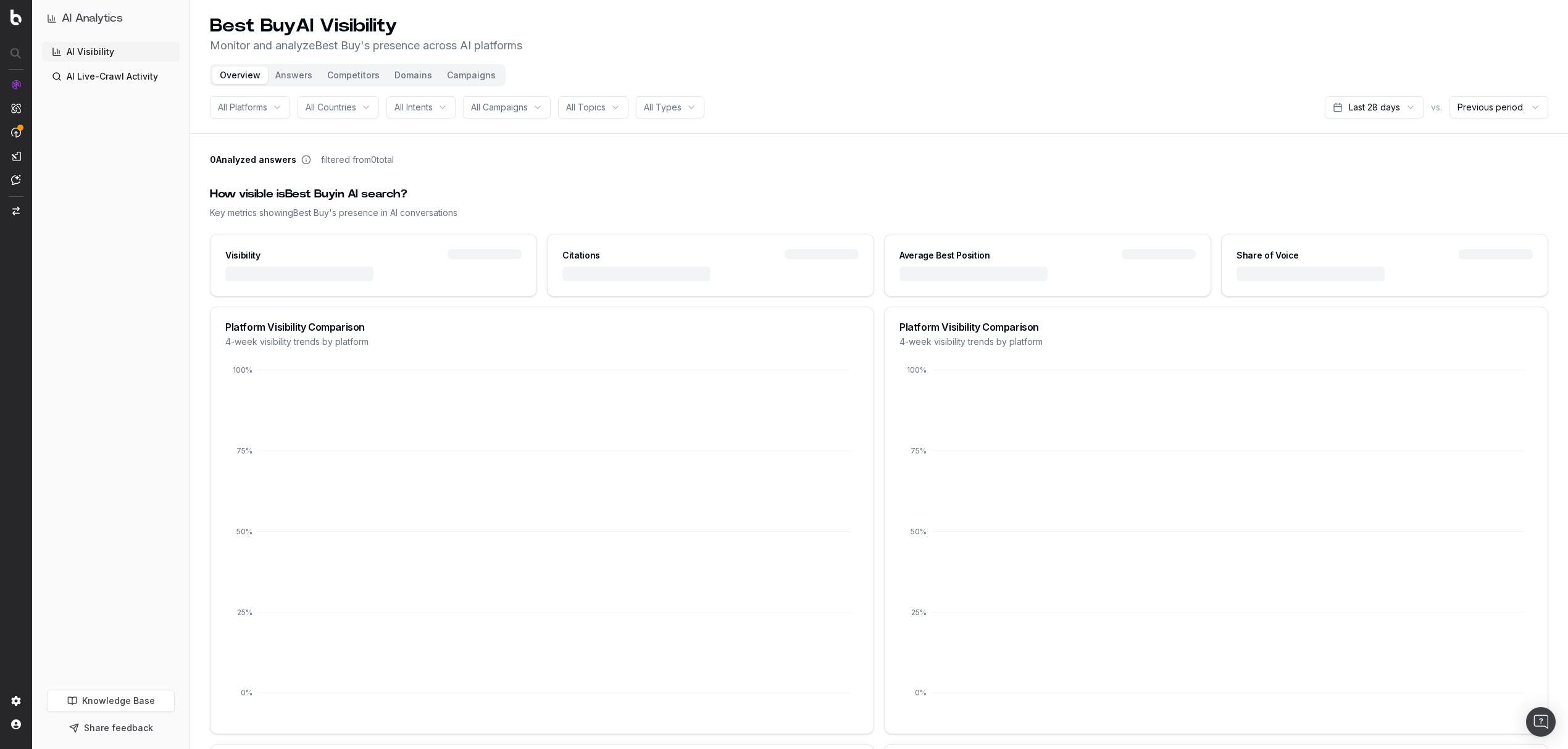
click at [411, 72] on button "Domains" at bounding box center [413, 75] width 53 height 17
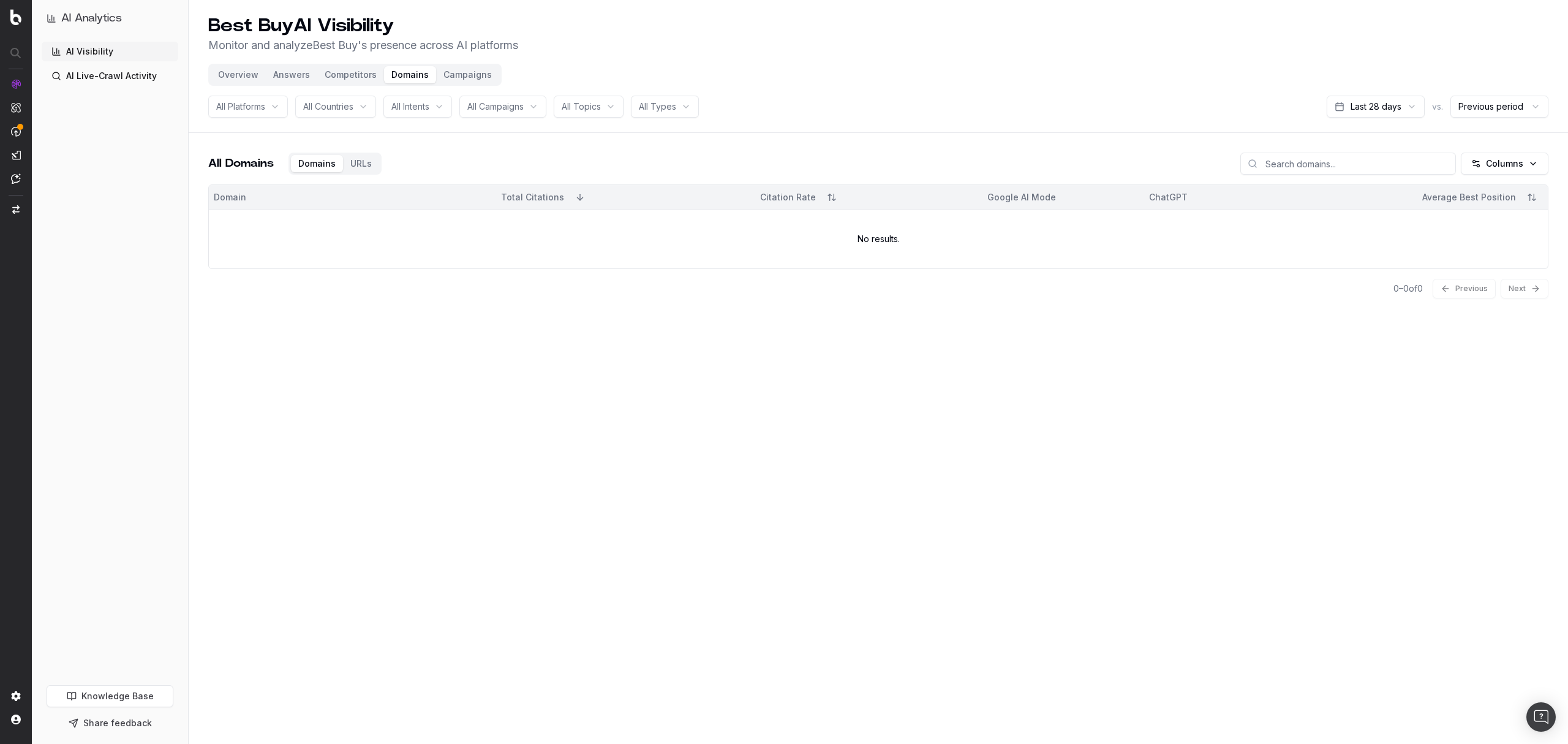
click at [1439, 107] on span "vs." at bounding box center [1438, 107] width 11 height 12
click at [1405, 106] on html "AI Analytics AI Visibility AI Live-Crawl Activity Knowledge Base Share feedback…" at bounding box center [784, 372] width 1568 height 744
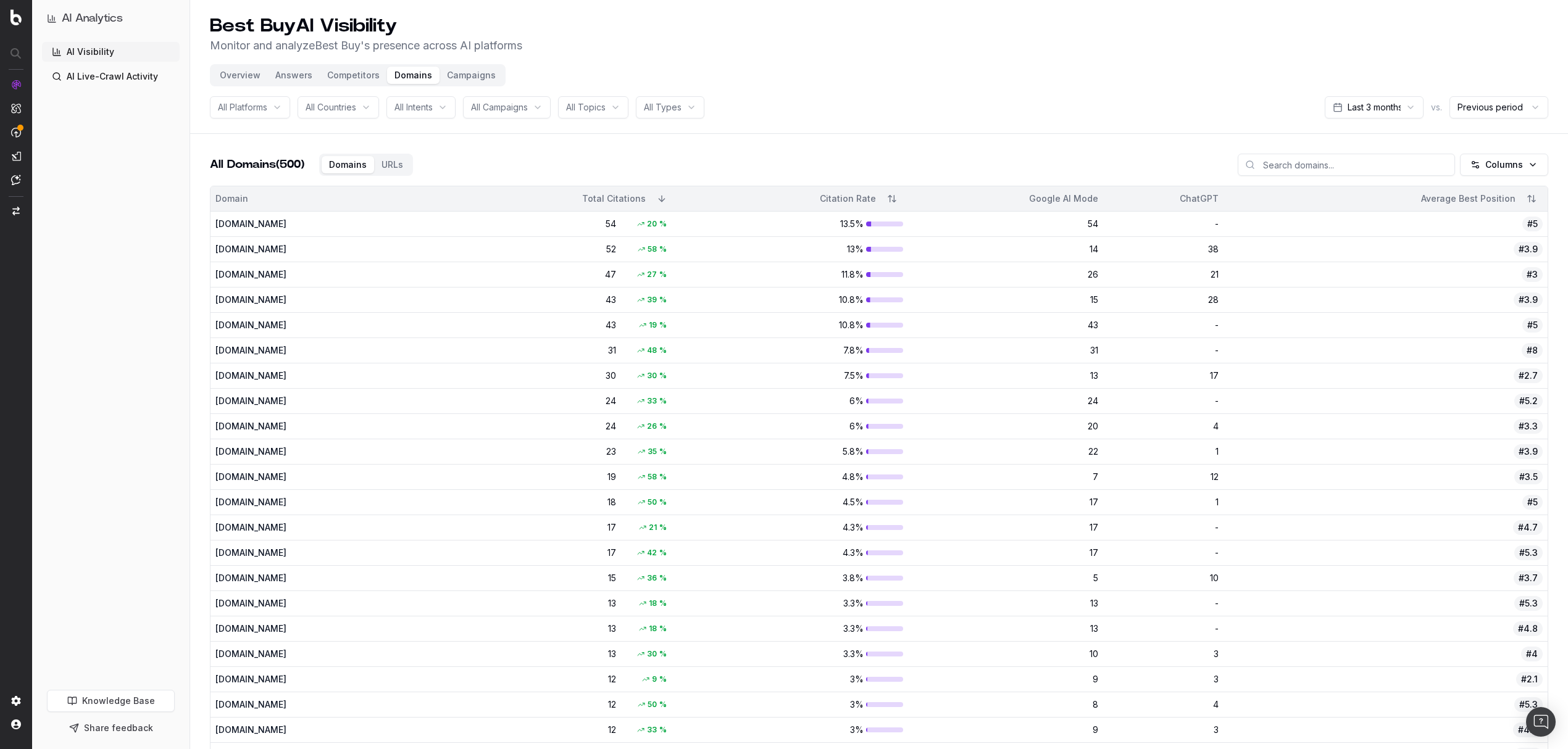
click at [296, 75] on button "Answers" at bounding box center [294, 75] width 52 height 17
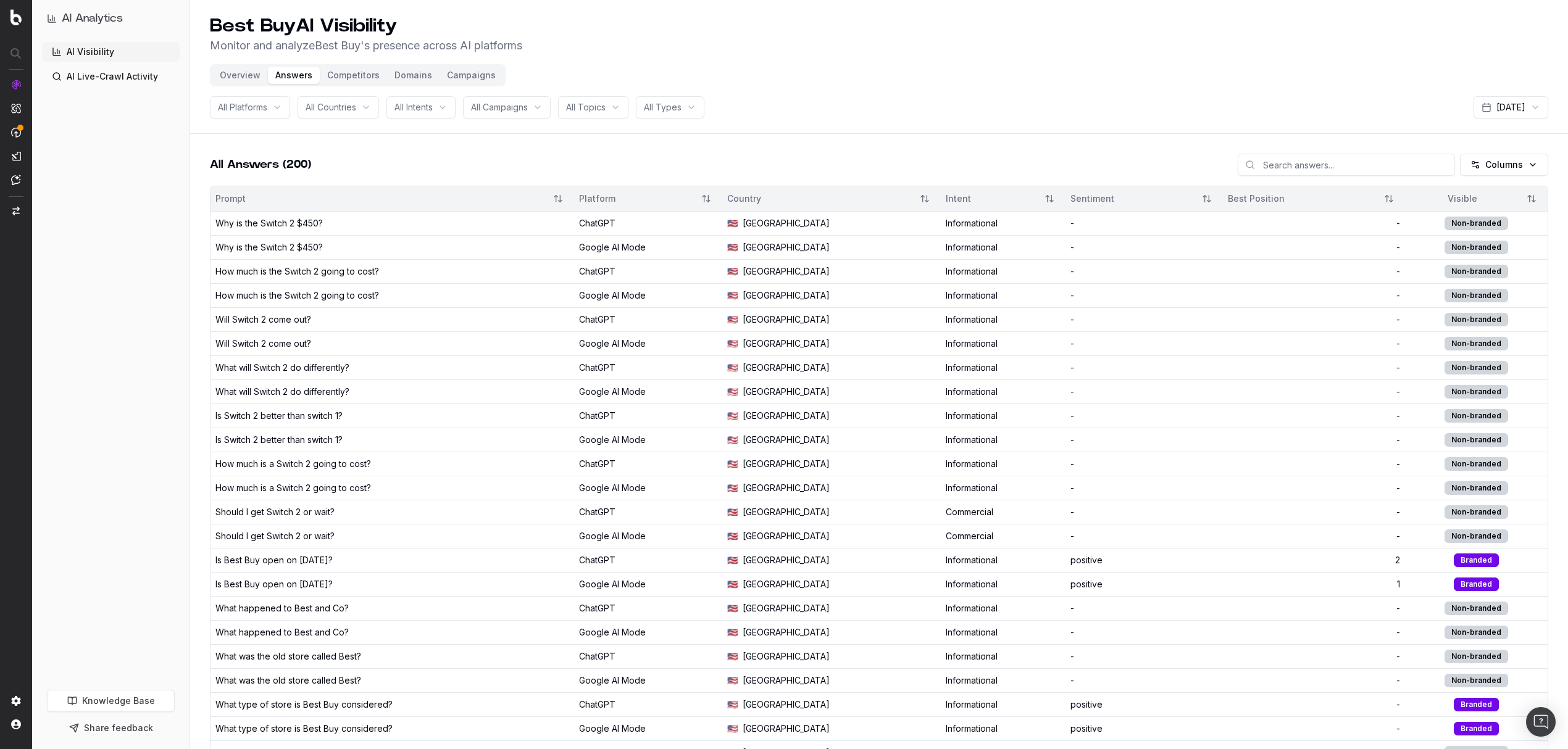
click at [231, 73] on button "Overview" at bounding box center [240, 75] width 56 height 17
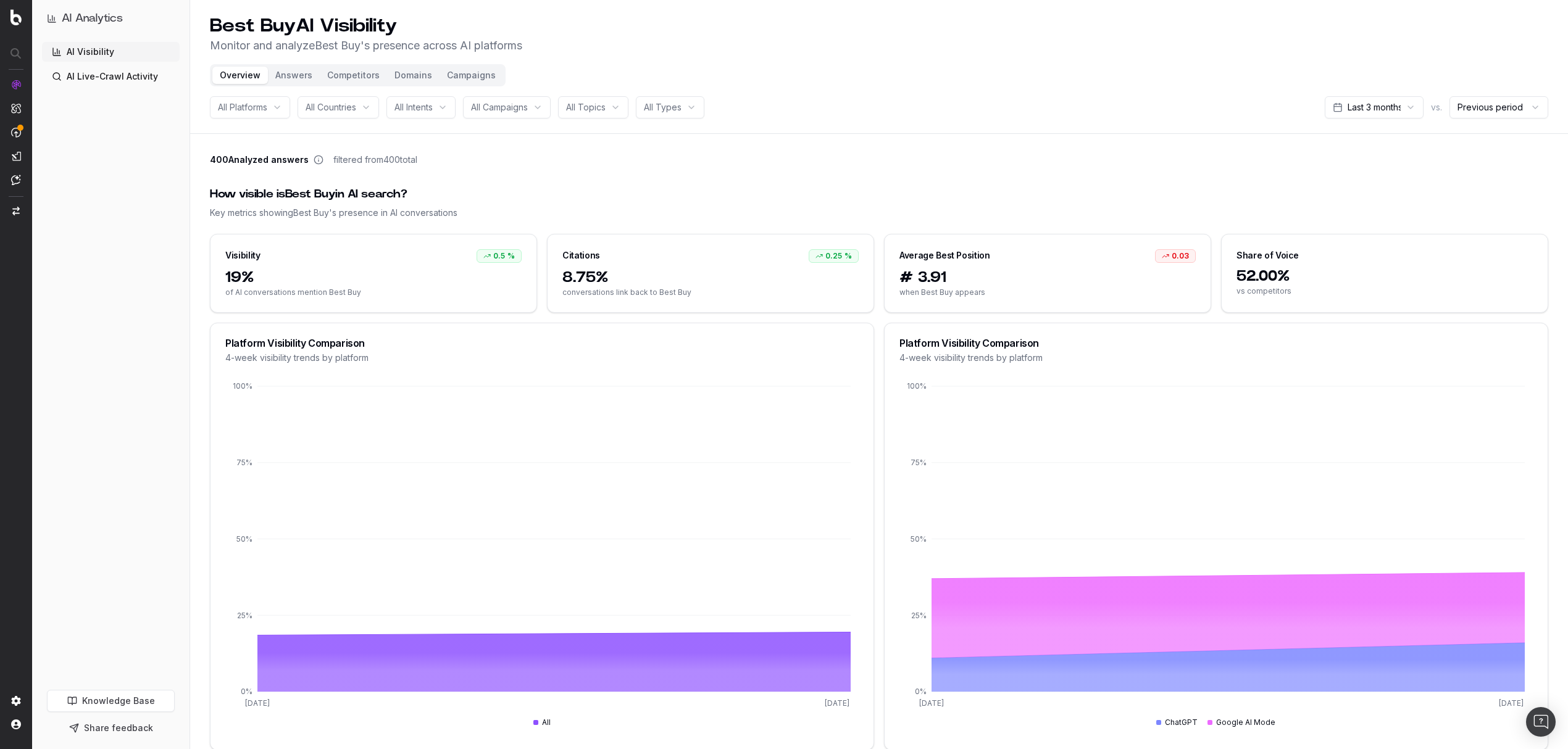
click at [142, 80] on link "AI Live-Crawl Activity" at bounding box center [111, 77] width 138 height 20
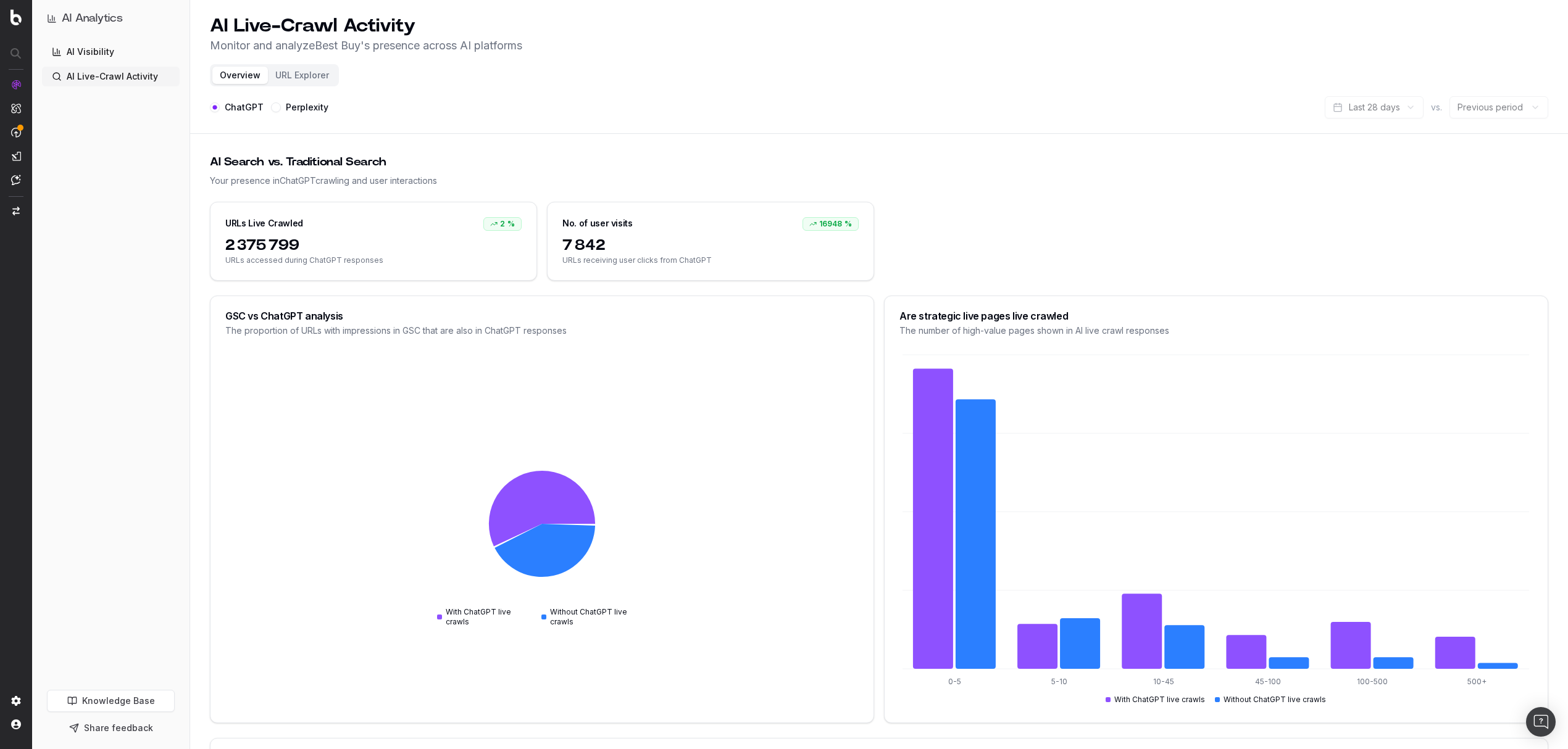
click at [95, 56] on link "AI Visibility" at bounding box center [111, 52] width 138 height 20
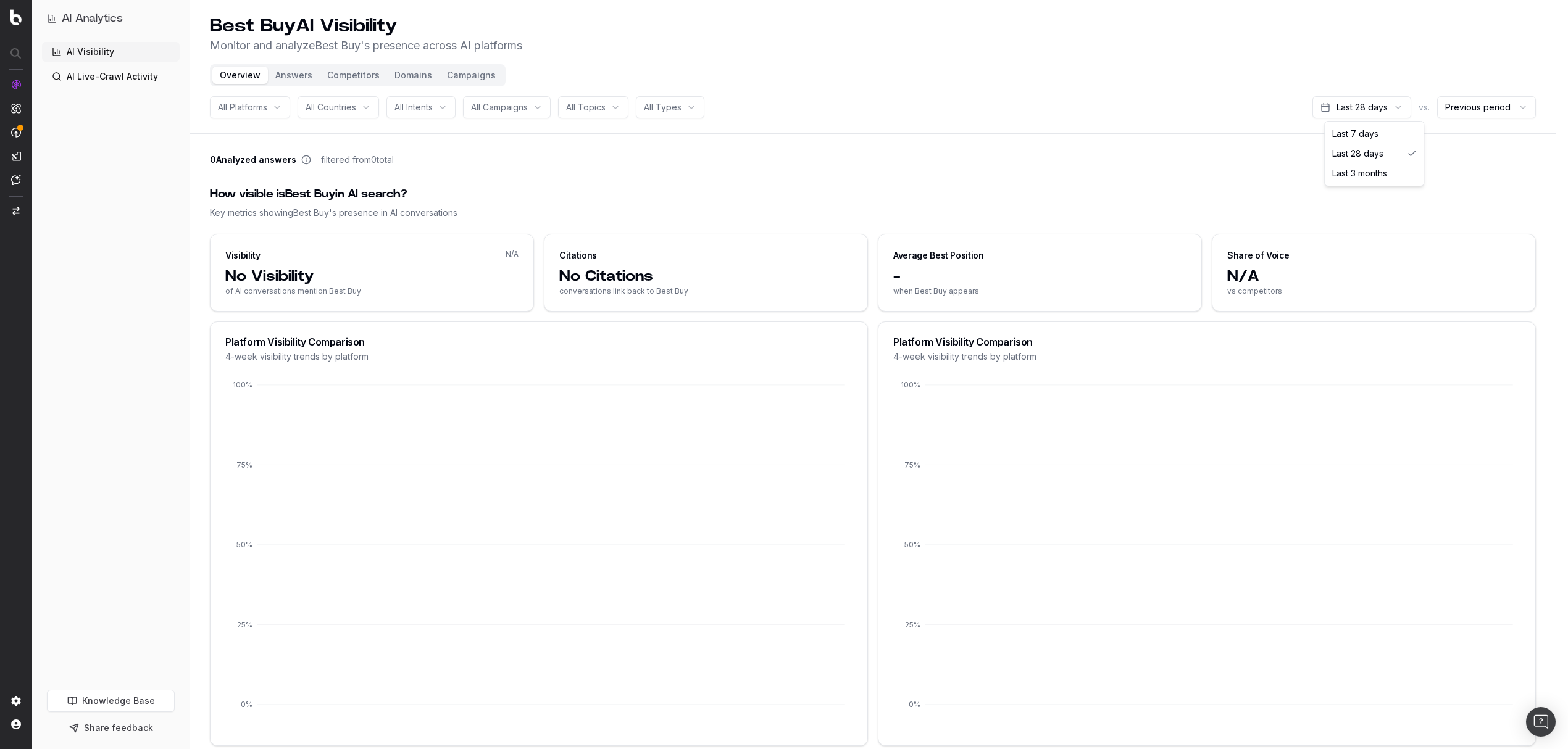
click at [1379, 106] on html "AI Analytics AI Visibility AI Live-Crawl Activity Knowledge Base Share feedback…" at bounding box center [784, 374] width 1568 height 749
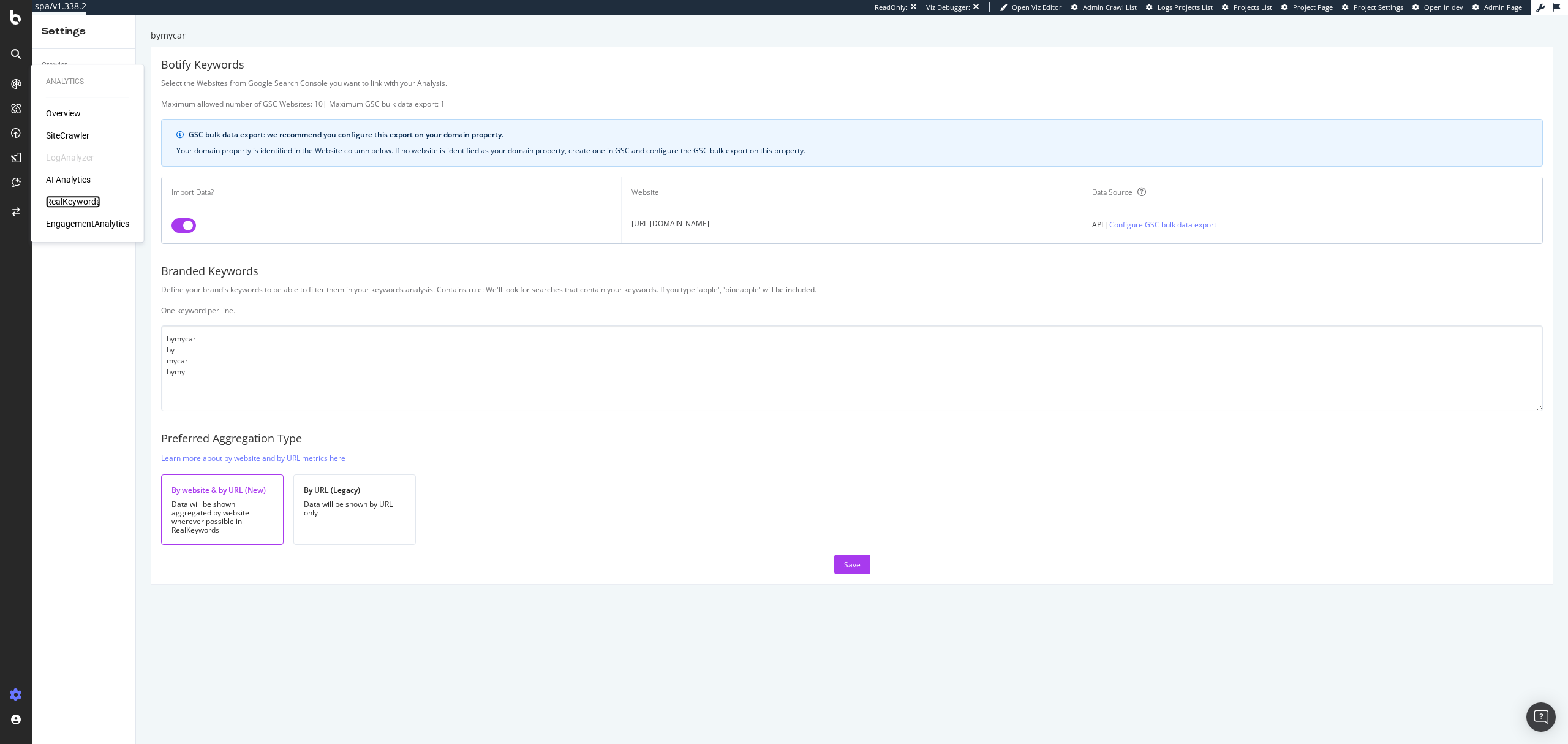
click at [86, 201] on div "RealKeywords" at bounding box center [73, 202] width 55 height 12
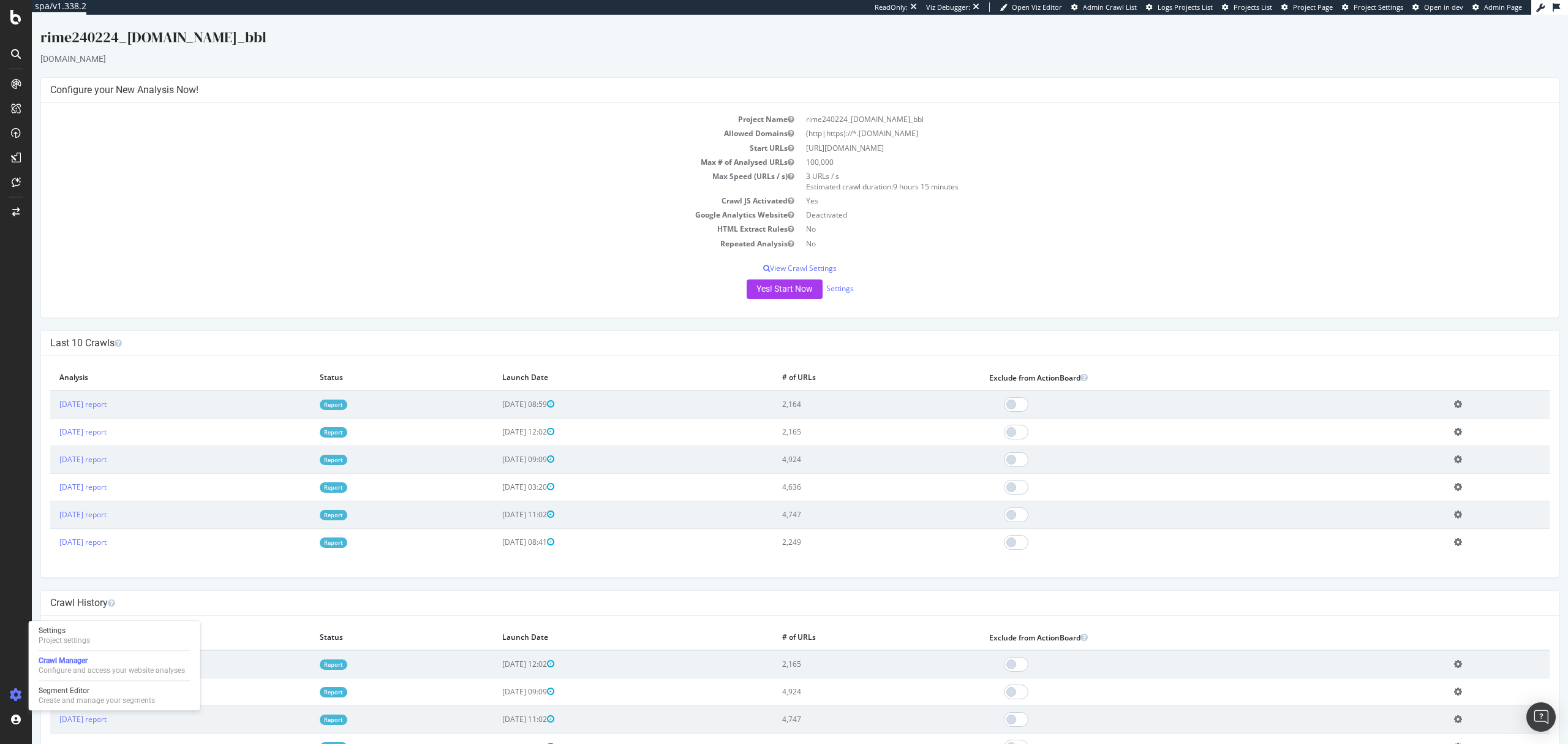
click at [347, 403] on link "Report" at bounding box center [333, 405] width 28 height 10
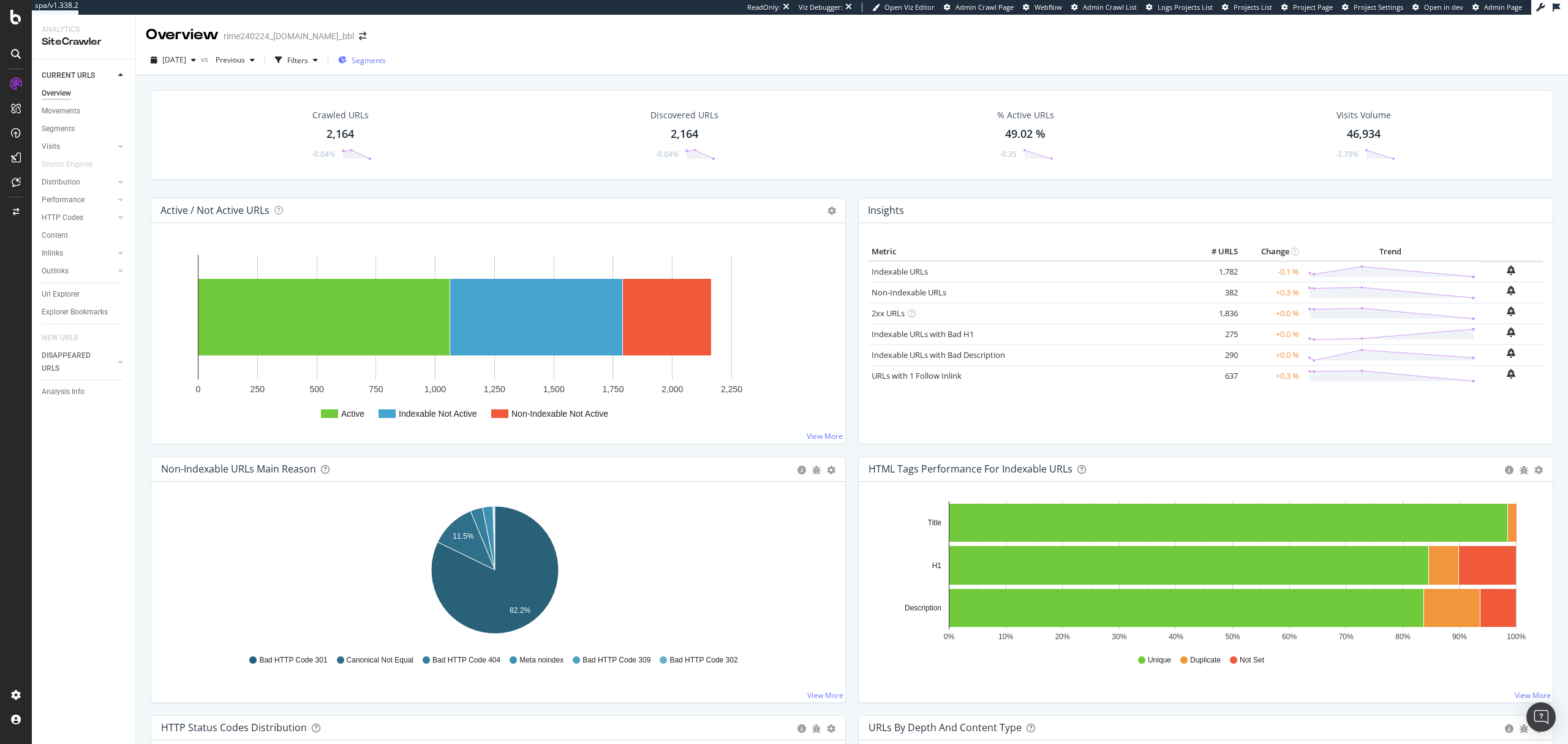
click at [379, 52] on div "Segments" at bounding box center [362, 60] width 48 height 18
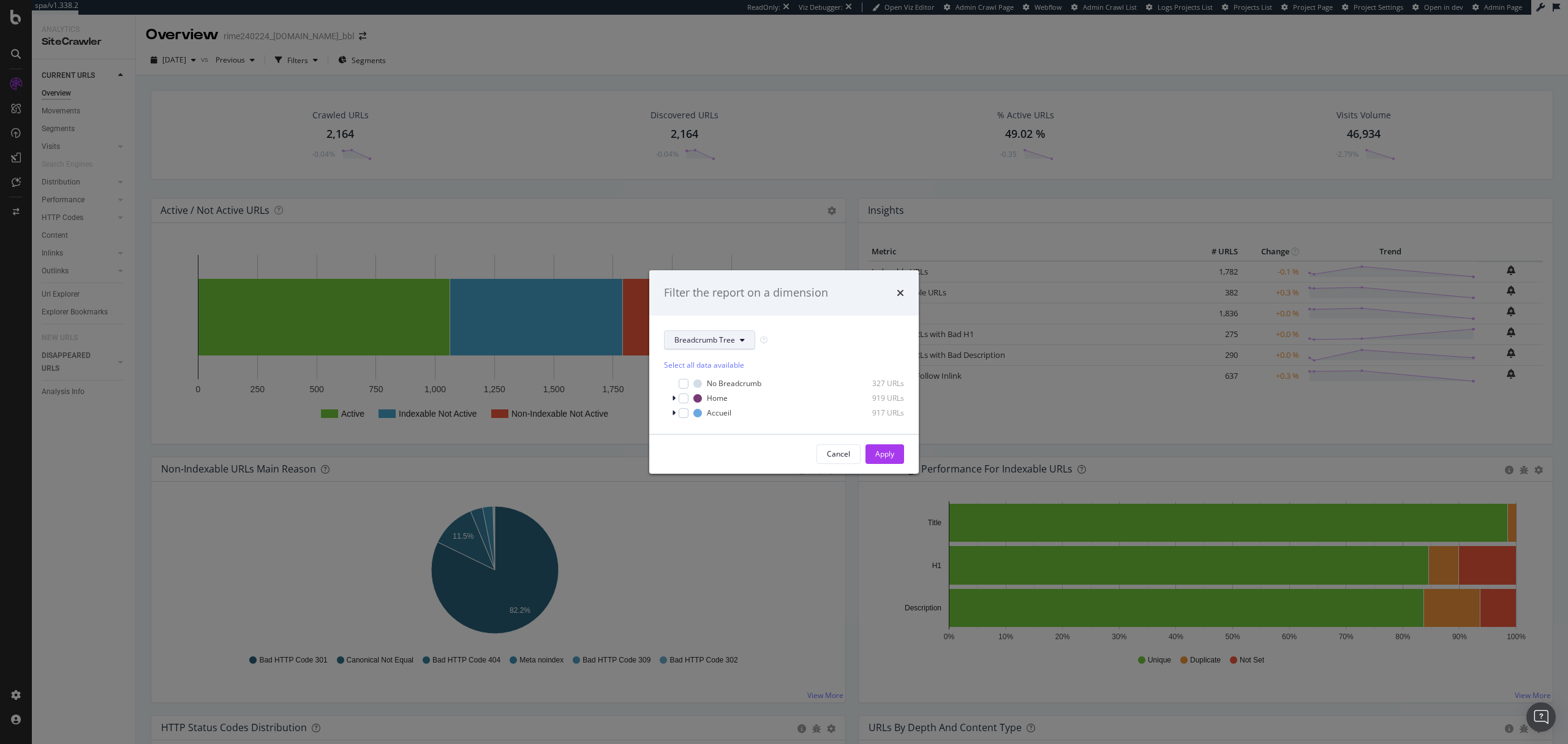
click at [710, 336] on span "Breadcrumb Tree" at bounding box center [704, 339] width 61 height 10
click at [696, 383] on span "pagetype" at bounding box center [713, 384] width 79 height 11
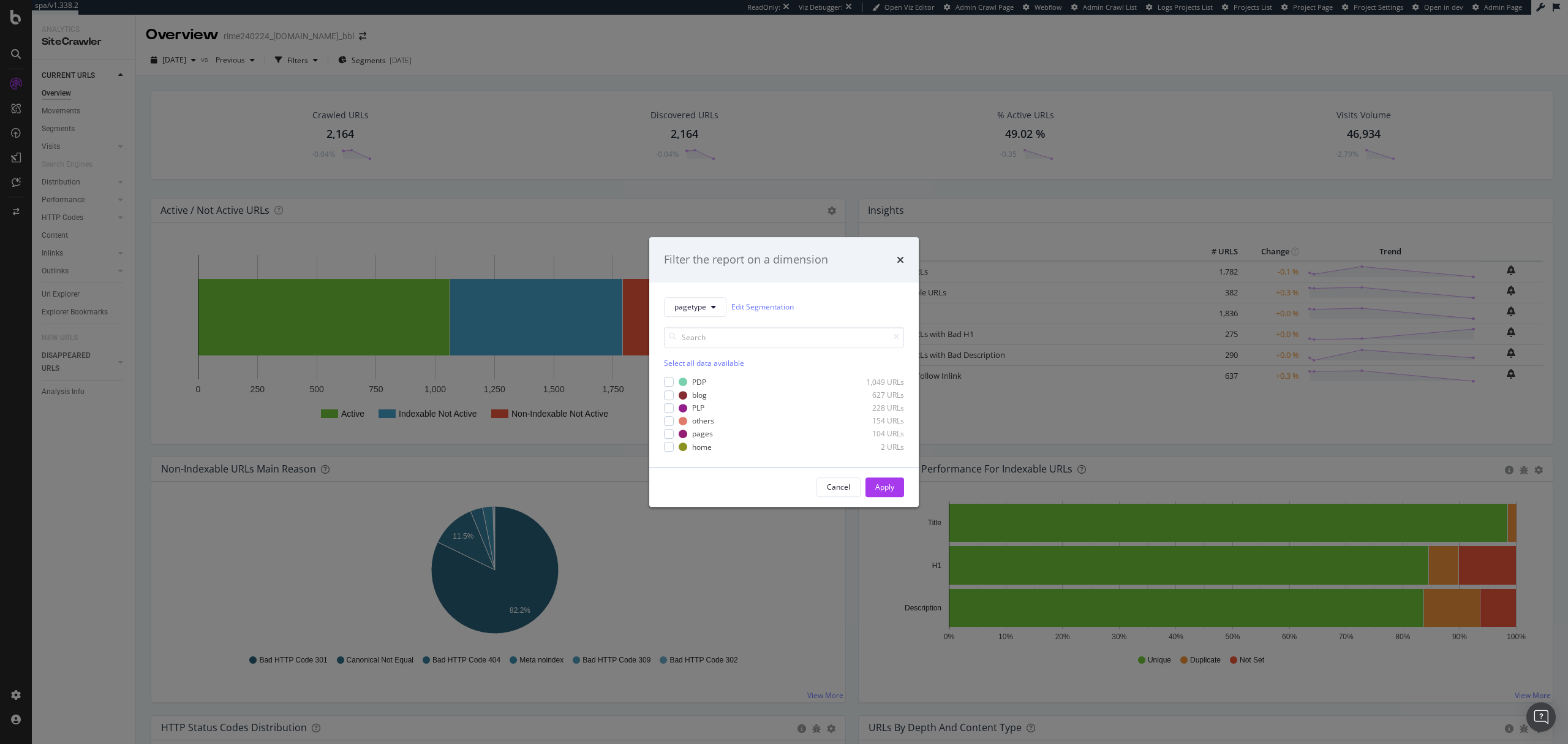
click at [17, 575] on div "Filter the report on a dimension pagetype Edit Segmentation Select all data ava…" at bounding box center [784, 372] width 1568 height 744
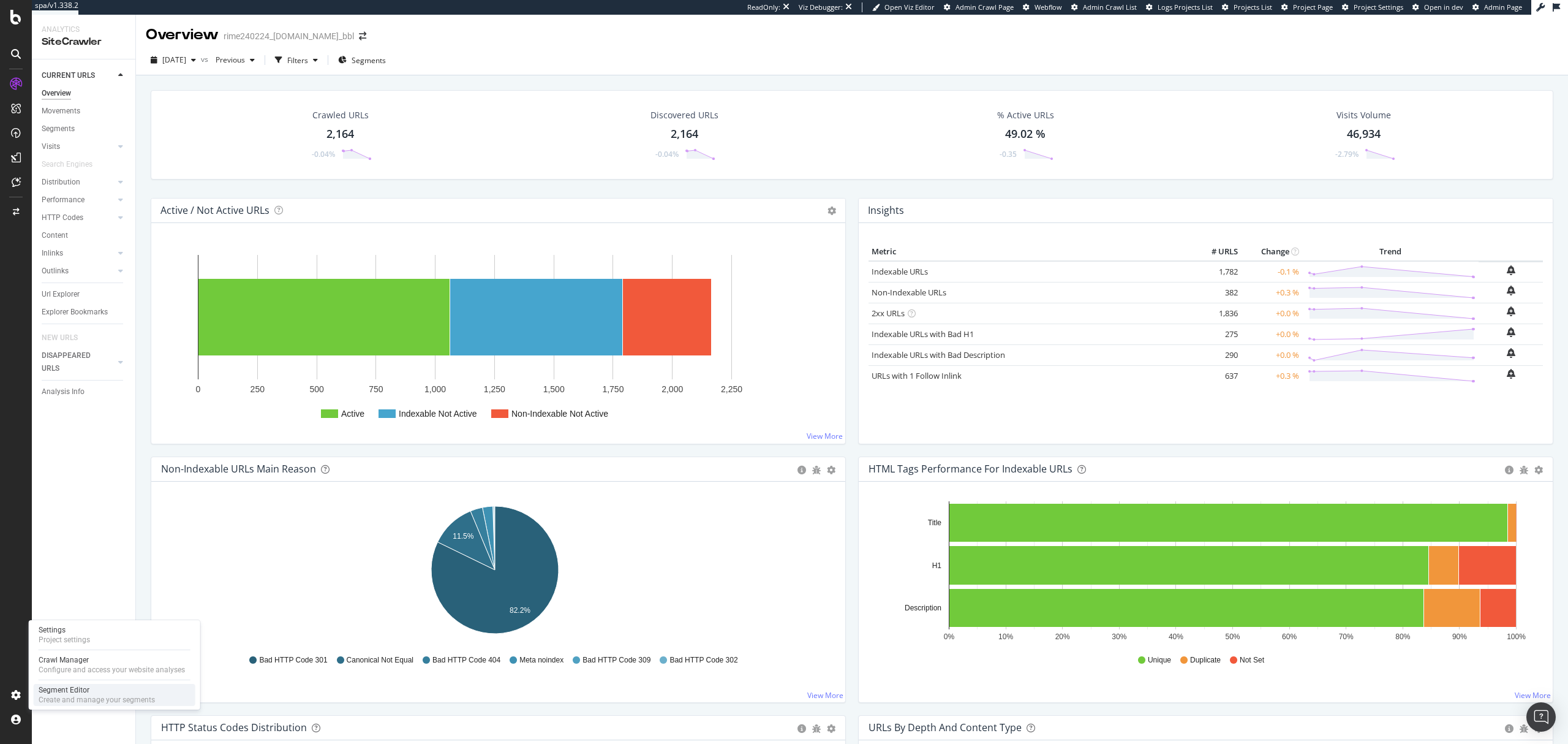
click at [87, 697] on div "Create and manage your segments" at bounding box center [97, 700] width 117 height 10
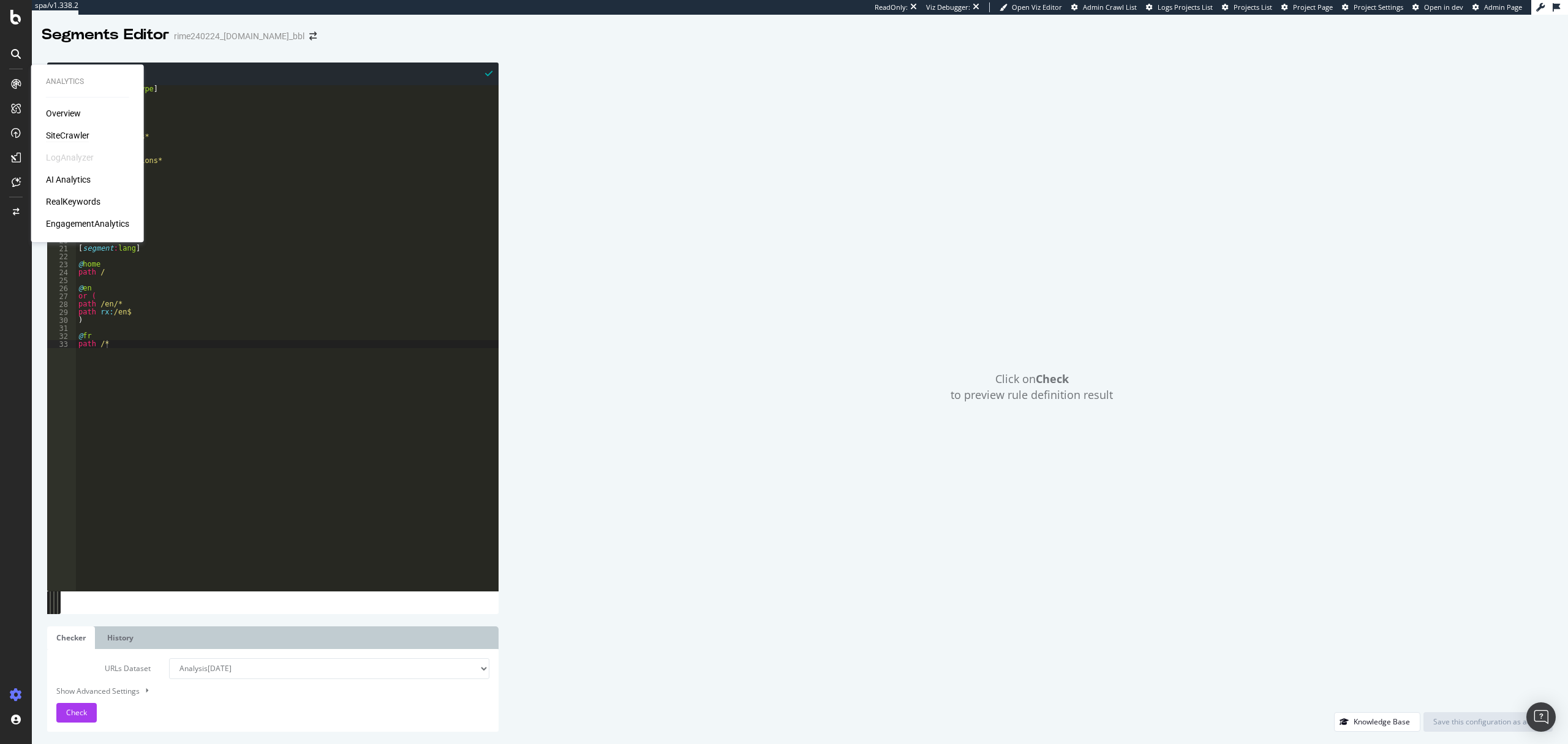
click at [56, 130] on div "SiteCrawler" at bounding box center [67, 136] width 44 height 12
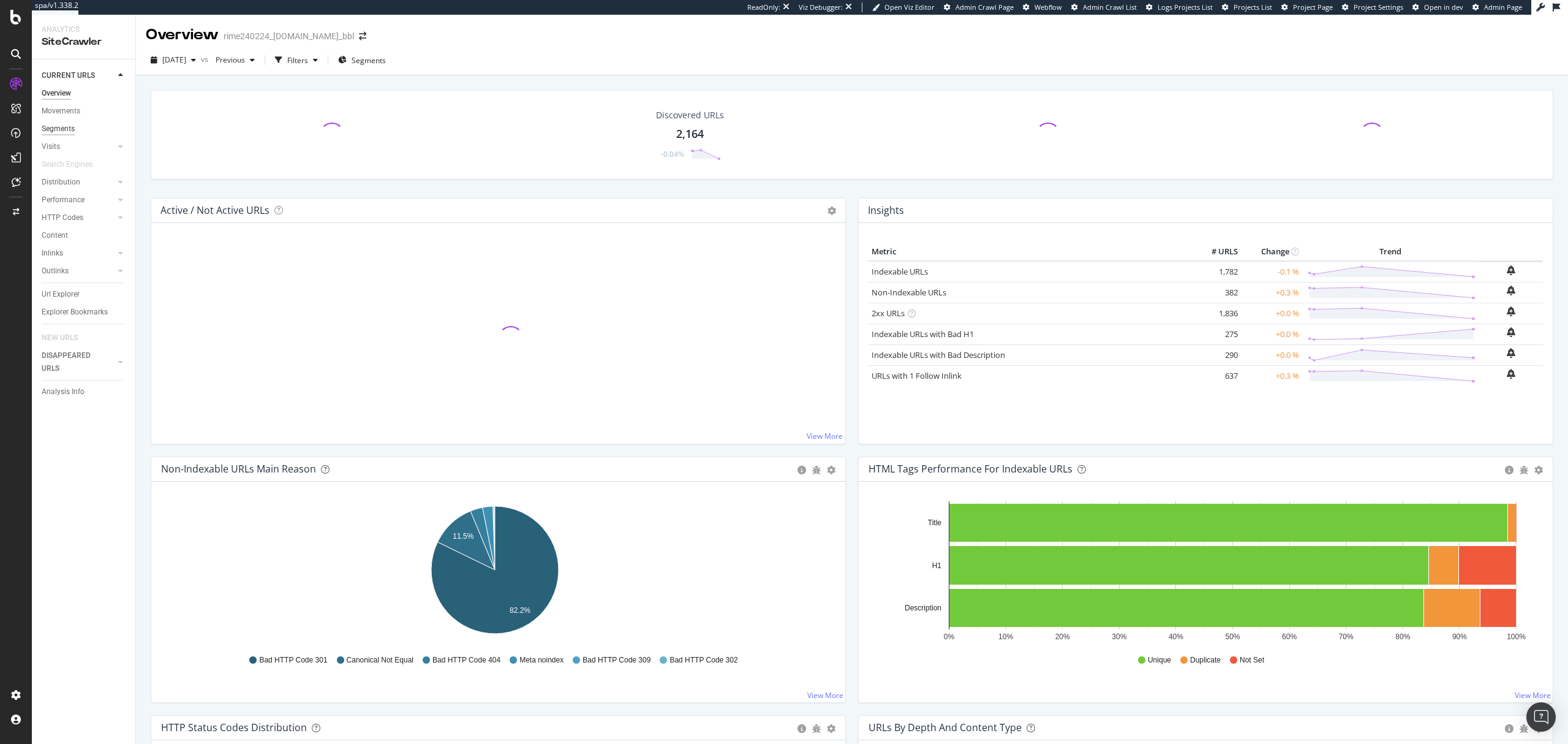
click at [64, 129] on div "Segments" at bounding box center [58, 129] width 33 height 13
